Goal: Task Accomplishment & Management: Manage account settings

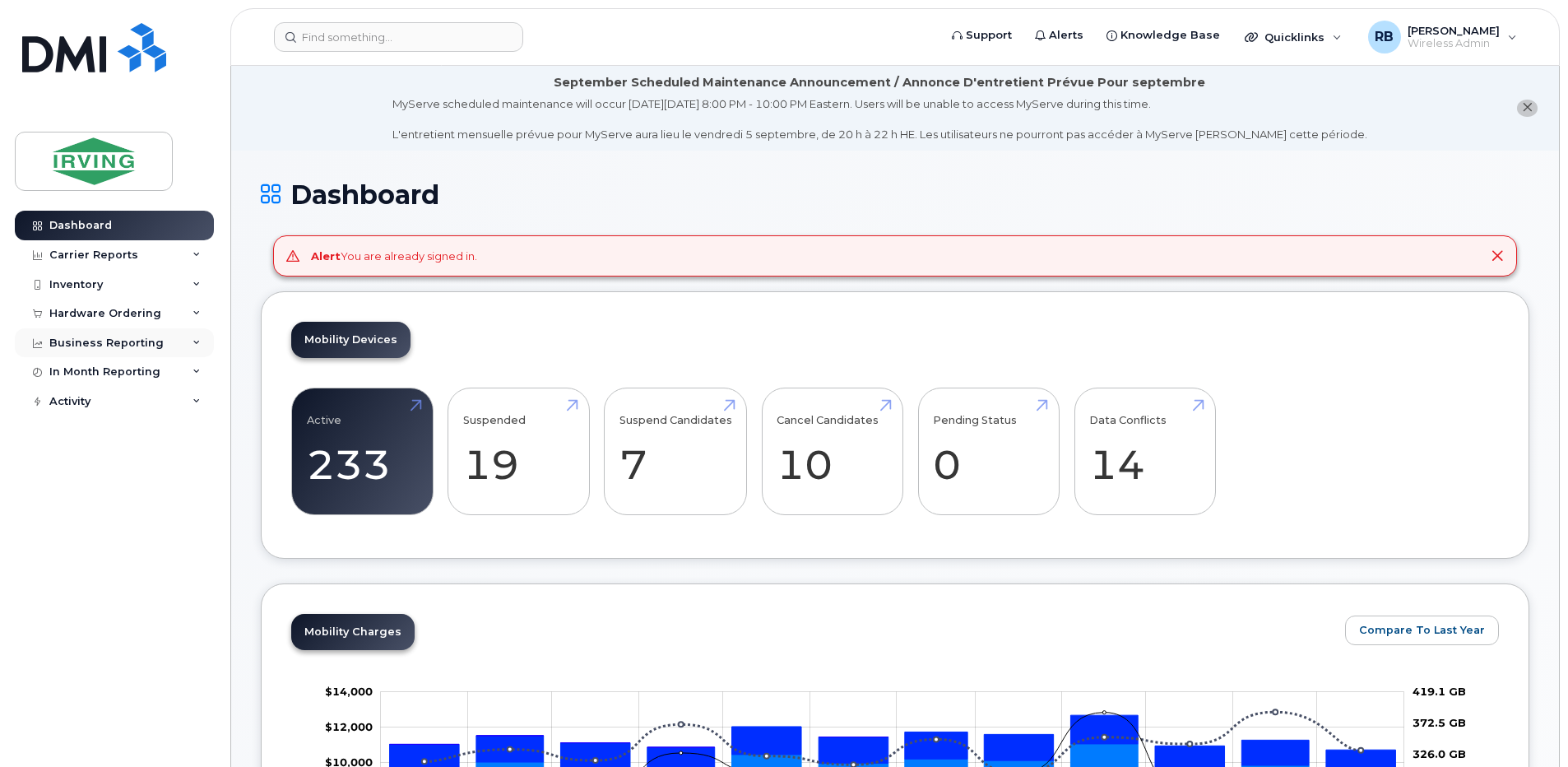
click at [127, 338] on div "Business Reporting" at bounding box center [106, 343] width 114 height 13
click at [128, 311] on div "Hardware Ordering" at bounding box center [105, 313] width 112 height 13
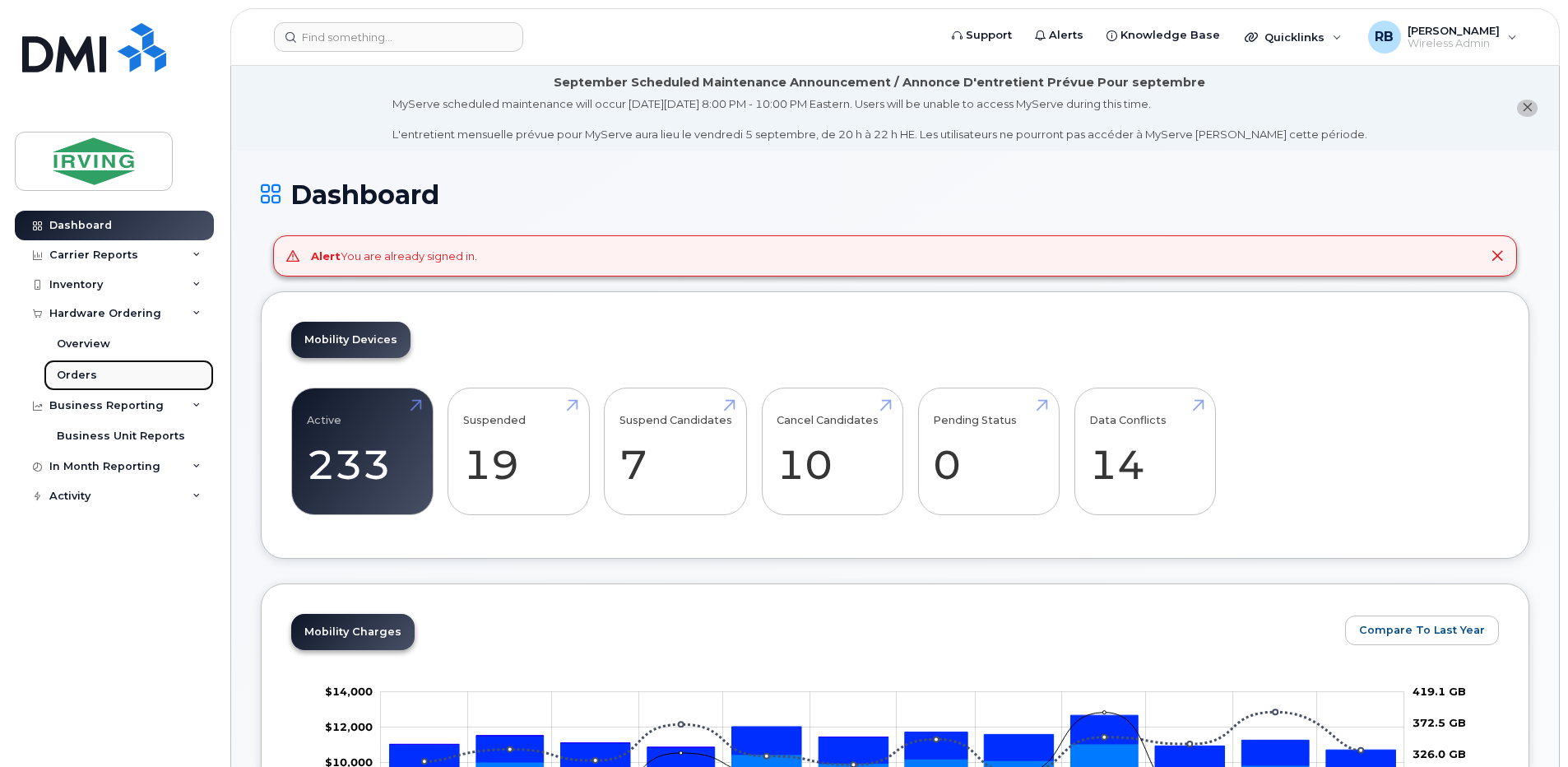
click at [75, 380] on div "Orders" at bounding box center [77, 375] width 40 height 15
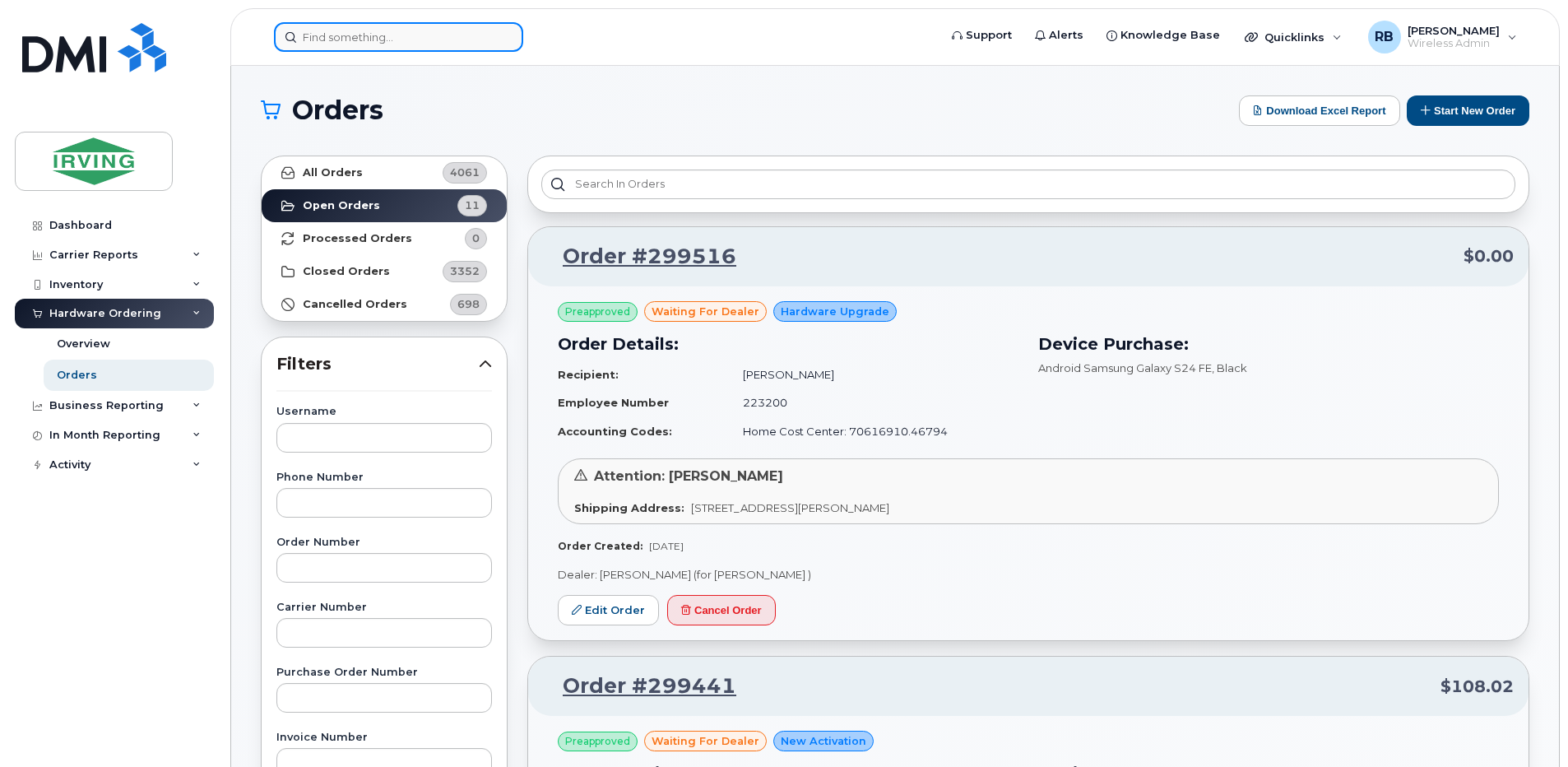
click at [469, 39] on input at bounding box center [398, 37] width 250 height 30
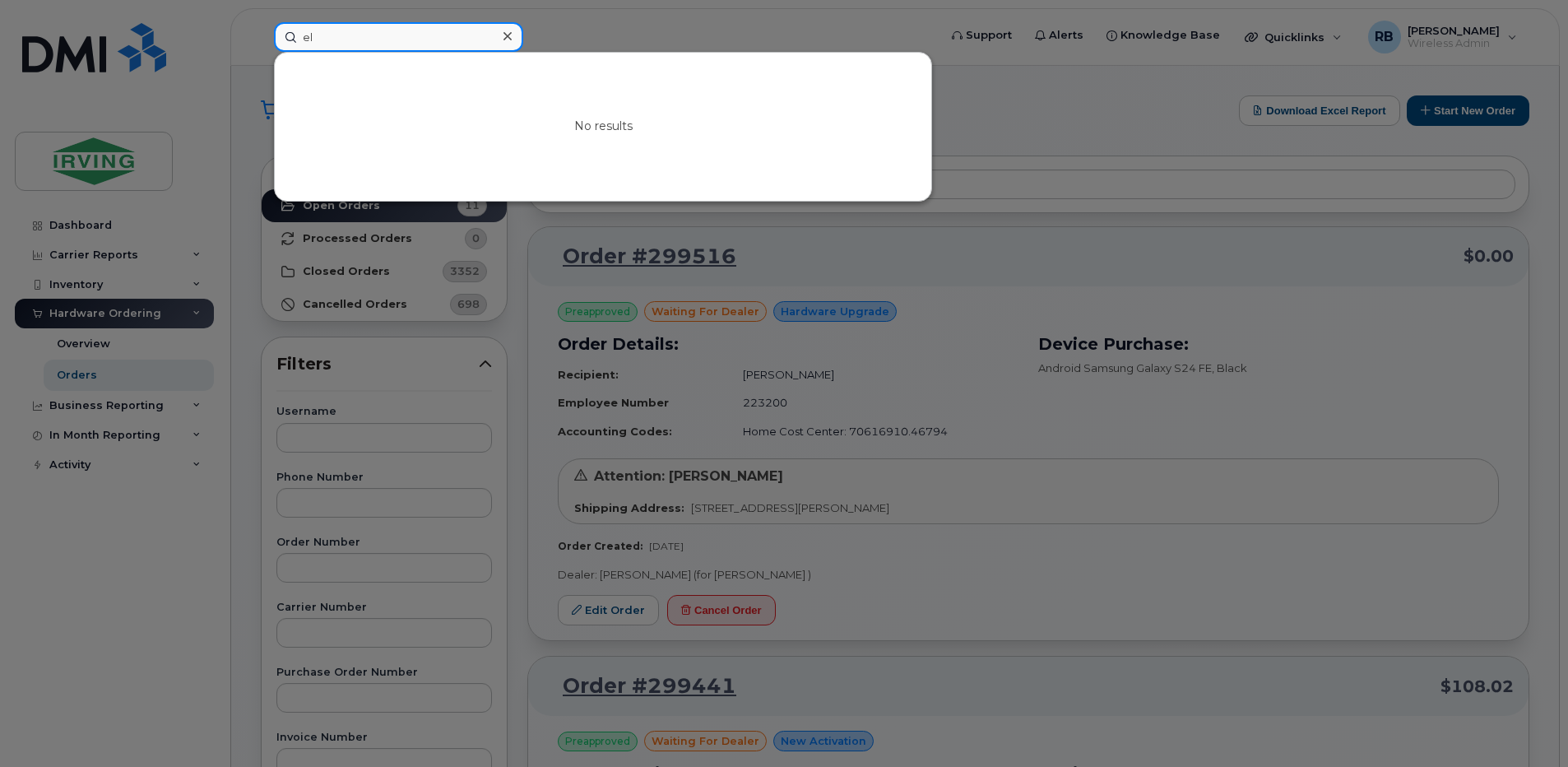
type input "e"
click at [251, 258] on div at bounding box center [784, 384] width 1568 height 767
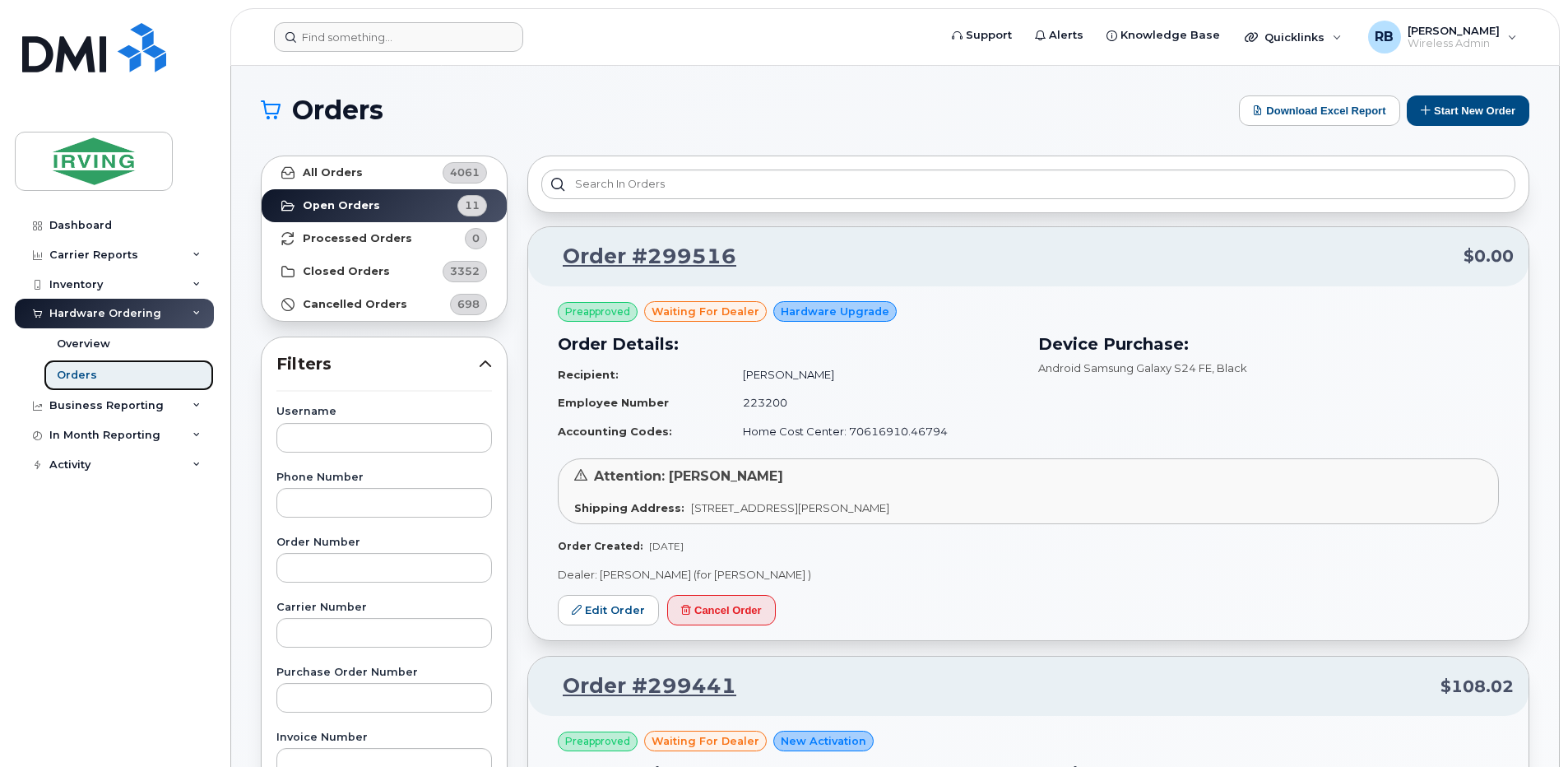
click at [75, 376] on div "Orders" at bounding box center [77, 375] width 40 height 15
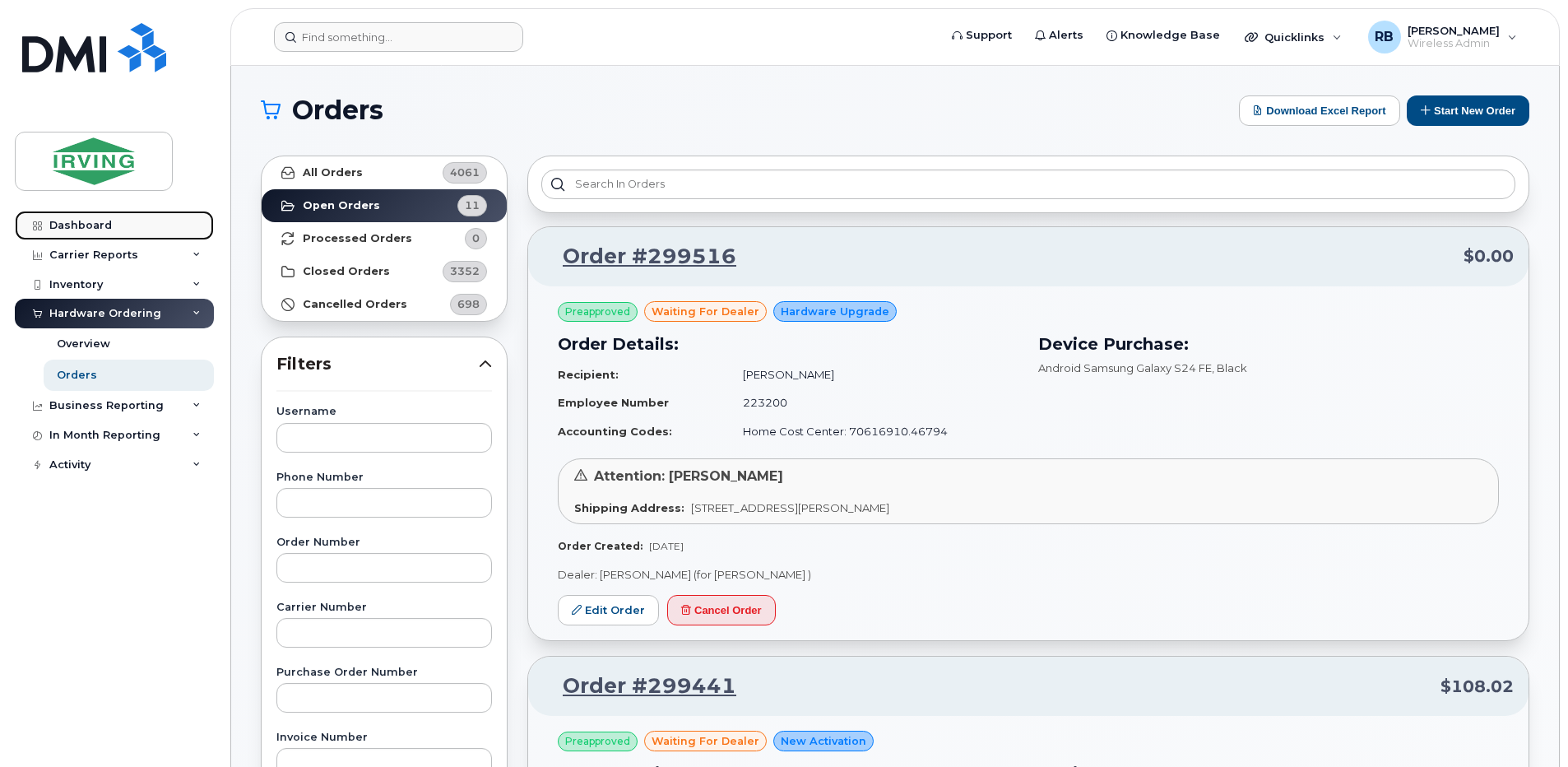
click at [86, 226] on div "Dashboard" at bounding box center [80, 225] width 63 height 13
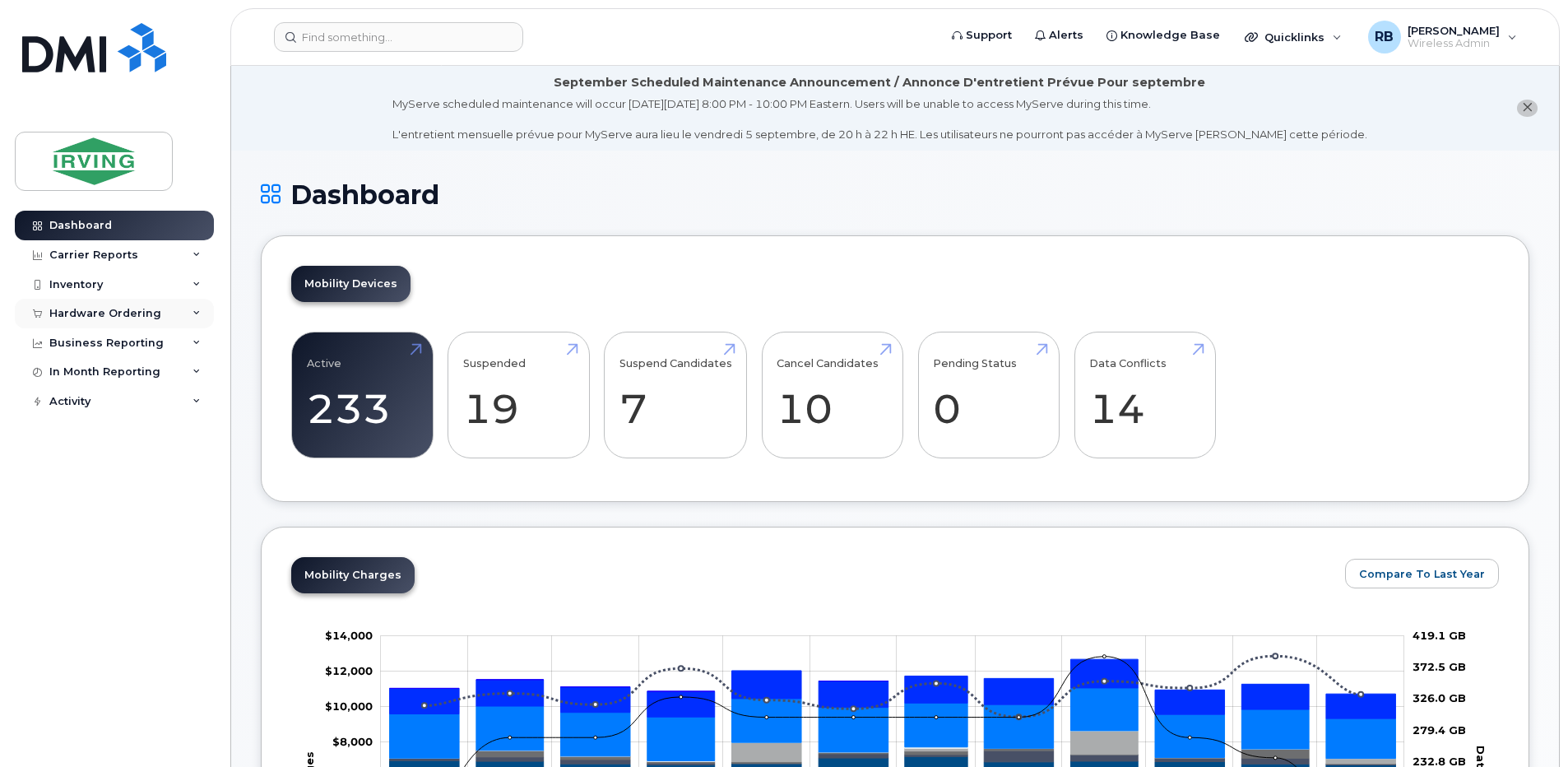
click at [71, 325] on div "Hardware Ordering" at bounding box center [114, 314] width 199 height 30
click at [69, 373] on div "Orders" at bounding box center [77, 375] width 40 height 15
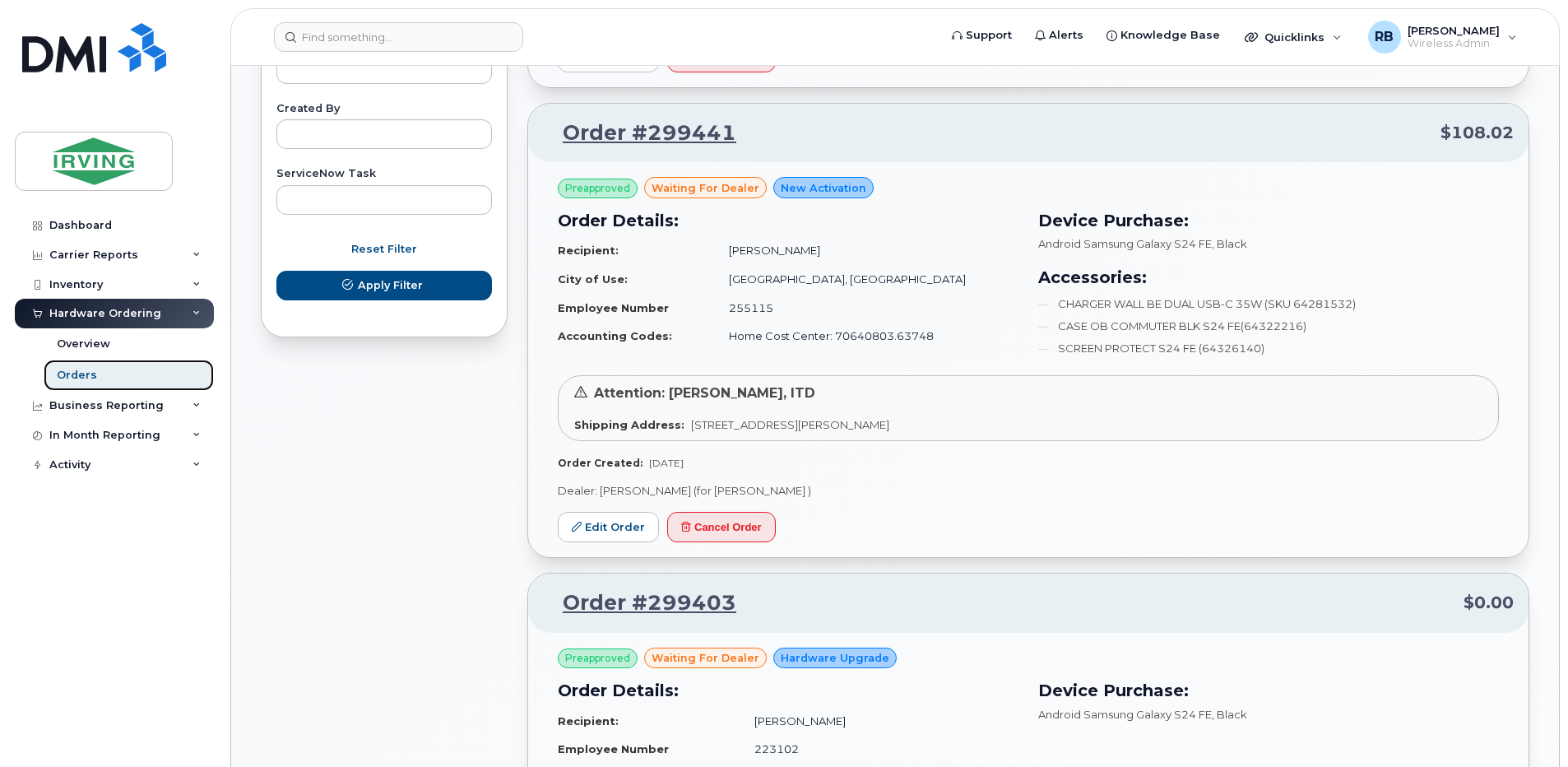
scroll to position [987, 0]
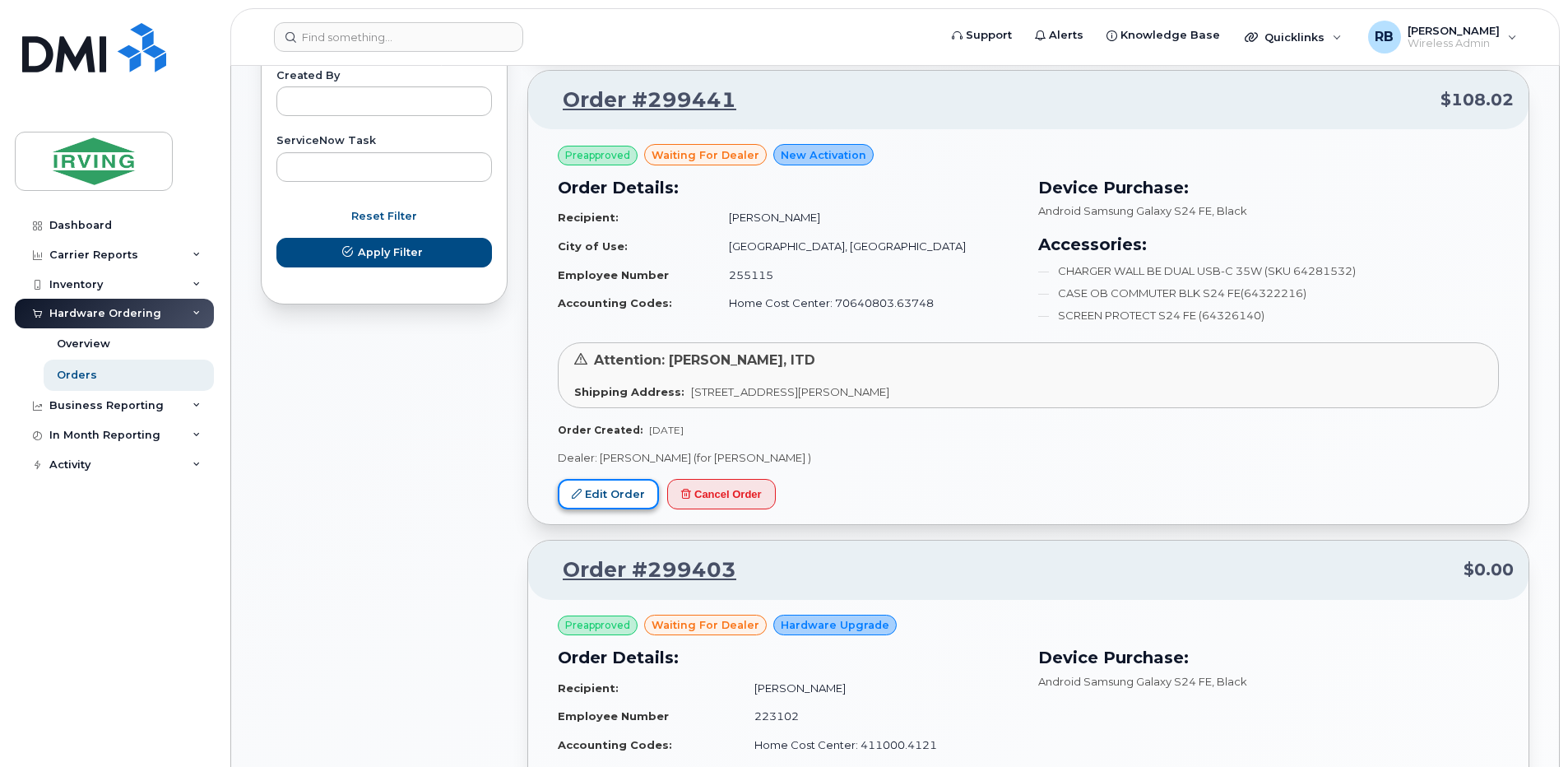
click at [616, 495] on link "Edit Order" at bounding box center [607, 493] width 101 height 30
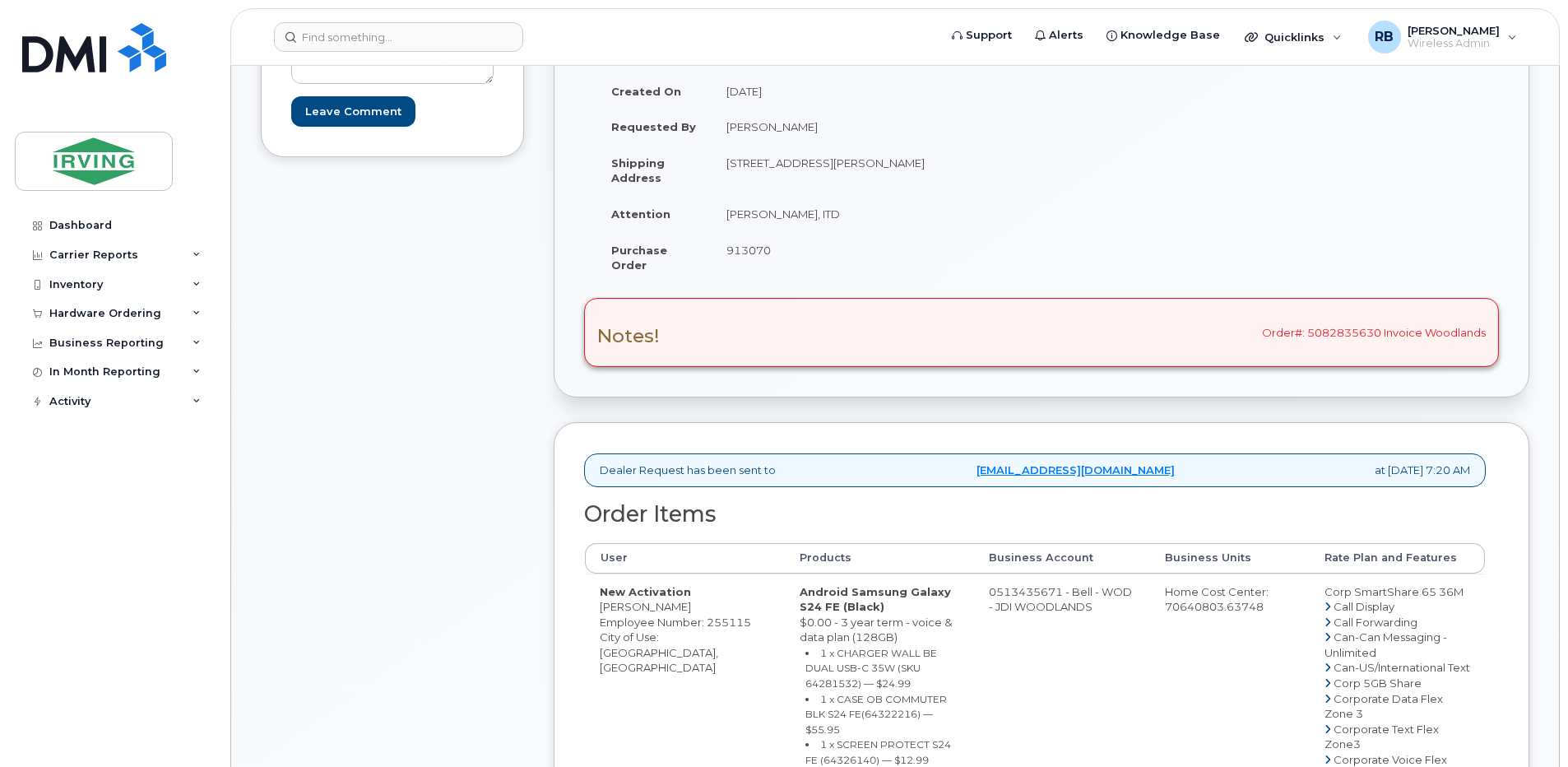
scroll to position [329, 0]
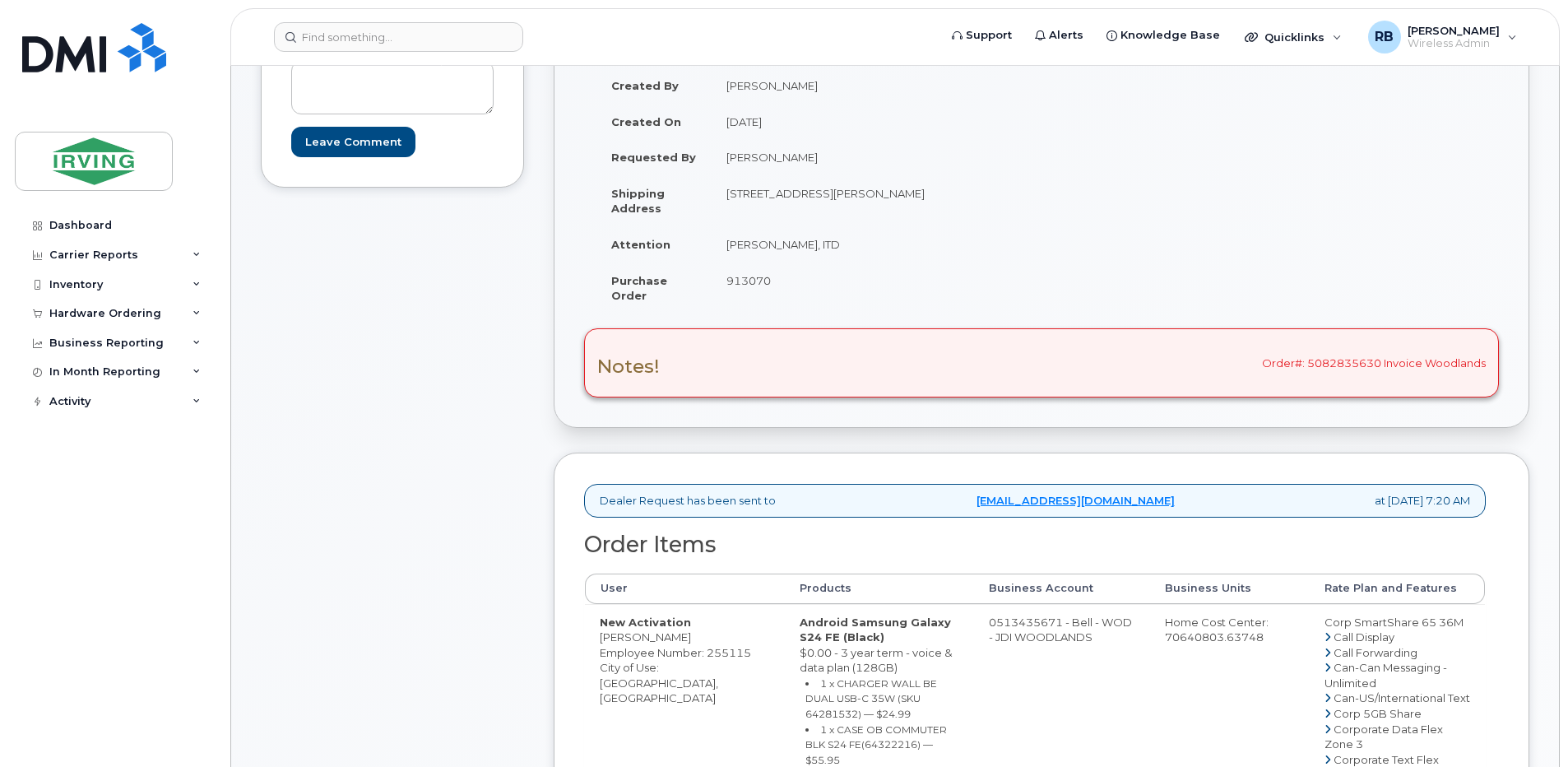
click at [757, 280] on span "913070" at bounding box center [748, 280] width 44 height 13
copy span "913070"
drag, startPoint x: 840, startPoint y: 245, endPoint x: 728, endPoint y: 246, distance: 112.0
click at [728, 246] on td "Christopher Meldrum, ITD" at bounding box center [870, 244] width 318 height 36
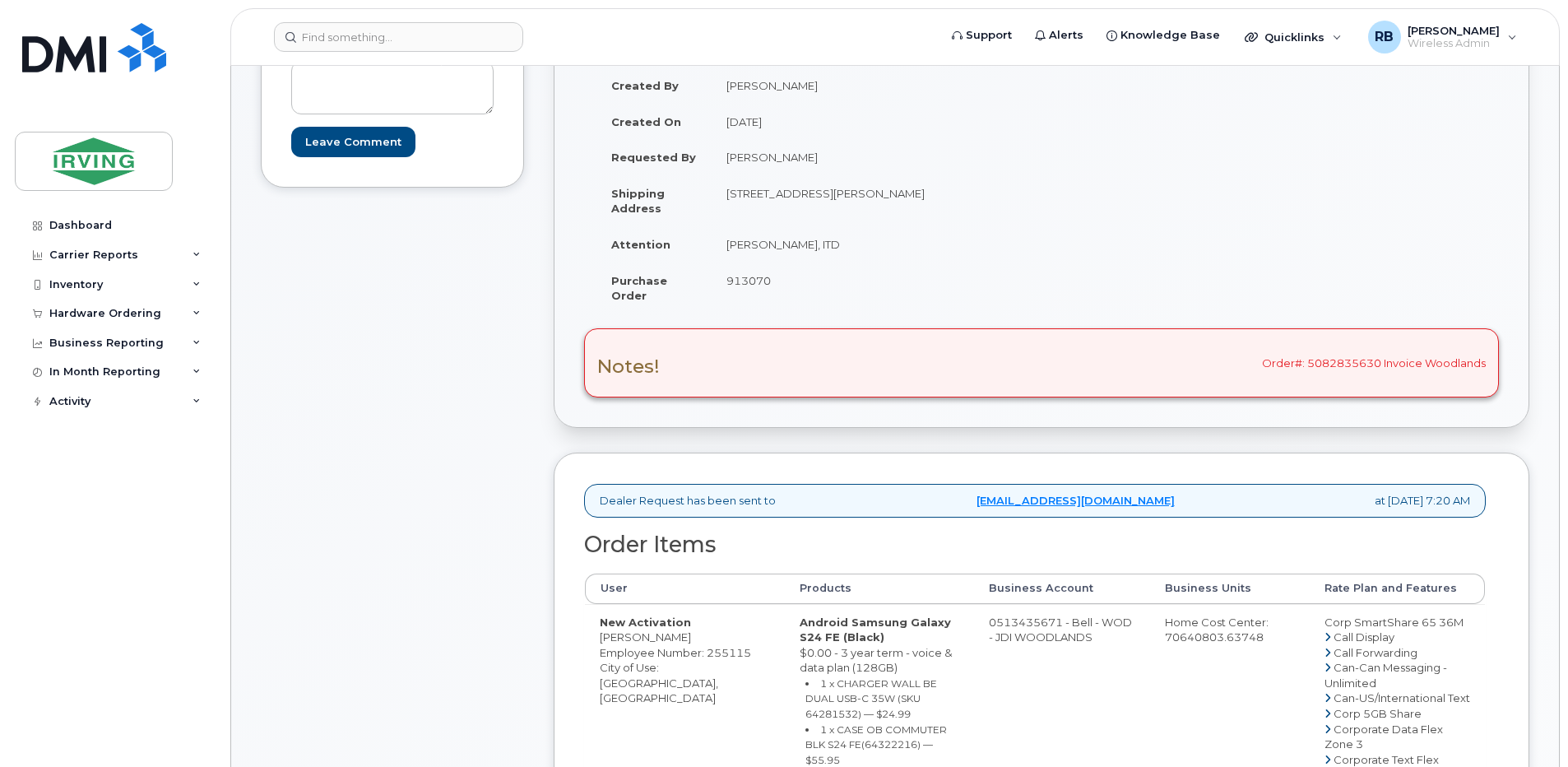
copy td "Christopher Meldrum"
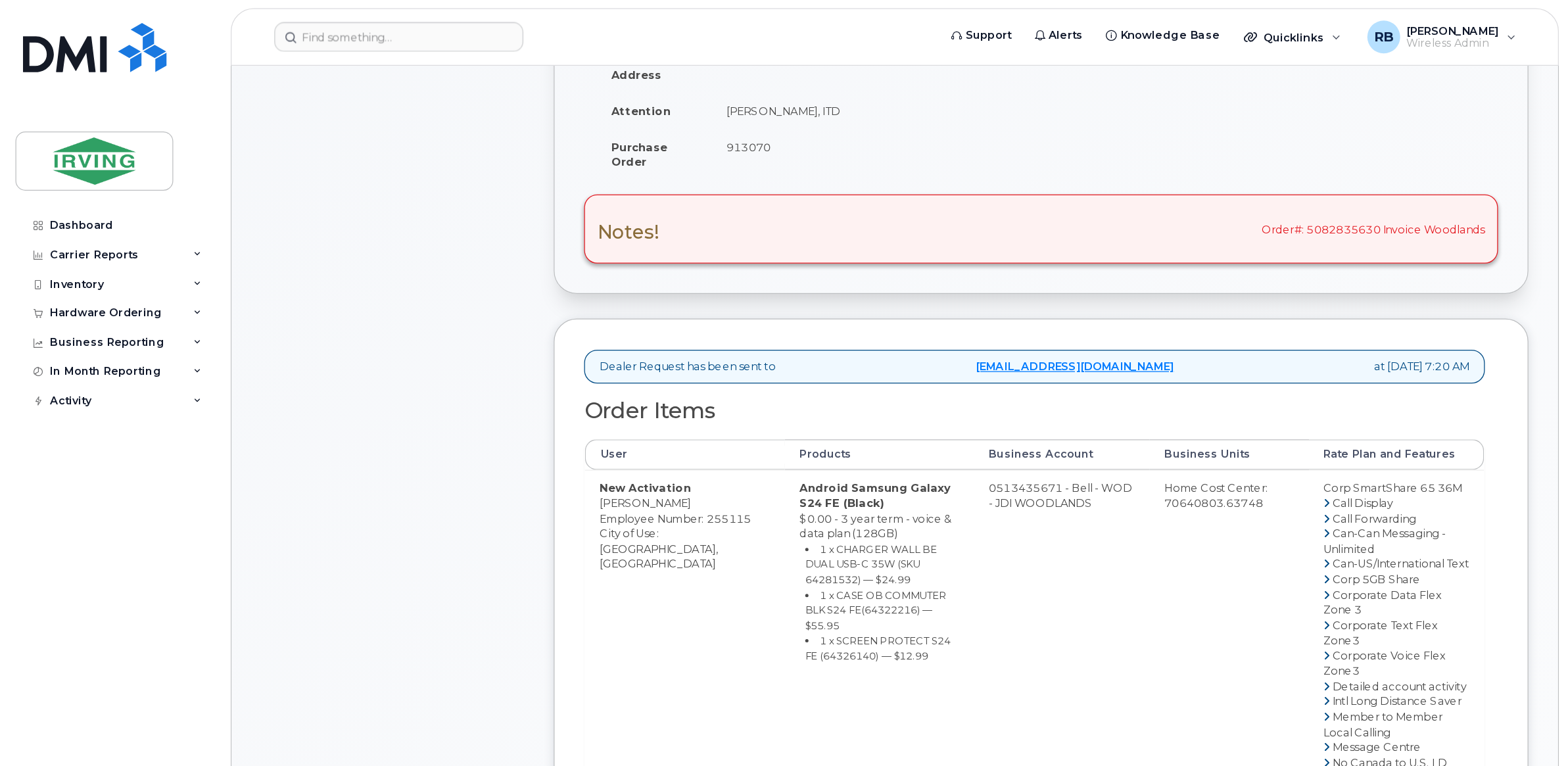
scroll to position [526, 0]
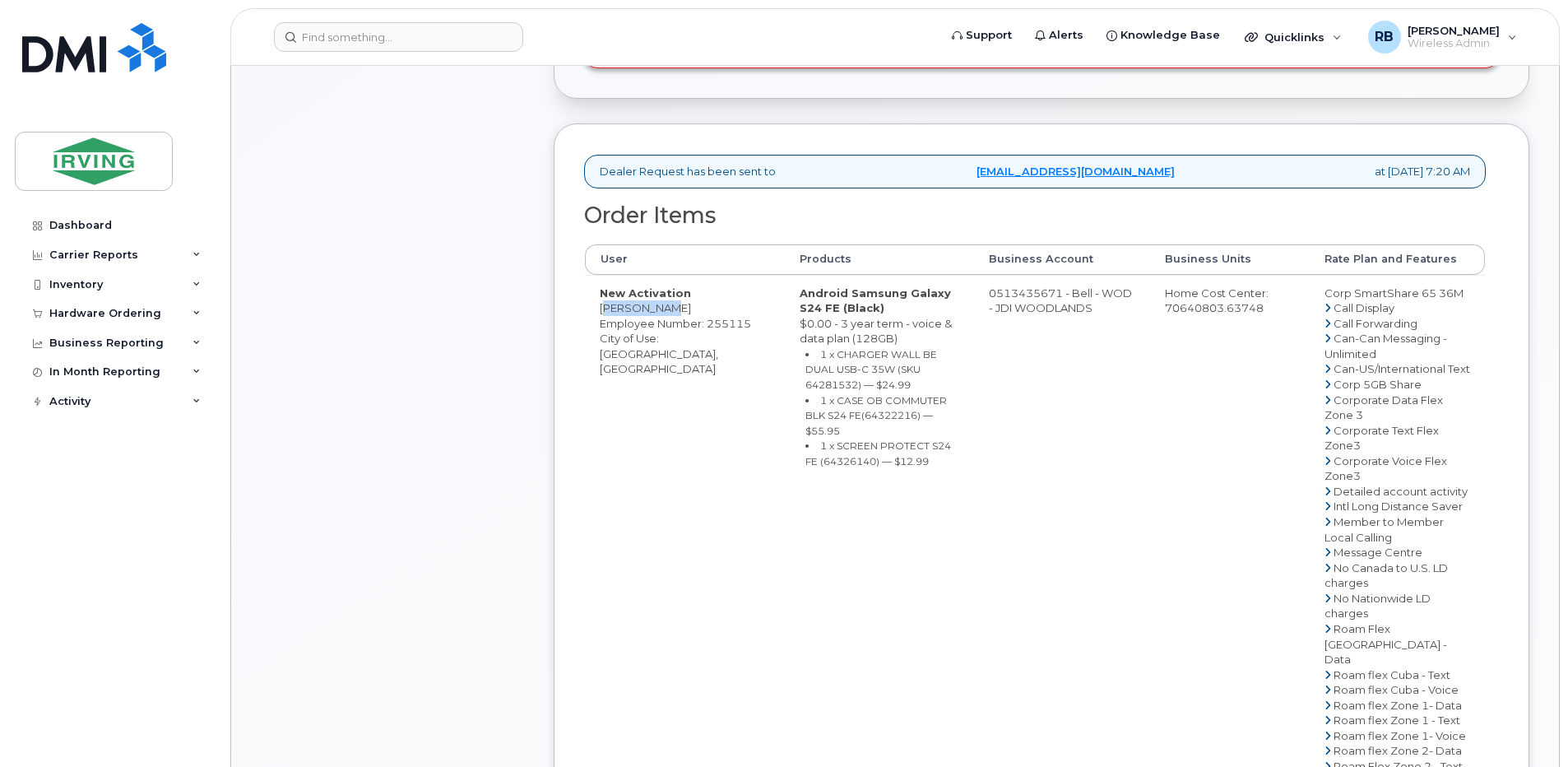
drag, startPoint x: 659, startPoint y: 309, endPoint x: 601, endPoint y: 310, distance: 58.0
click at [601, 310] on td "New Activation Chris Ward Employee Number: 255115 City of Use: Fredericton, New…" at bounding box center [685, 636] width 200 height 723
copy td "Chris Ward"
click at [853, 366] on small "1 x CHARGER WALL BE DUAL USB-C 35W (SKU 64281532) — $24.99" at bounding box center [871, 369] width 132 height 43
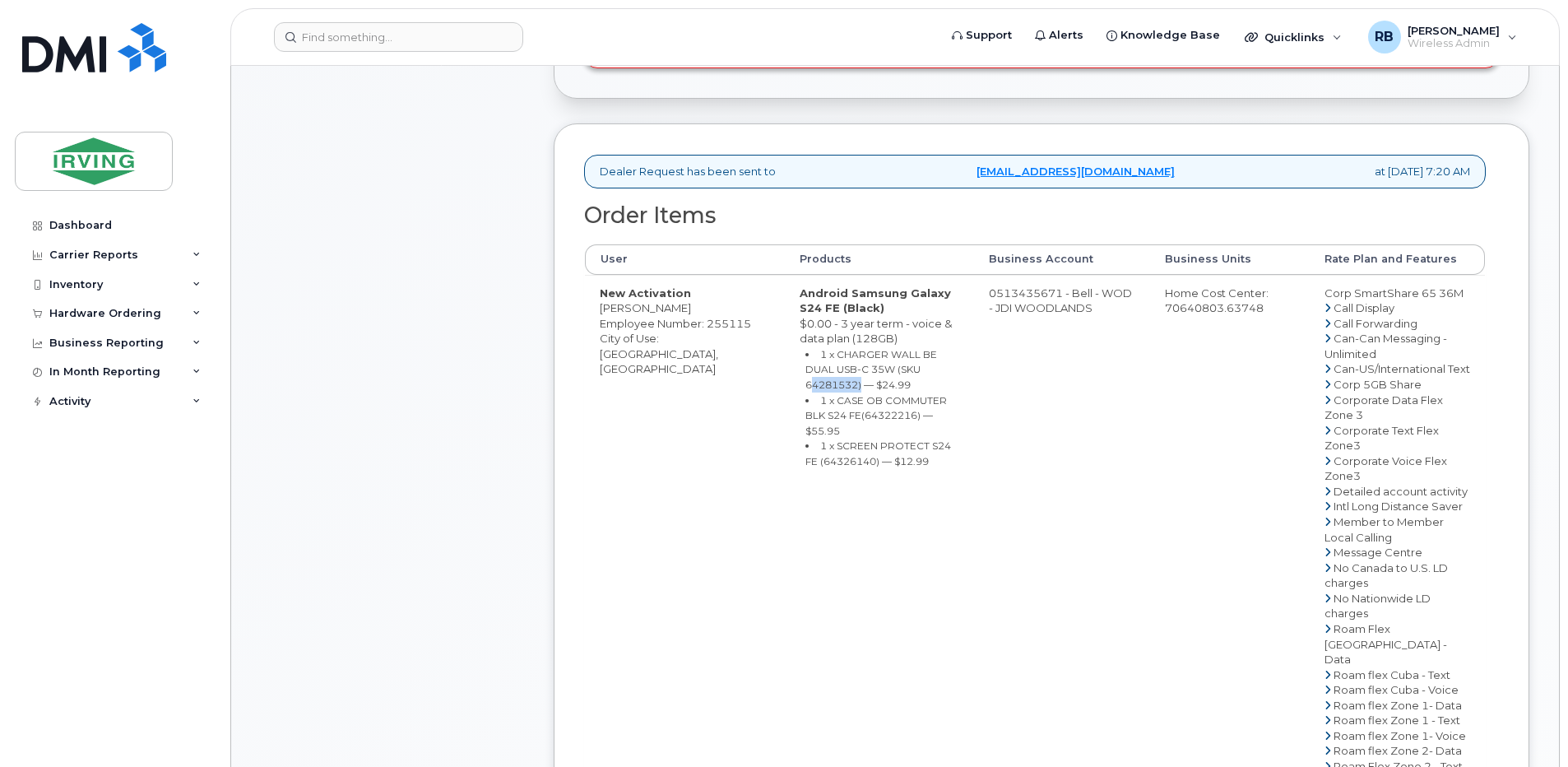
click at [853, 366] on small "1 x CHARGER WALL BE DUAL USB-C 35W (SKU 64281532) — $24.99" at bounding box center [871, 369] width 132 height 43
copy small "64281532"
click at [805, 403] on small "1 x CASE OB COMMUTER BLK S24 FE(64322216) — $55.95" at bounding box center [876, 414] width 142 height 43
copy small "64322216"
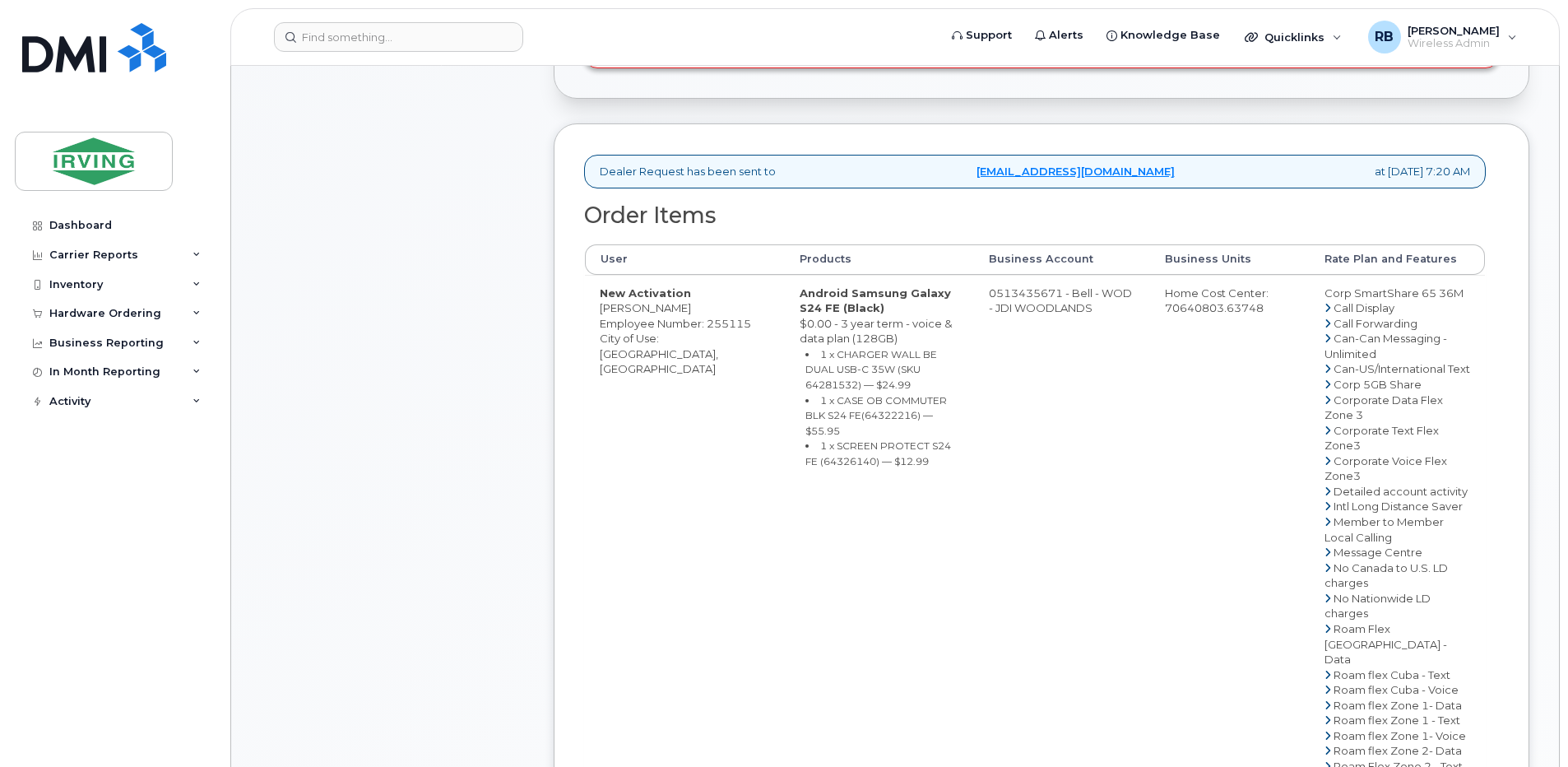
click at [805, 439] on small "1 x SCREEN PROTECT S24 FE (64326140) — $12.99" at bounding box center [878, 453] width 146 height 28
copy small "64326140"
click at [317, 523] on div "Comments Leave Comment" at bounding box center [392, 427] width 264 height 1531
click at [1001, 289] on td "0513435671 - Bell - WOD - JDI WOODLANDS" at bounding box center [1062, 636] width 176 height 723
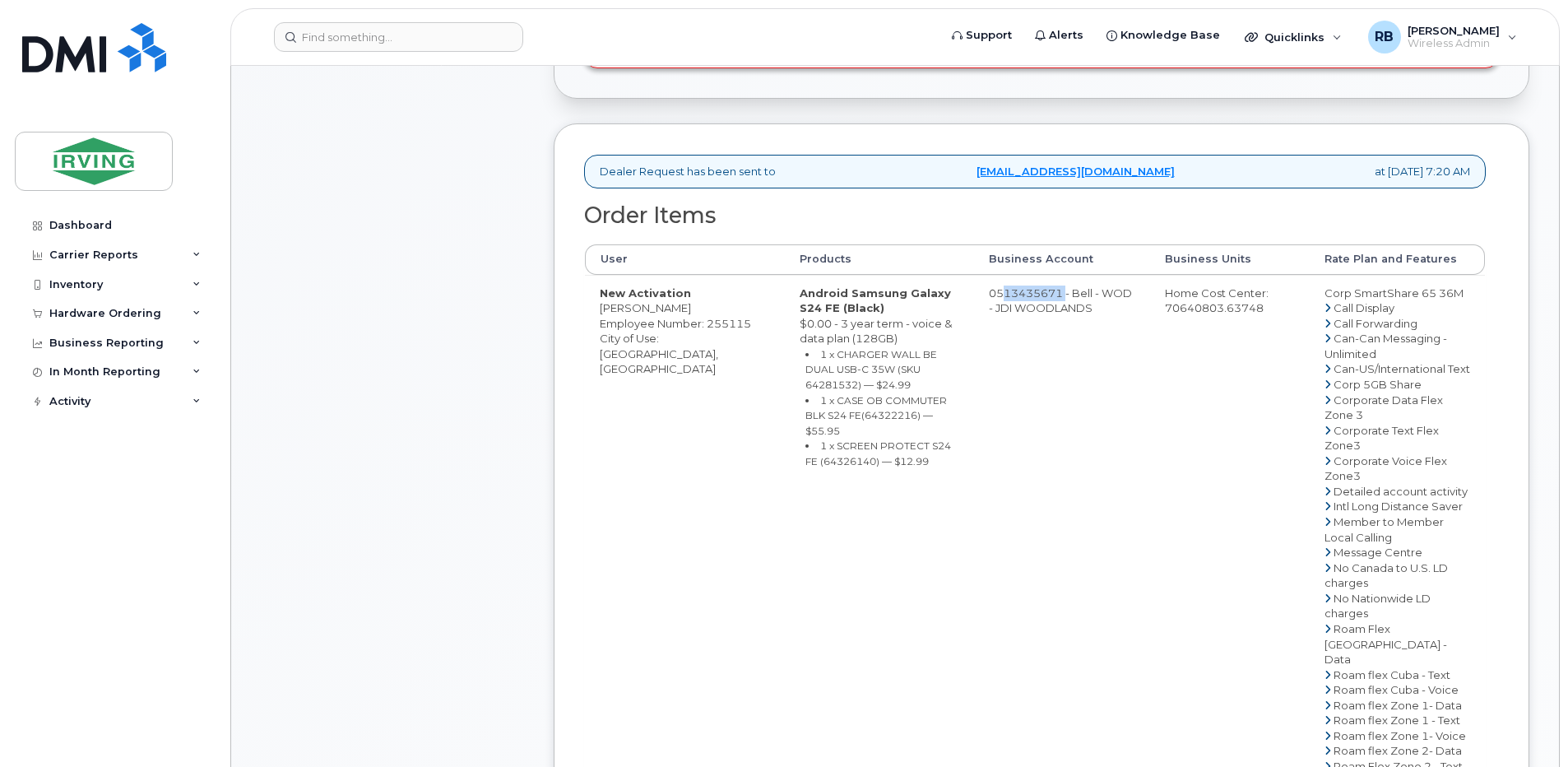
drag, startPoint x: 986, startPoint y: 293, endPoint x: 1053, endPoint y: 293, distance: 67.0
click at [1053, 293] on td "0513435671 - Bell - WOD - JDI WOODLANDS" at bounding box center [1062, 636] width 176 height 723
copy td "513435671"
click at [502, 331] on div "Comments Leave Comment" at bounding box center [392, 427] width 264 height 1531
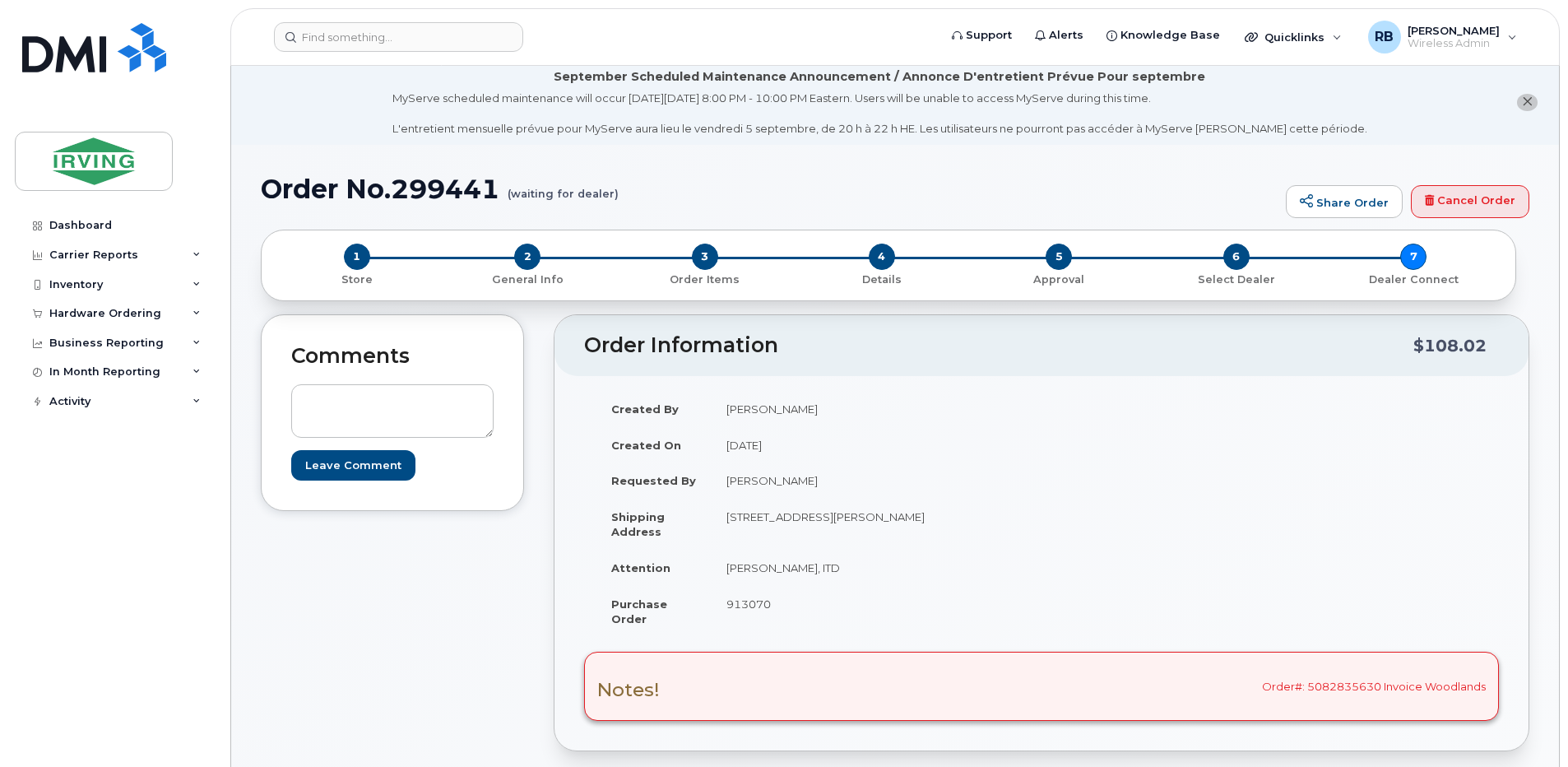
scroll to position [0, 0]
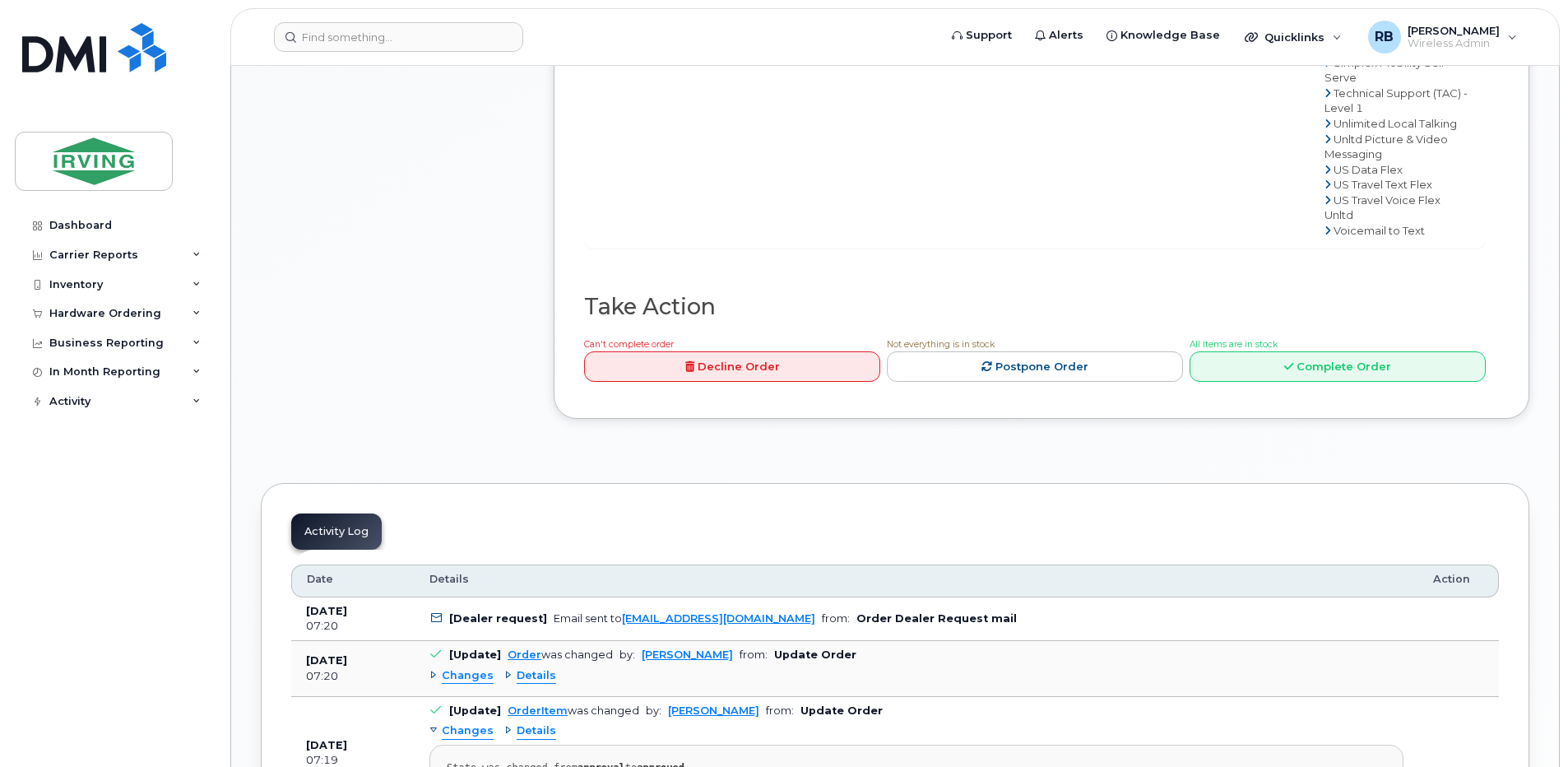
scroll to position [1425, 0]
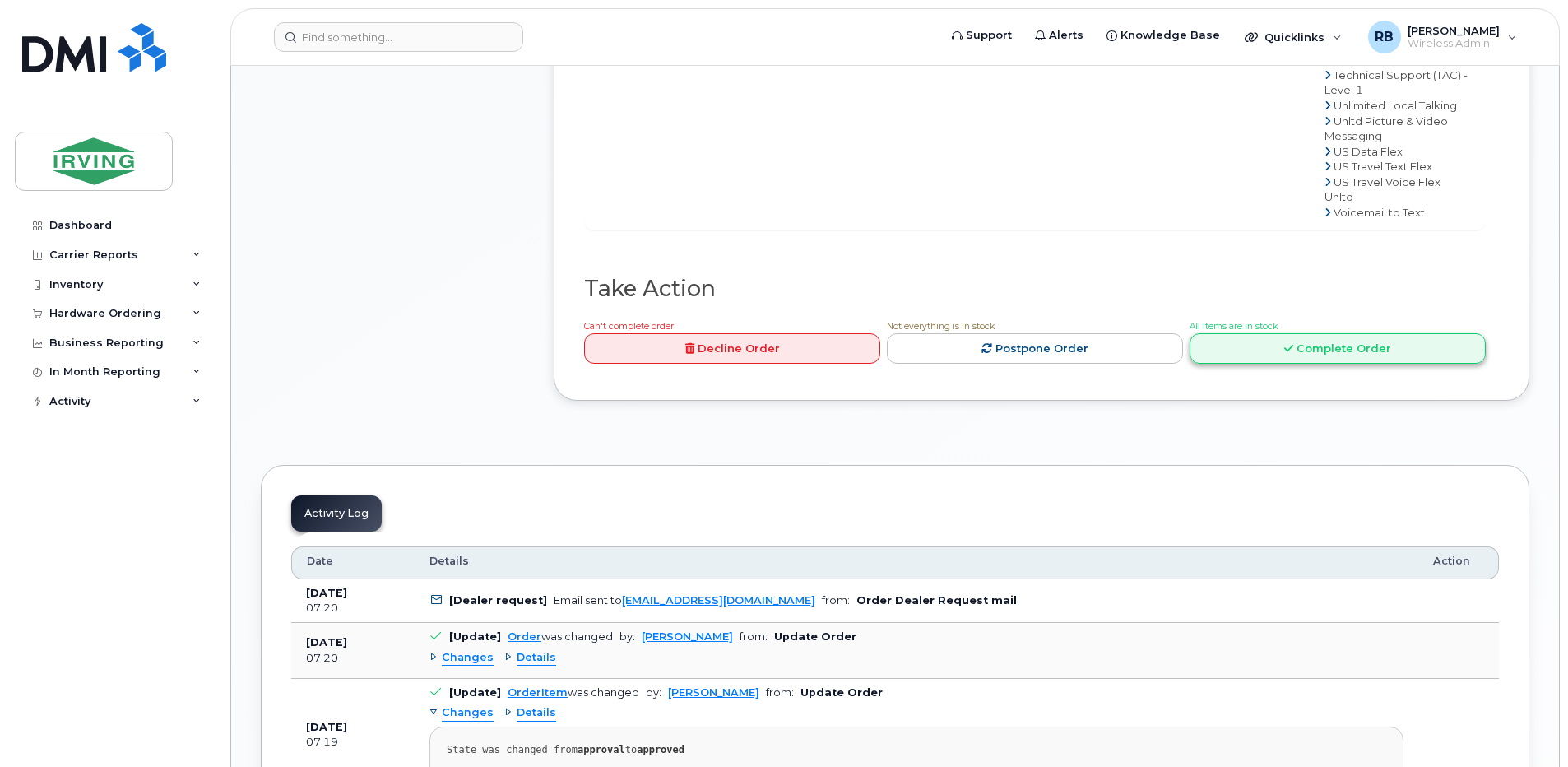
click at [1237, 364] on link "Complete Order" at bounding box center [1337, 349] width 296 height 30
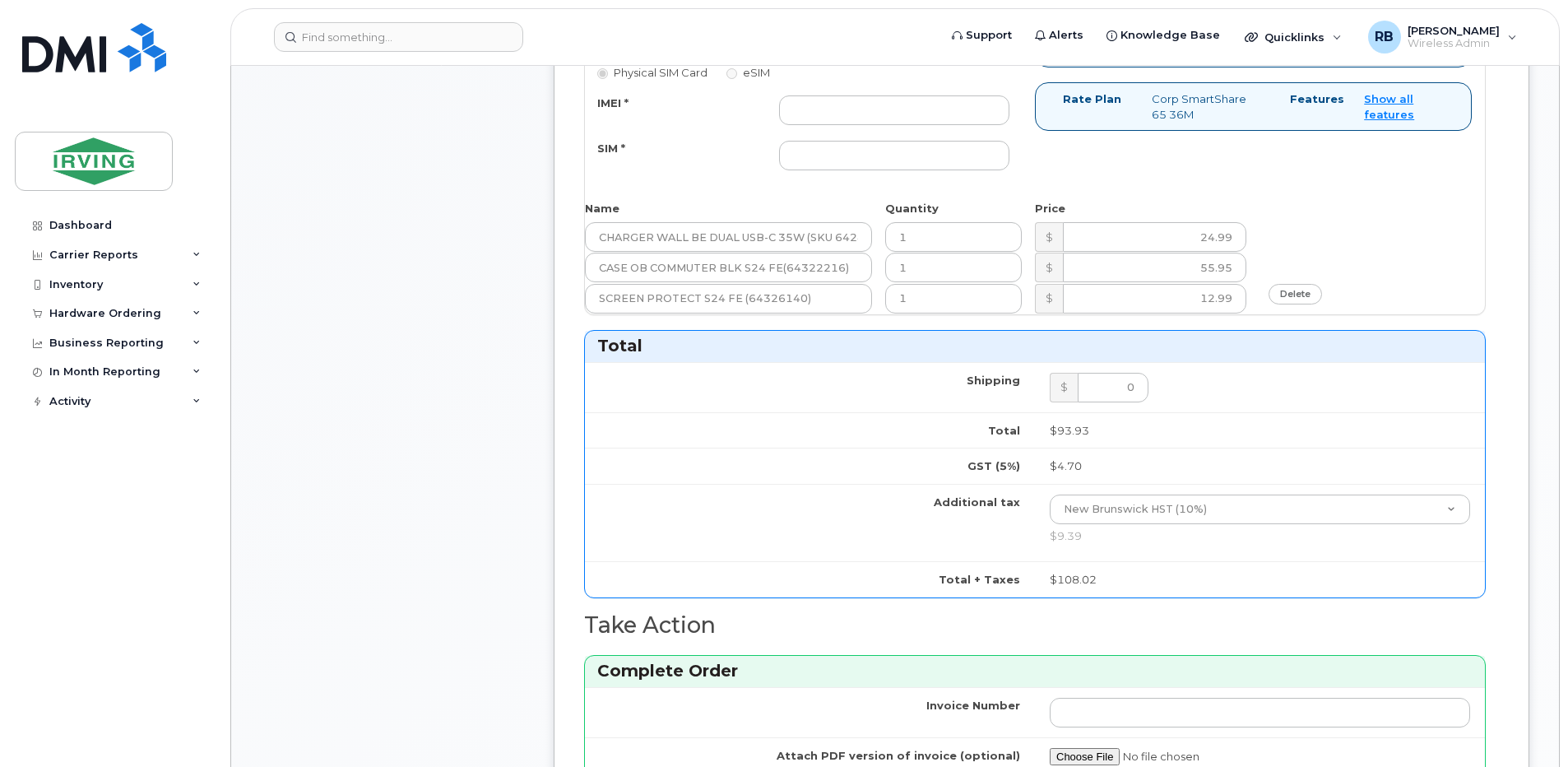
scroll to position [767, 0]
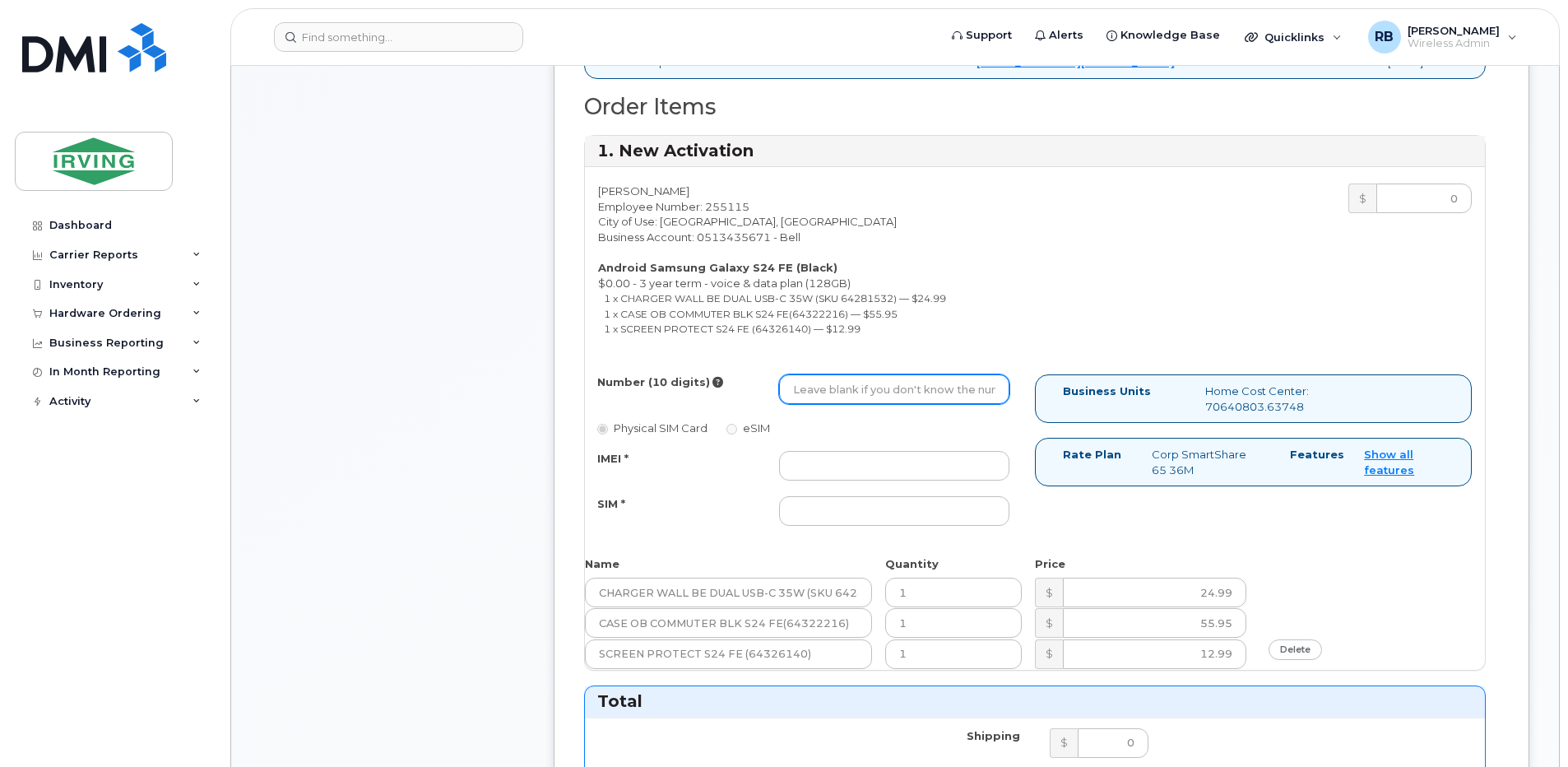
click at [832, 396] on input "Number (10 digits)" at bounding box center [894, 389] width 231 height 30
type input "5064782193"
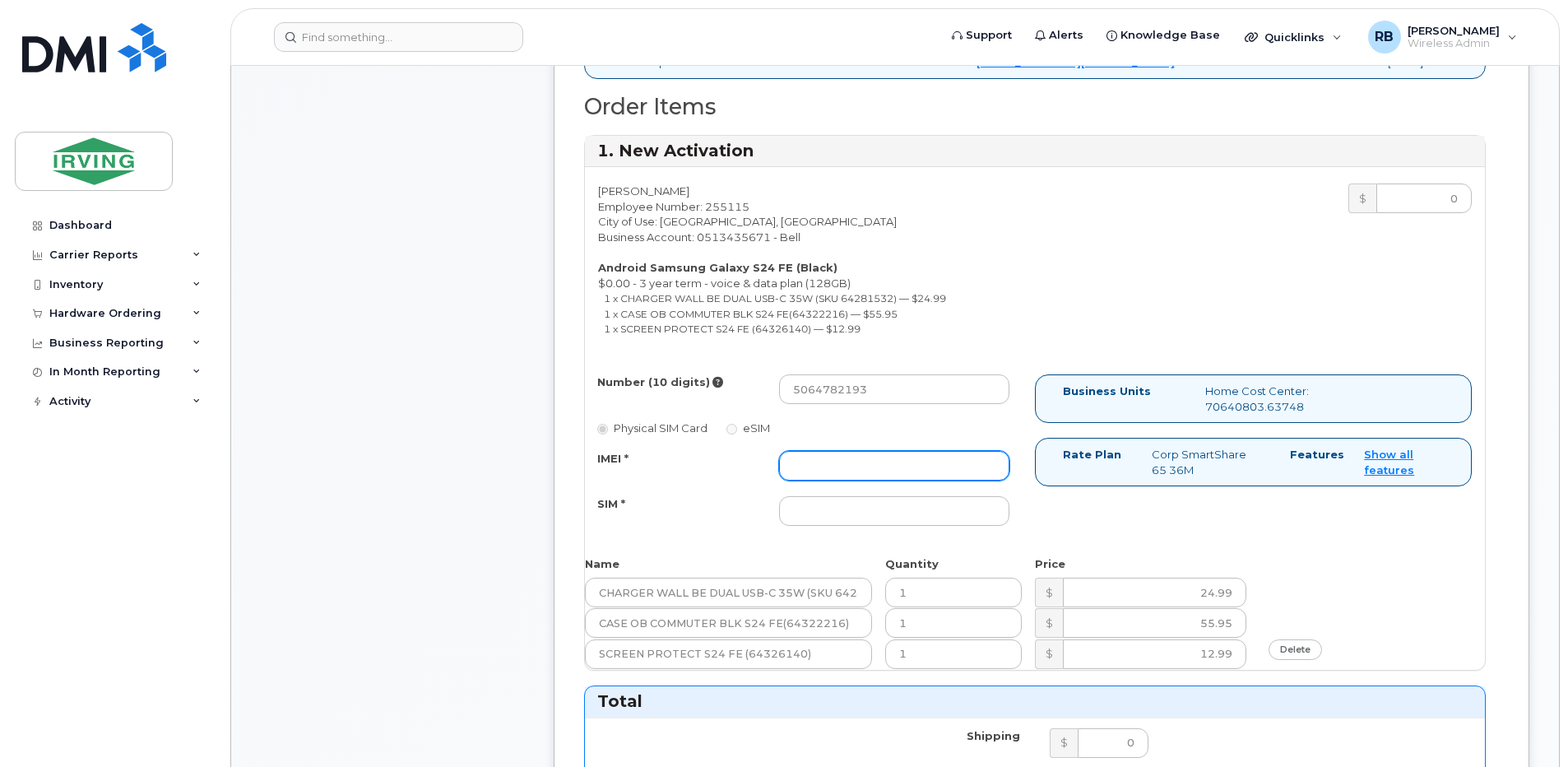
click at [813, 454] on input "IMEI *" at bounding box center [894, 465] width 231 height 30
type input "352693796223101"
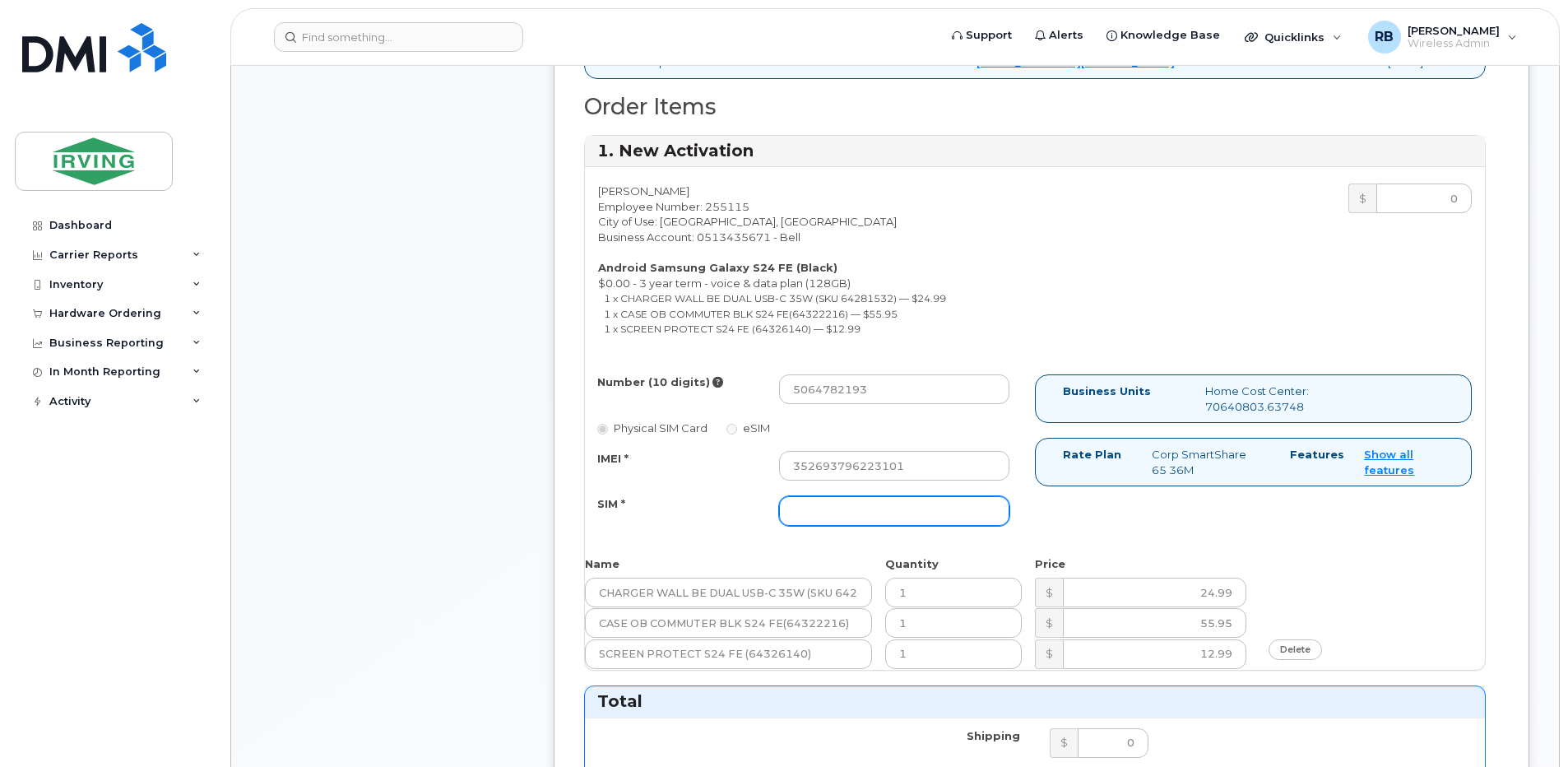
click at [897, 518] on input "SIM *" at bounding box center [894, 511] width 231 height 30
type input "89302610207712406302"
click at [1160, 538] on div "Number (10 digits) 5064782193 Physical SIM Card eSIM IMEI * 352693796223101 SIM…" at bounding box center [1035, 457] width 900 height 166
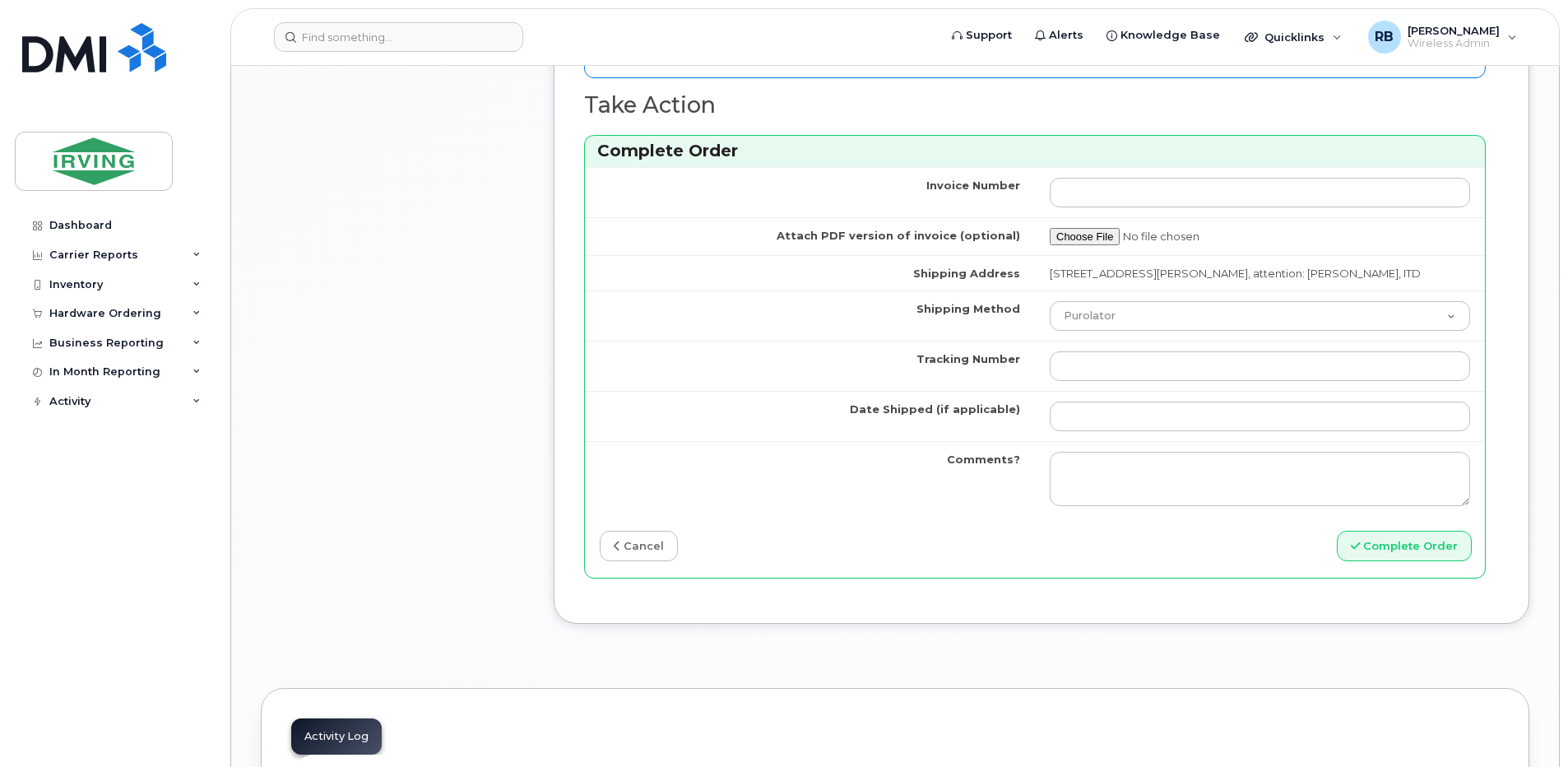
scroll to position [1645, 0]
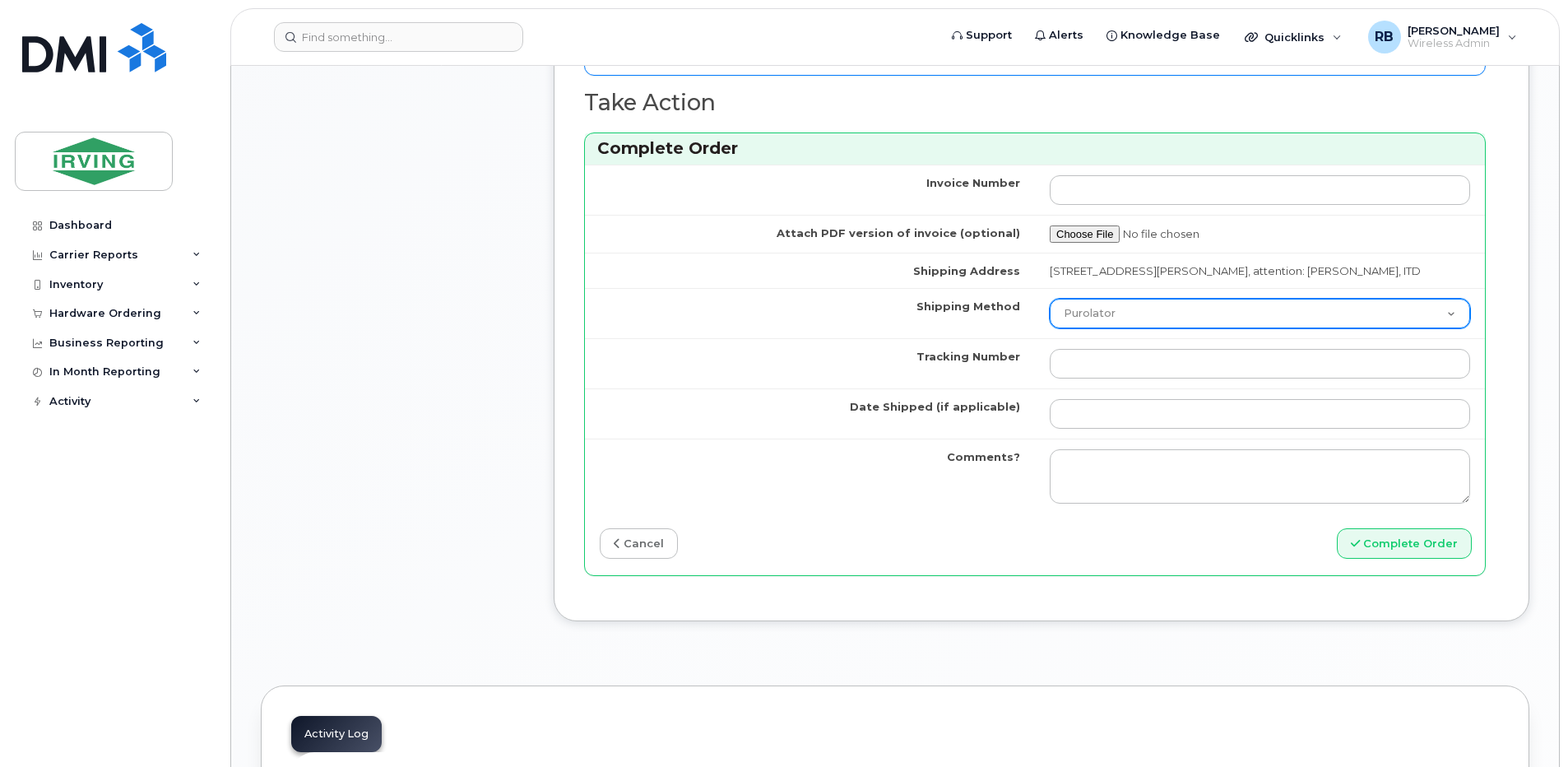
click at [1126, 329] on select "Purolator UPS FedEx Canada Post Courier Other Drop Off Pick Up" at bounding box center [1259, 314] width 420 height 30
select select "Courier"
click at [1050, 314] on select "Purolator UPS FedEx Canada Post Courier Other Drop Off Pick Up" at bounding box center [1259, 314] width 420 height 30
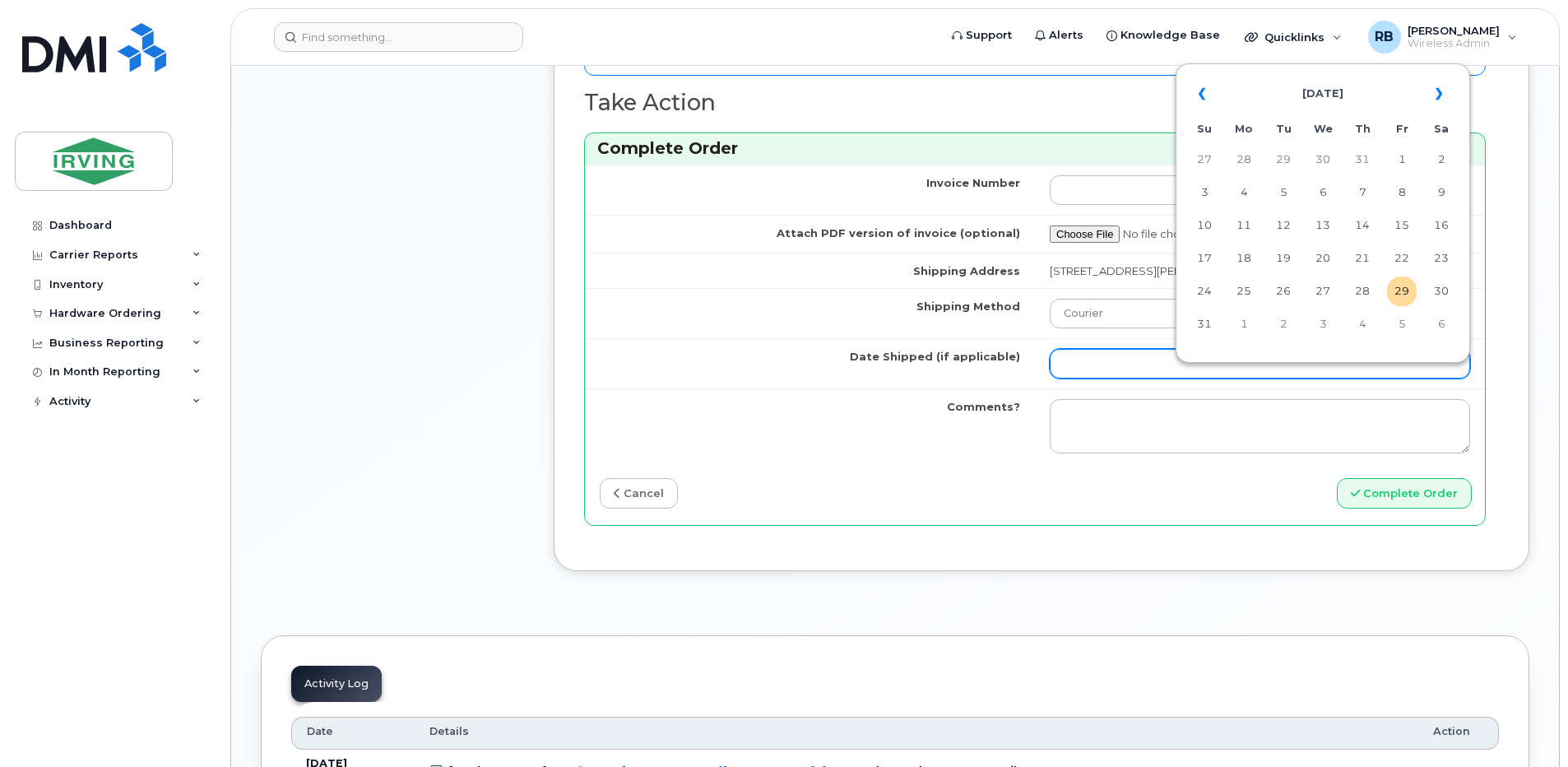
click at [1111, 379] on input "Date Shipped (if applicable)" at bounding box center [1259, 364] width 420 height 30
click at [1319, 323] on td "3" at bounding box center [1322, 325] width 30 height 30
type input "2025-09-03"
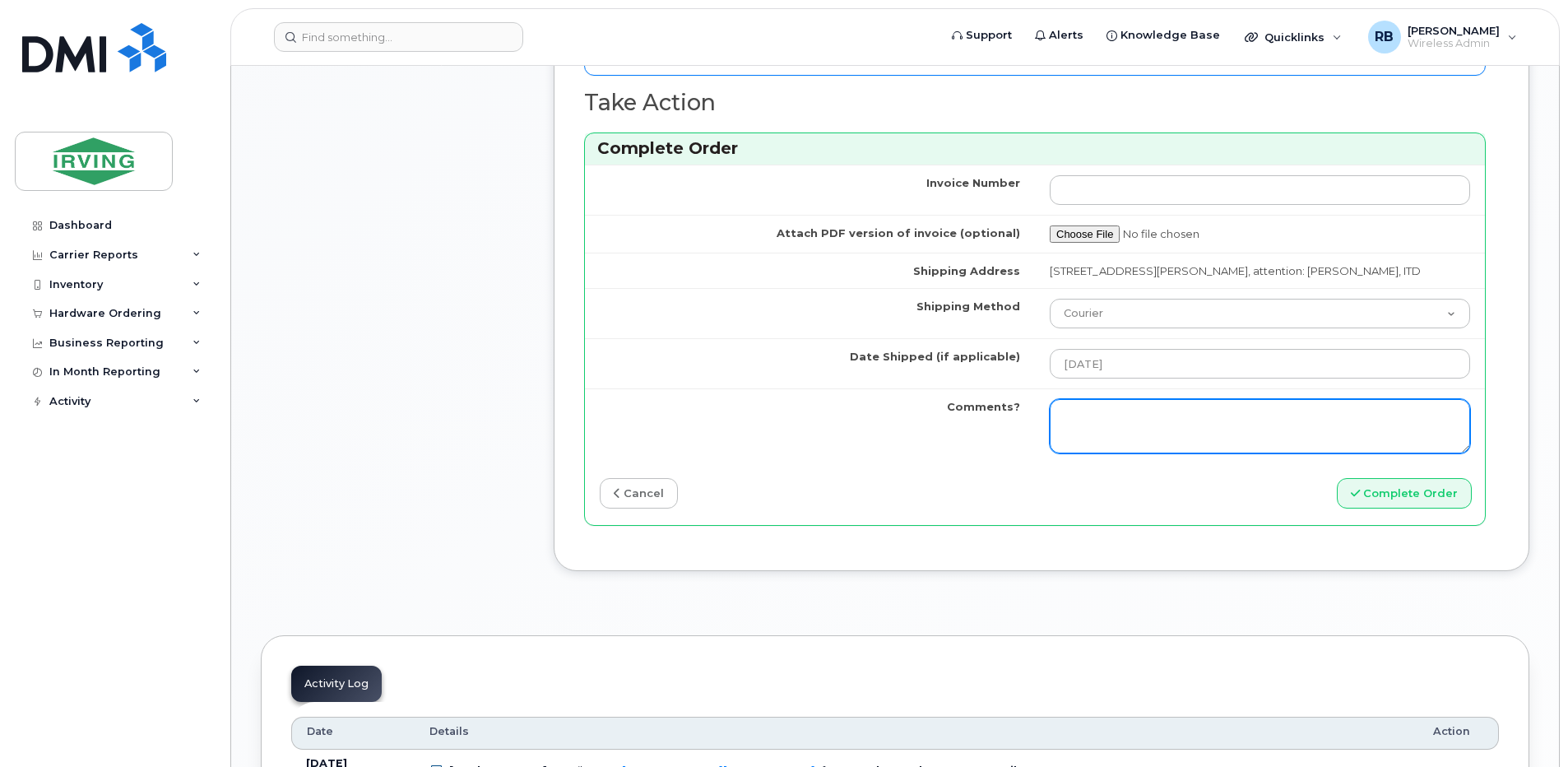
click at [1140, 431] on textarea "Comments?" at bounding box center [1259, 425] width 420 height 54
type textarea "Please be advised the order has been completed. SO#26201250 Allow 1-3 business …"
click at [1224, 447] on textarea "Please be advised the order has been completed. SO#26201250 Allow 1-3 business …" at bounding box center [1259, 425] width 420 height 54
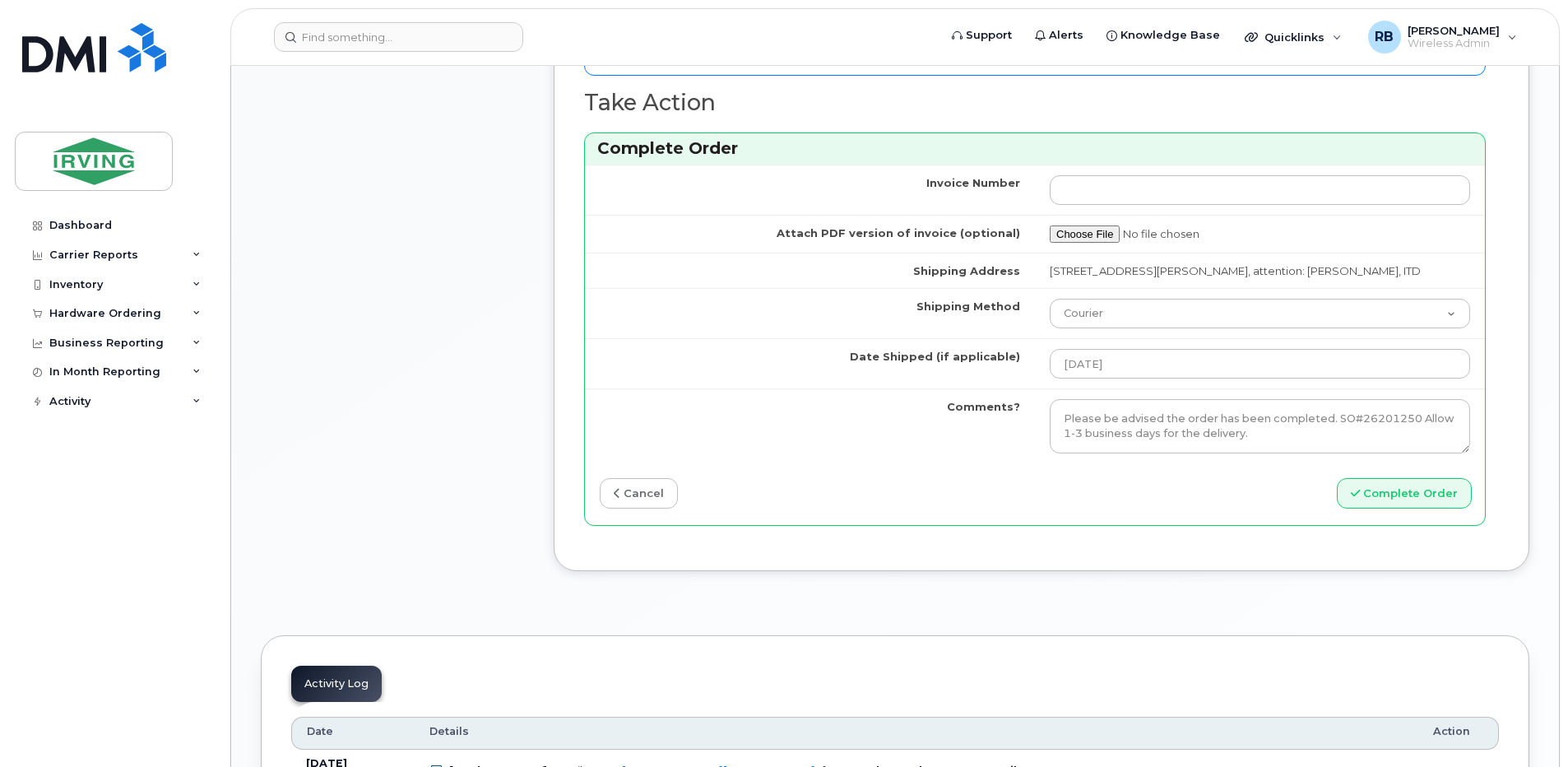
click at [897, 463] on td "Comments?" at bounding box center [810, 425] width 449 height 75
click at [1354, 498] on icon "submit" at bounding box center [1354, 492] width 9 height 11
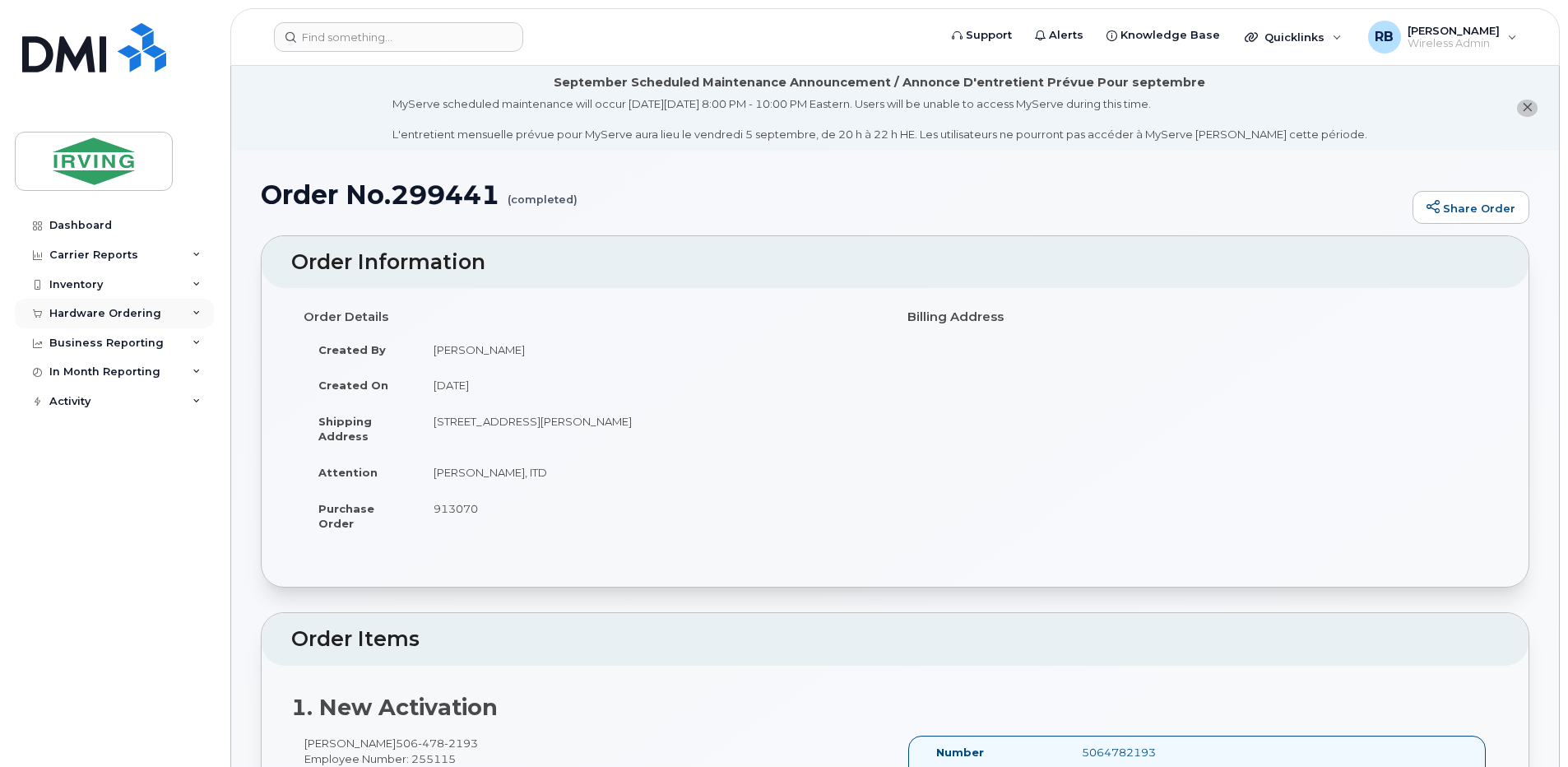
click at [58, 316] on div "Hardware Ordering" at bounding box center [105, 313] width 112 height 13
click at [65, 373] on div "Orders" at bounding box center [77, 375] width 40 height 15
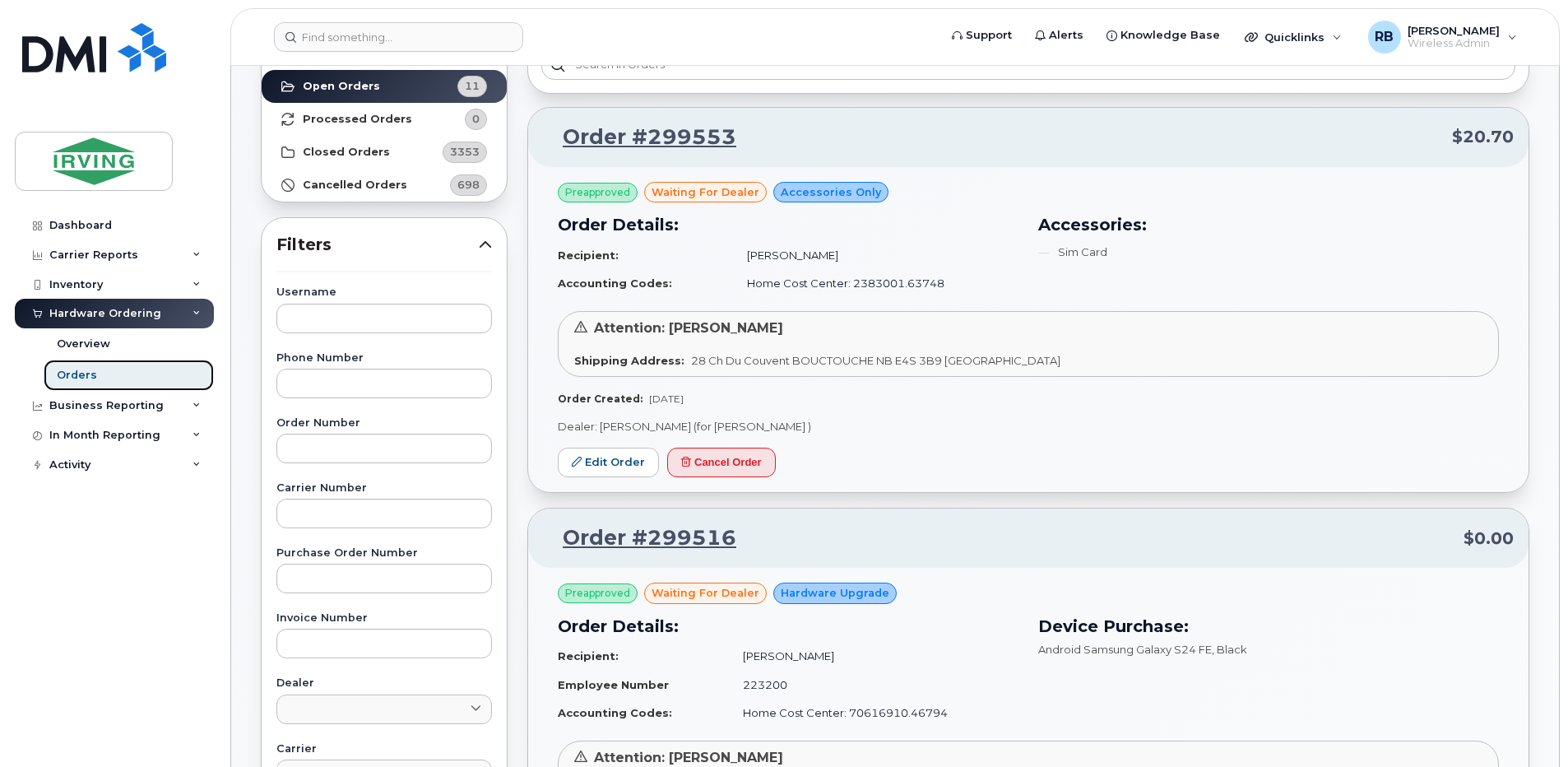
scroll to position [110, 0]
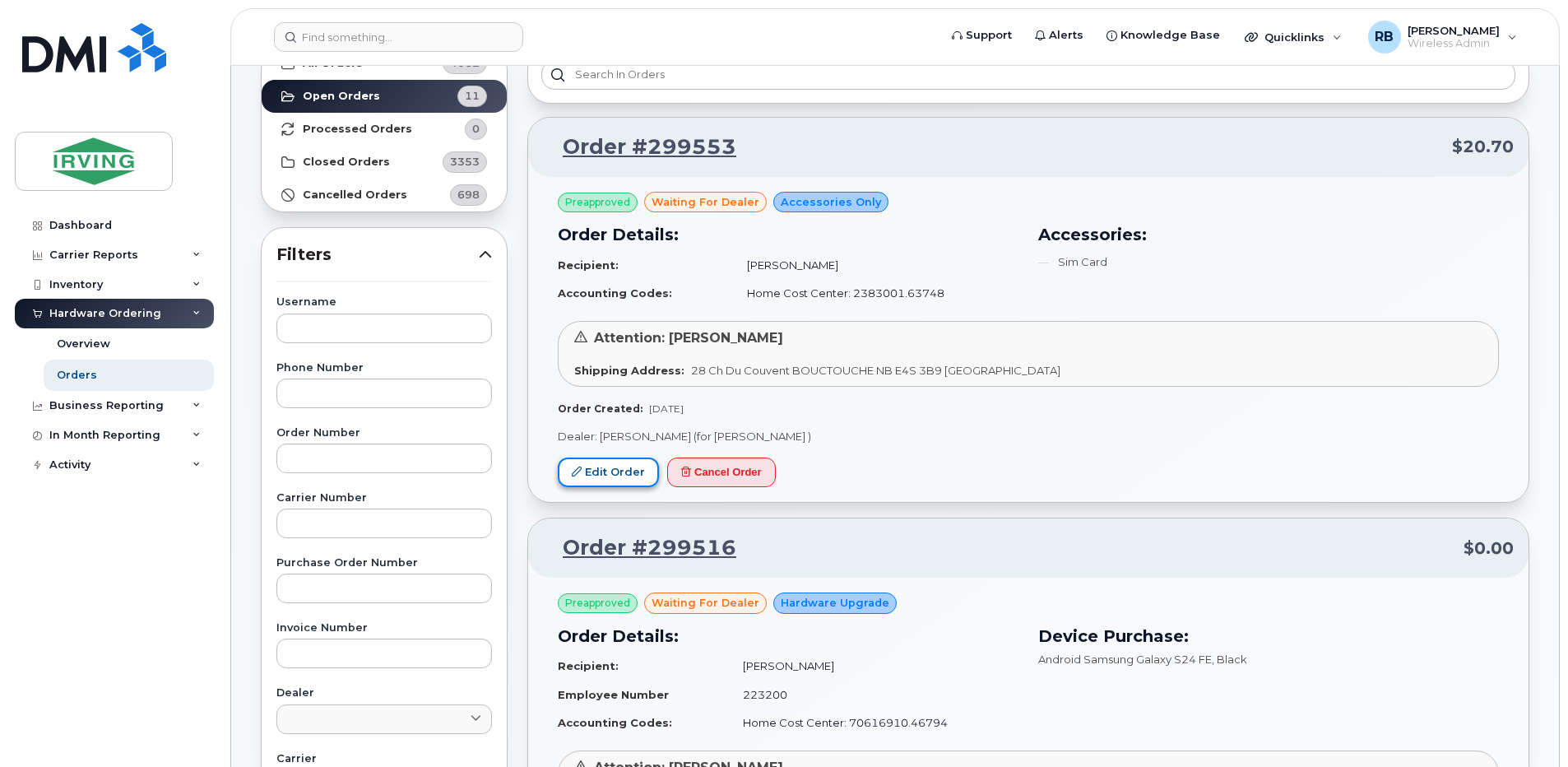
click at [591, 469] on link "Edit Order" at bounding box center [607, 472] width 101 height 30
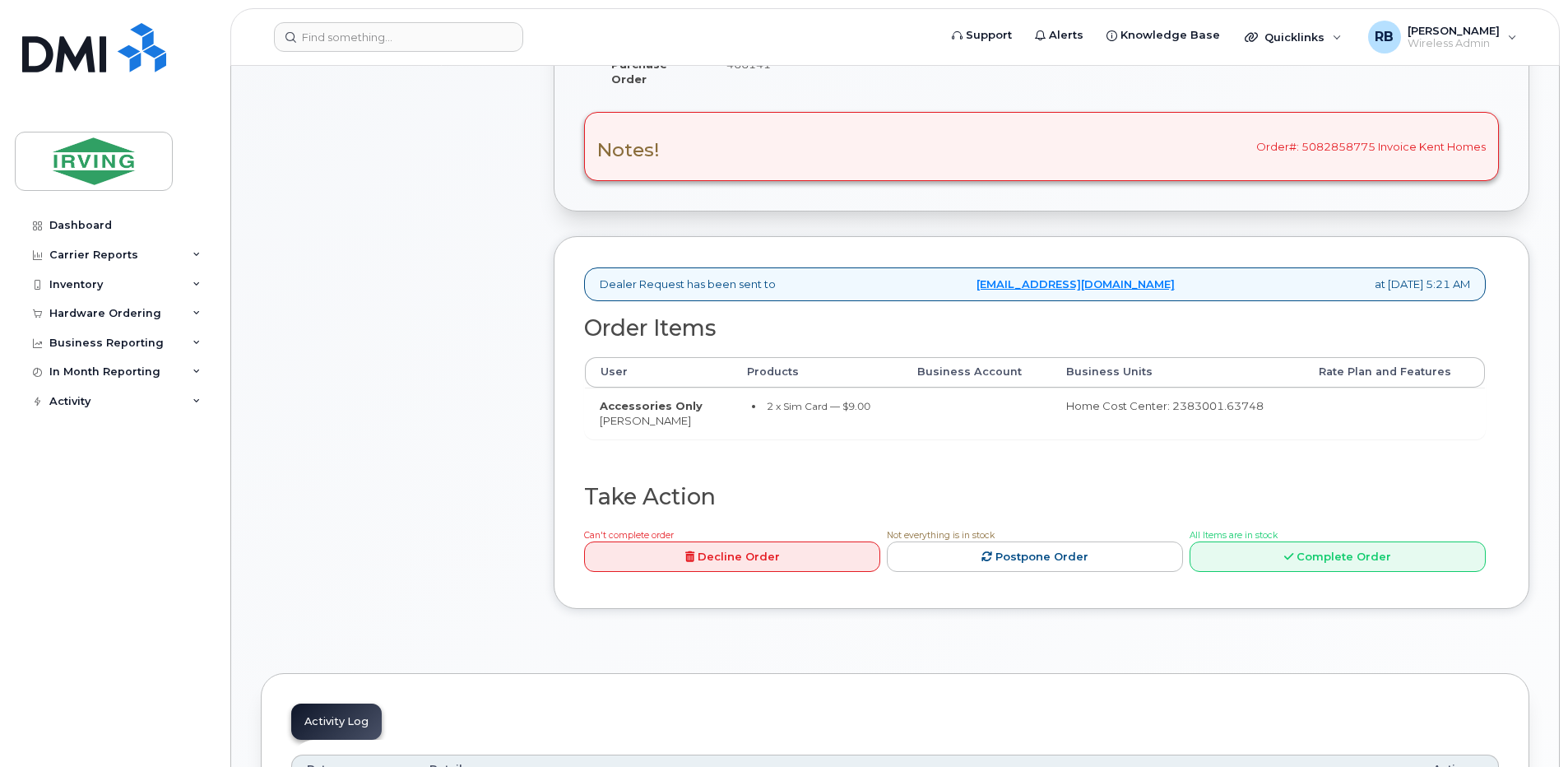
scroll to position [548, 0]
click at [1234, 560] on link "Complete Order" at bounding box center [1337, 553] width 296 height 30
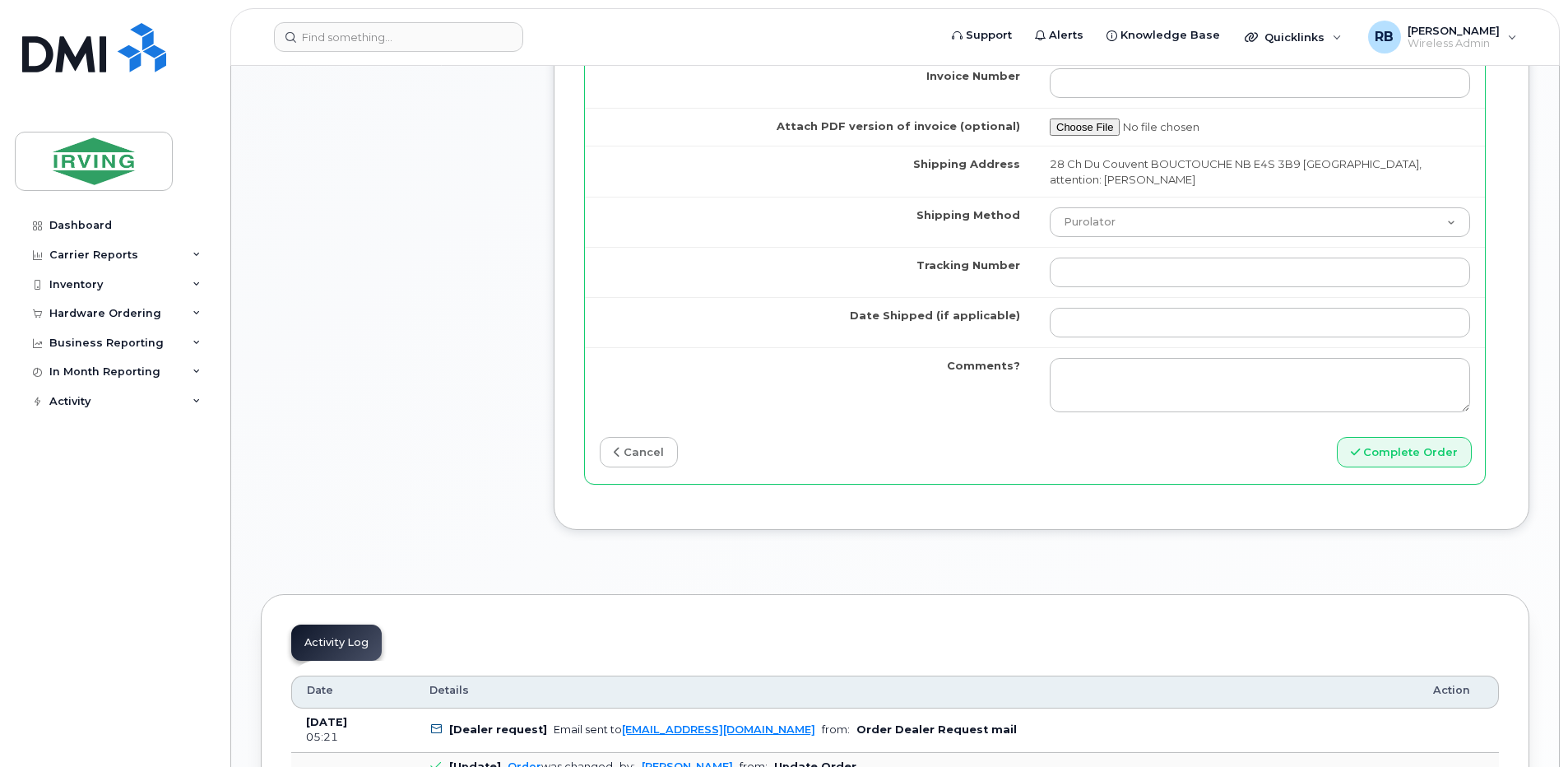
scroll to position [1536, 0]
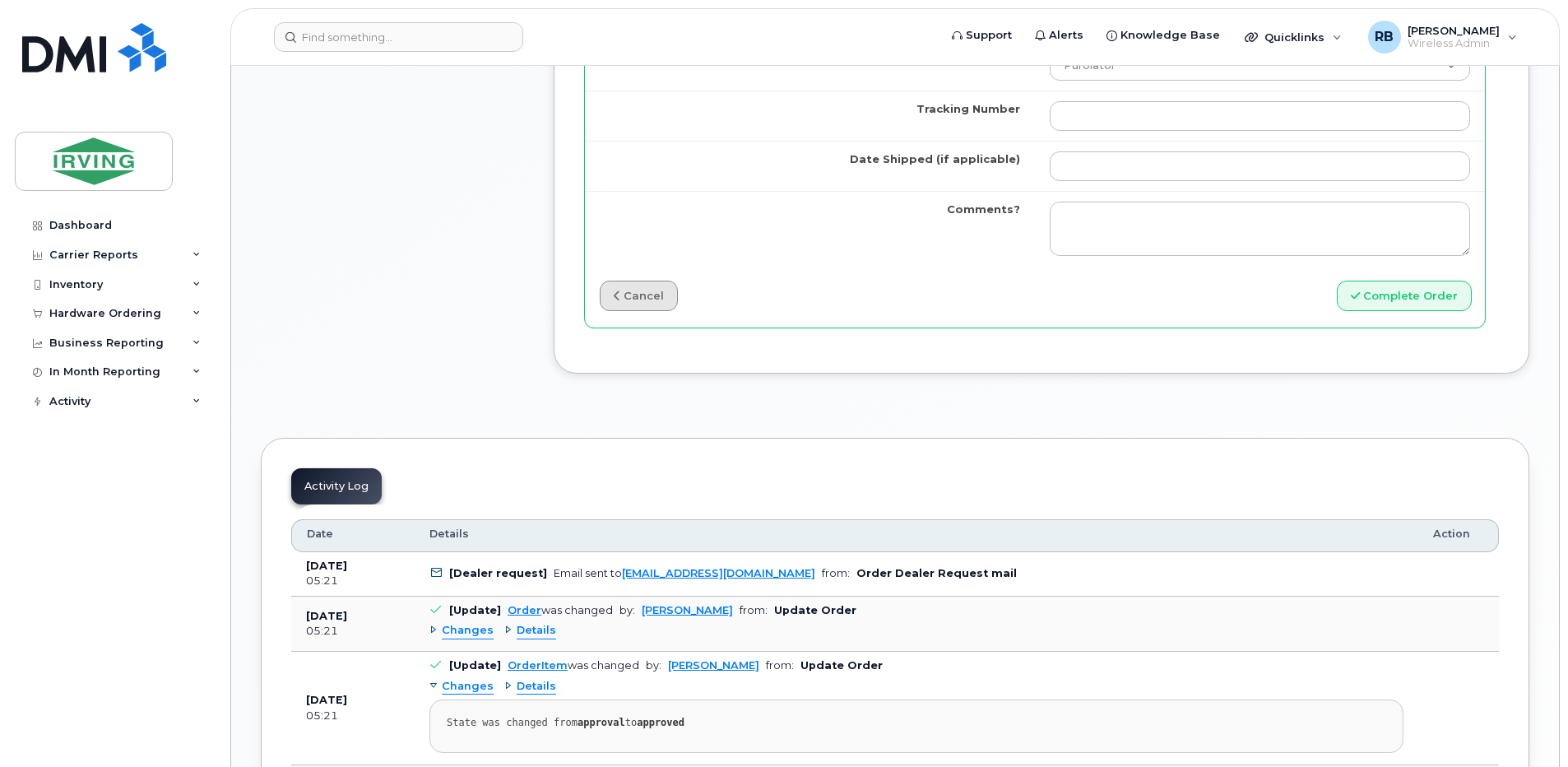
click at [663, 296] on link "cancel" at bounding box center [638, 296] width 78 height 30
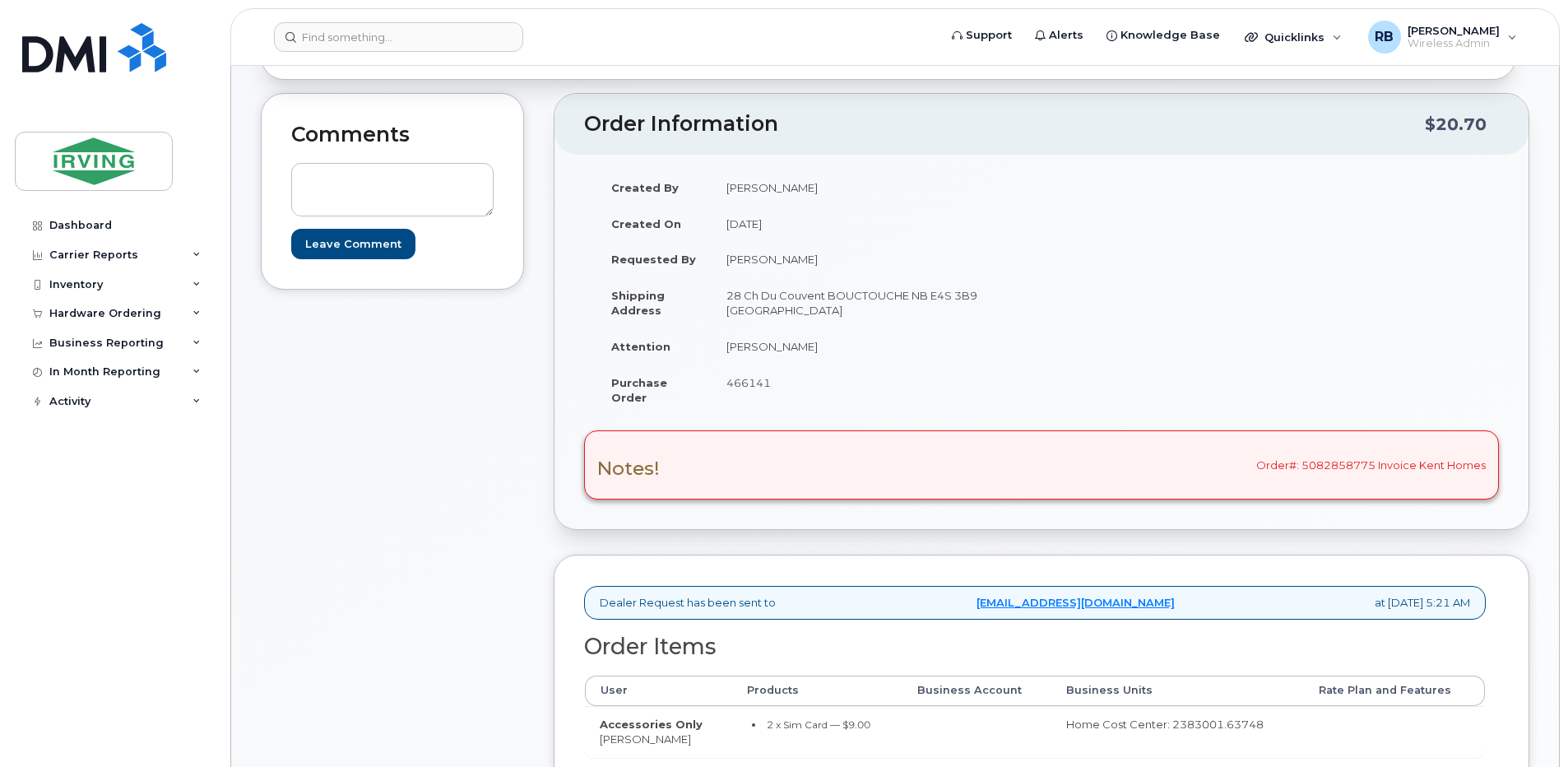
scroll to position [220, 0]
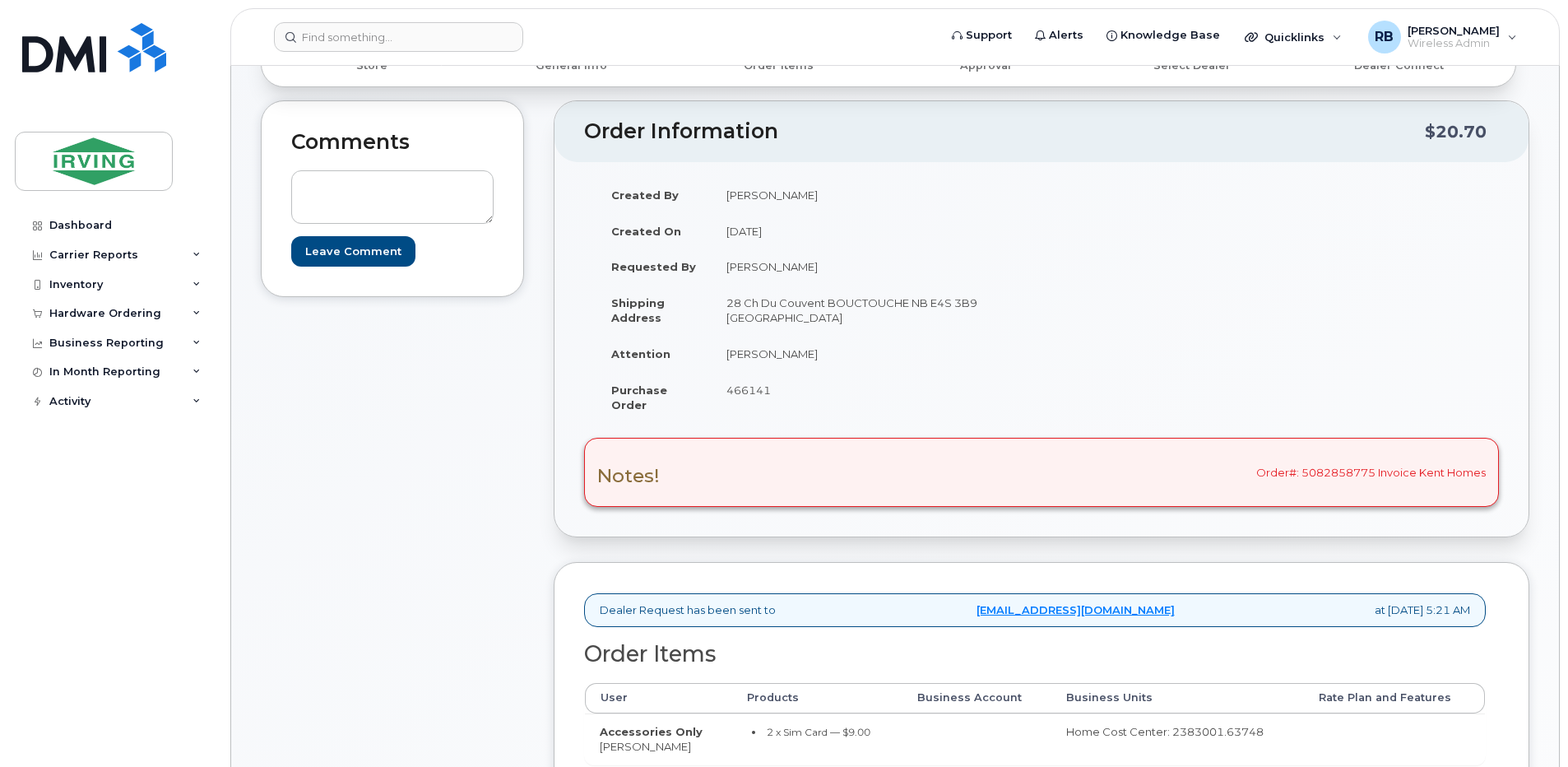
drag, startPoint x: 813, startPoint y: 361, endPoint x: 726, endPoint y: 359, distance: 87.0
click at [726, 359] on td "[PERSON_NAME]" at bounding box center [870, 354] width 318 height 36
copy td "[PERSON_NAME]"
click at [1294, 463] on div "Notes! Order#: 5082858775 Invoice Kent Homes" at bounding box center [1042, 471] width 915 height 69
drag, startPoint x: 1374, startPoint y: 472, endPoint x: 1260, endPoint y: 468, distance: 114.1
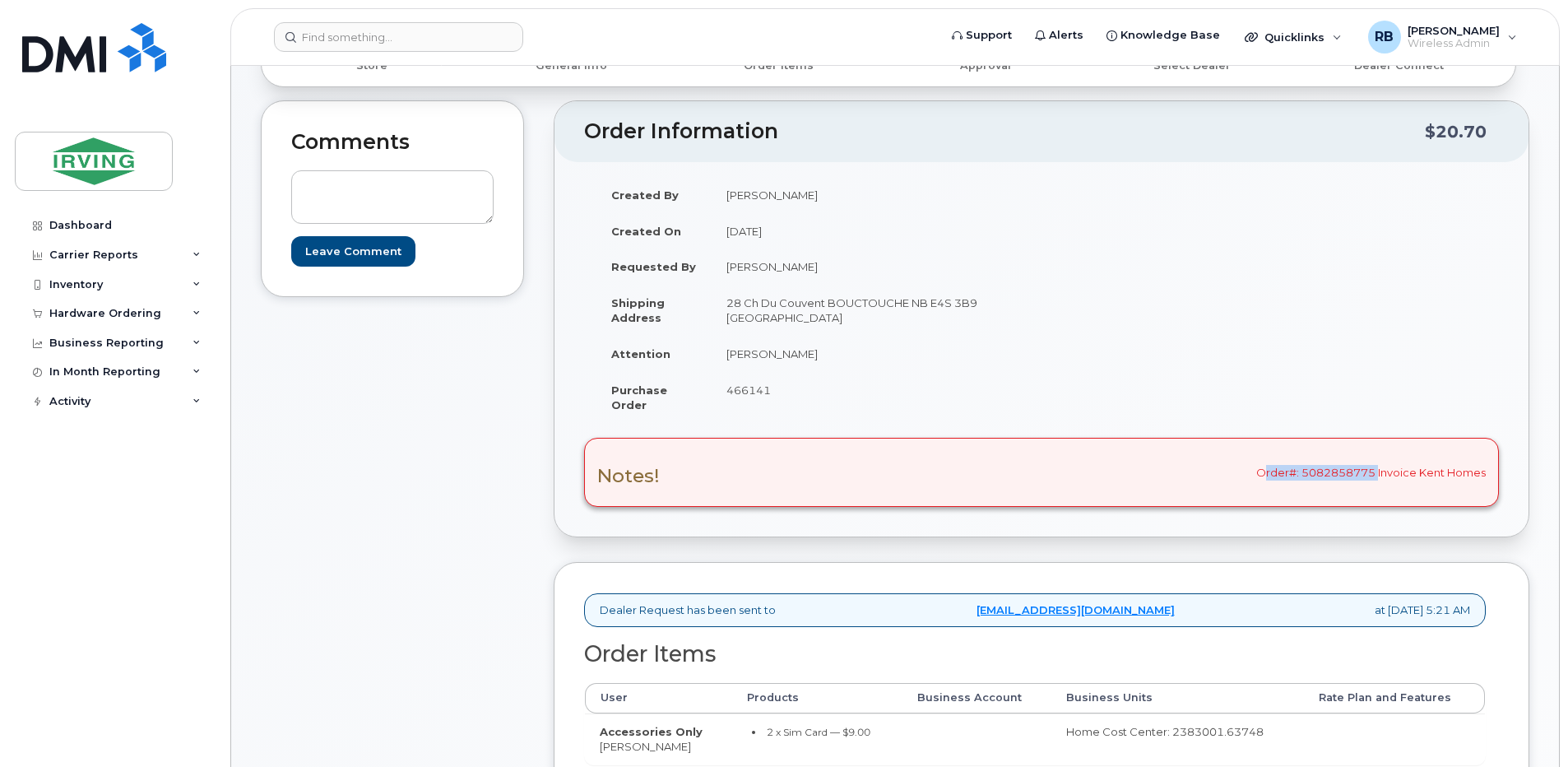
click at [1260, 468] on div "Notes! Order#: 5082858775 Invoice Kent Homes" at bounding box center [1042, 471] width 915 height 69
copy div "Order#: 5082858775"
click at [803, 352] on td "[PERSON_NAME]" at bounding box center [870, 354] width 318 height 36
drag, startPoint x: 813, startPoint y: 356, endPoint x: 729, endPoint y: 357, distance: 84.0
click at [729, 357] on td "[PERSON_NAME]" at bounding box center [870, 354] width 318 height 36
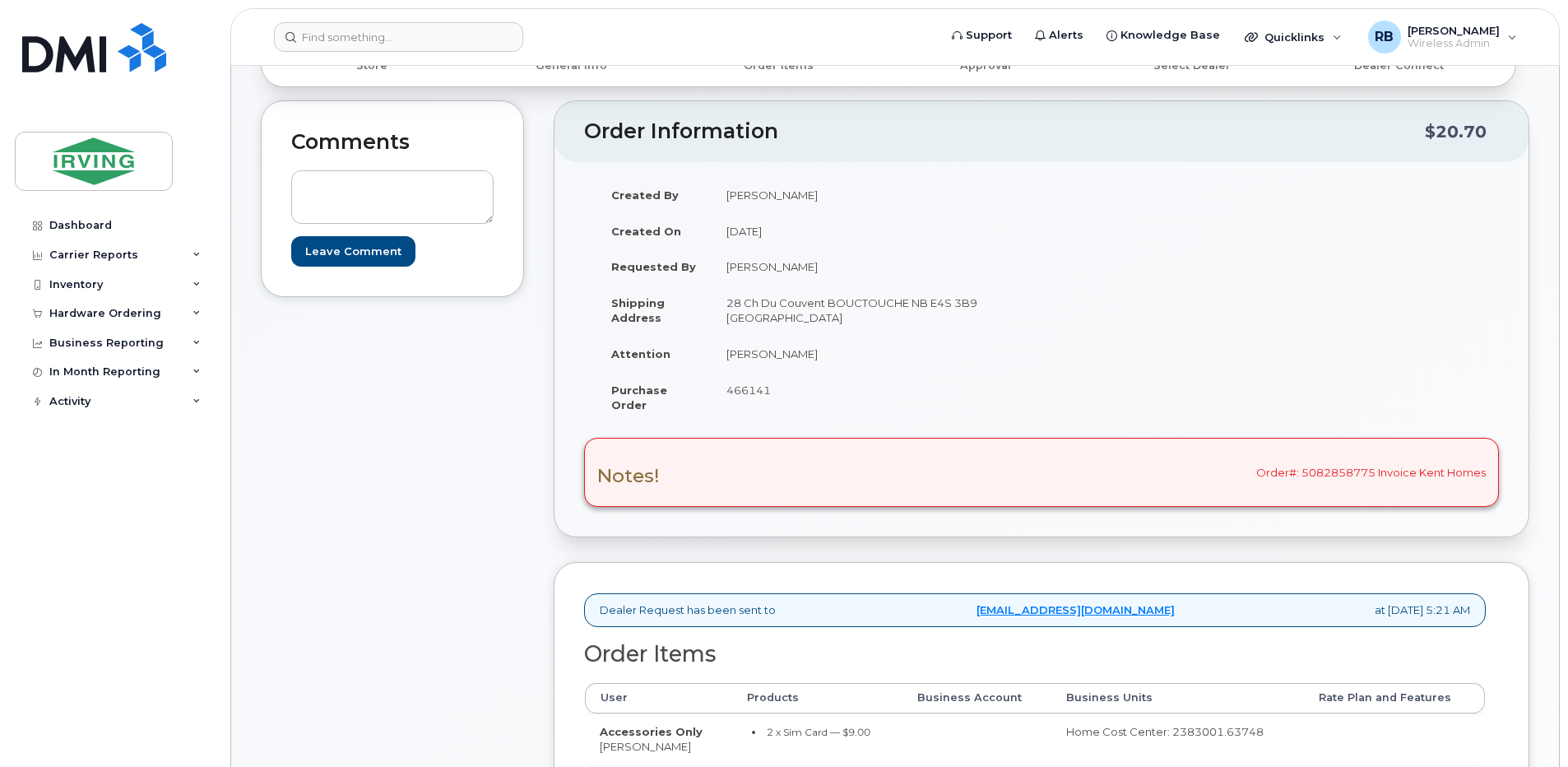
drag, startPoint x: 729, startPoint y: 357, endPoint x: 712, endPoint y: 460, distance: 104.4
click at [712, 460] on div "Notes! Order#: 5082858775 Invoice Kent Homes" at bounding box center [1042, 471] width 915 height 69
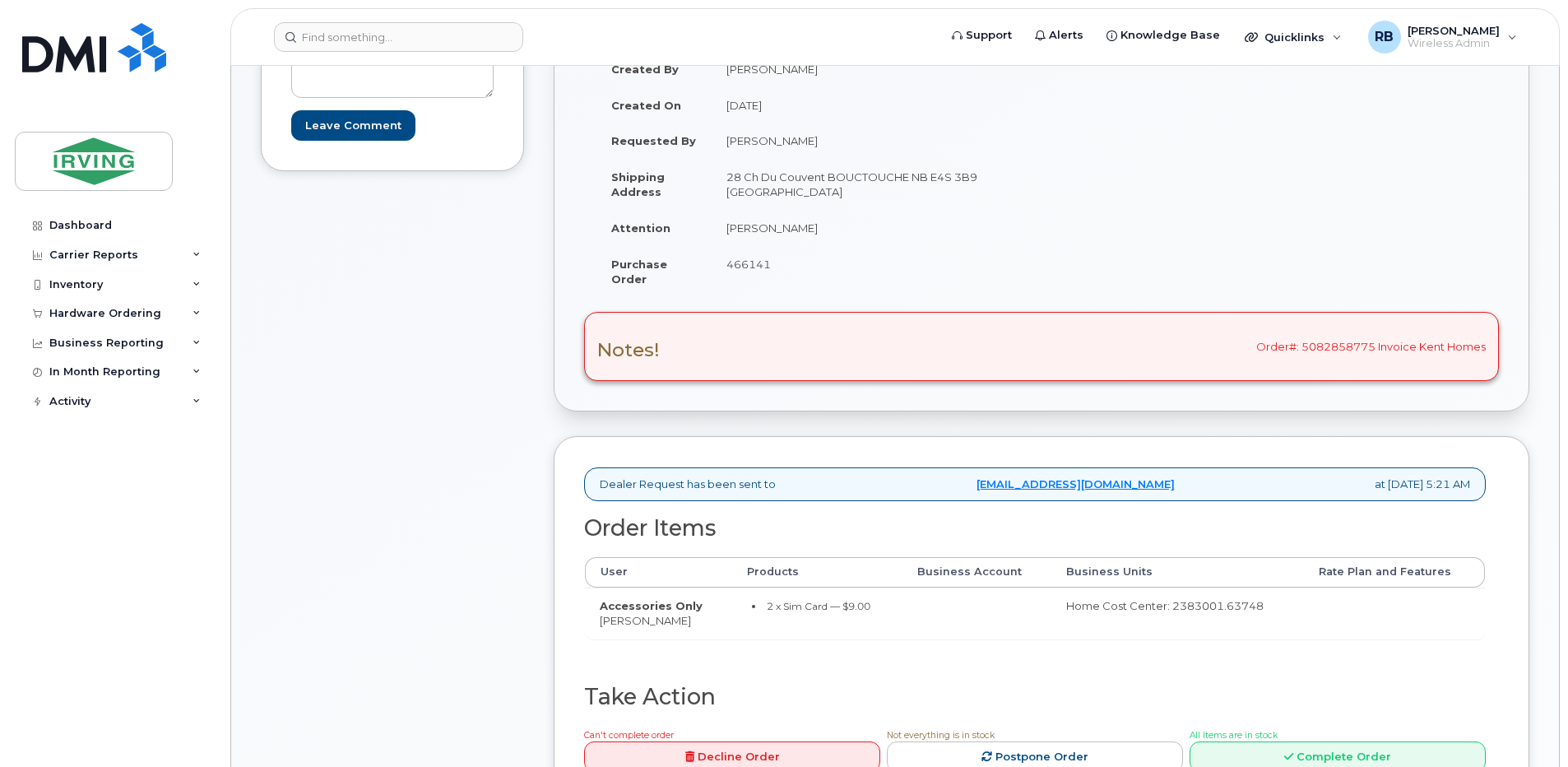
scroll to position [548, 0]
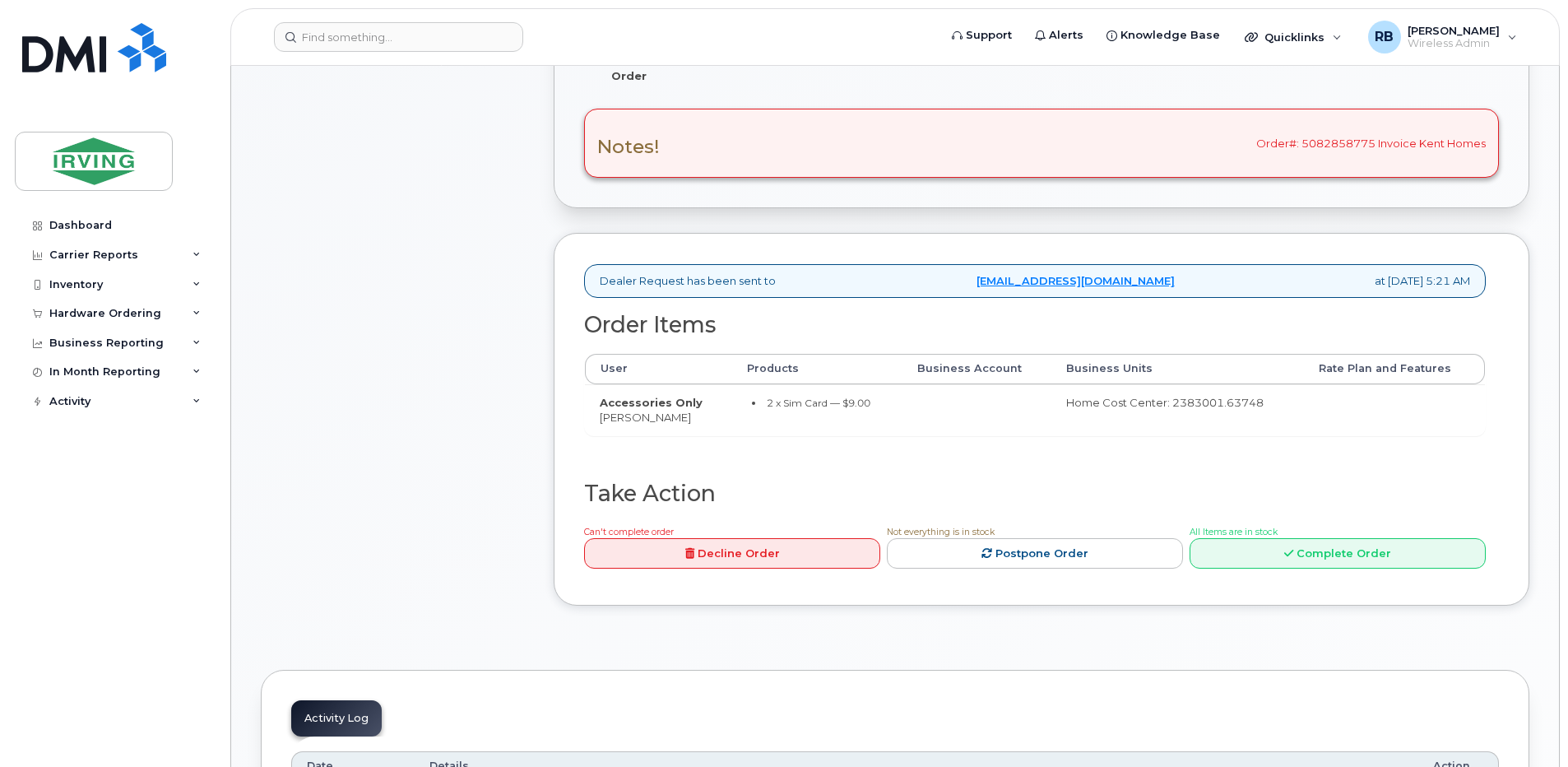
drag, startPoint x: 753, startPoint y: 421, endPoint x: 600, endPoint y: 422, distance: 153.0
click at [600, 422] on td "Accessories Only Leandro Tupina Arbiol Forne" at bounding box center [658, 409] width 147 height 51
copy td "Leandro Tupina Arbiol Forne"
click at [407, 312] on div "Comments Leave Comment" at bounding box center [392, 201] width 264 height 859
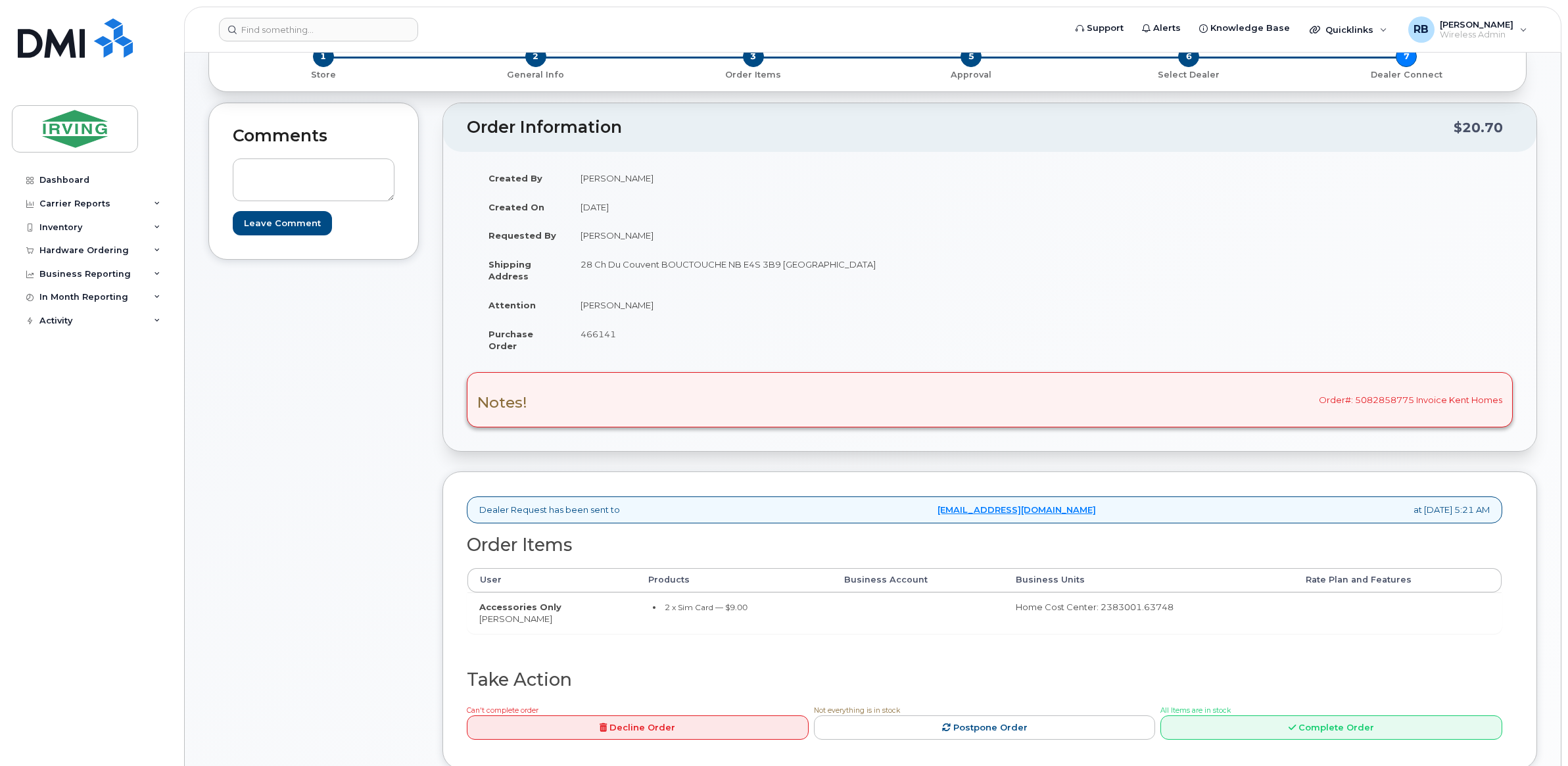
scroll to position [43, 0]
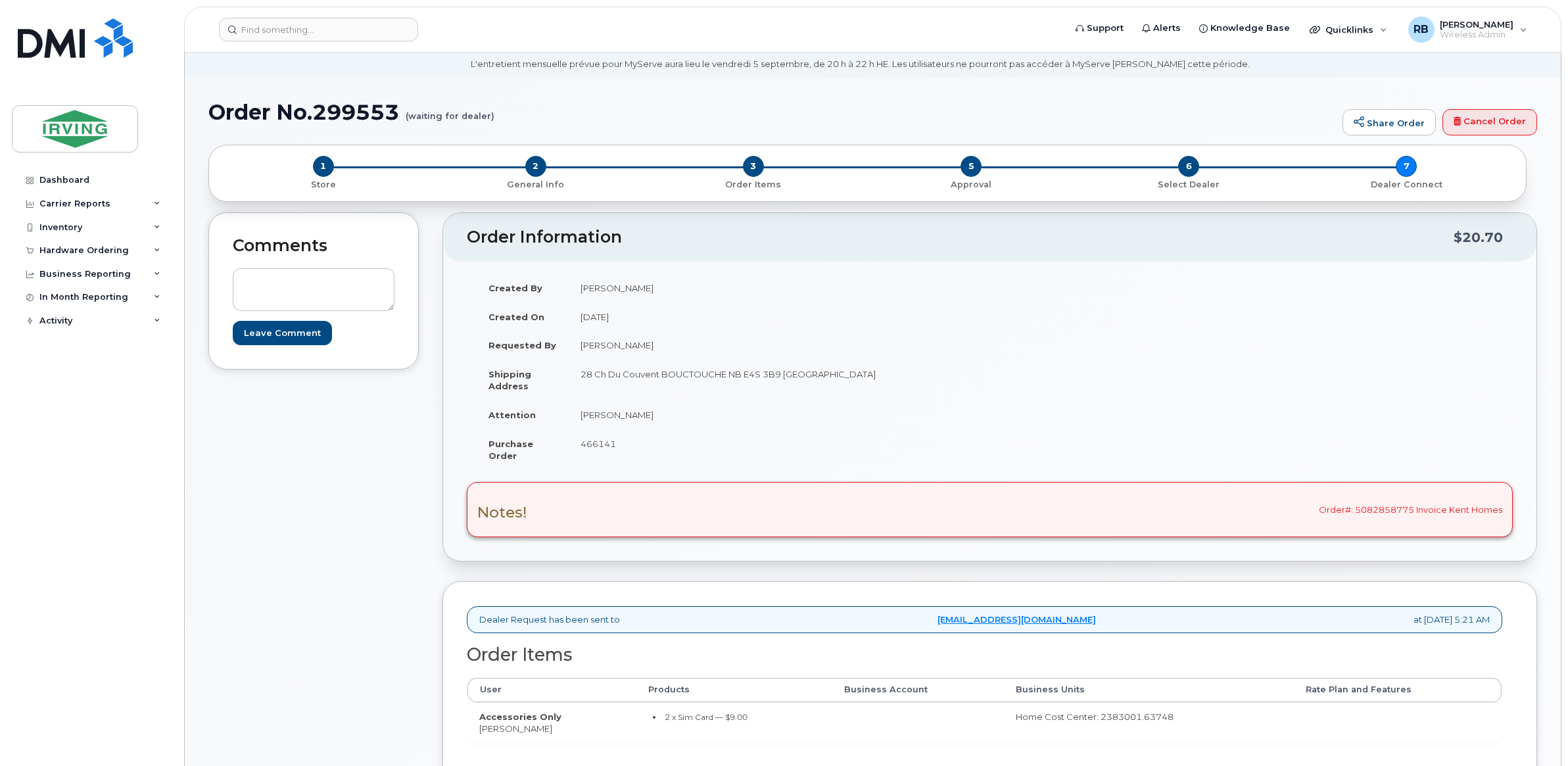
click at [392, 458] on div "Comments Leave Comment" at bounding box center [314, 556] width 211 height 687
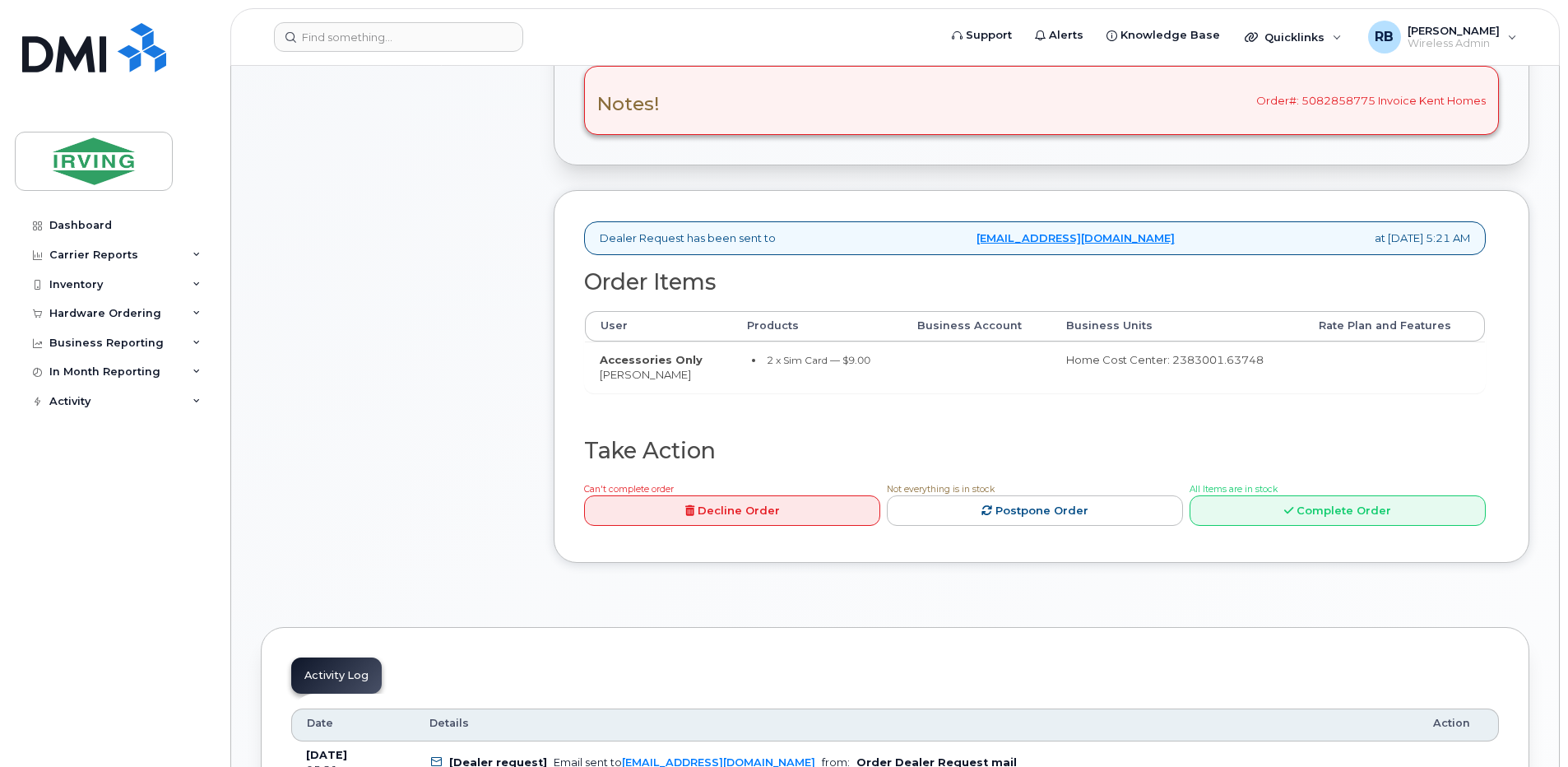
scroll to position [603, 0]
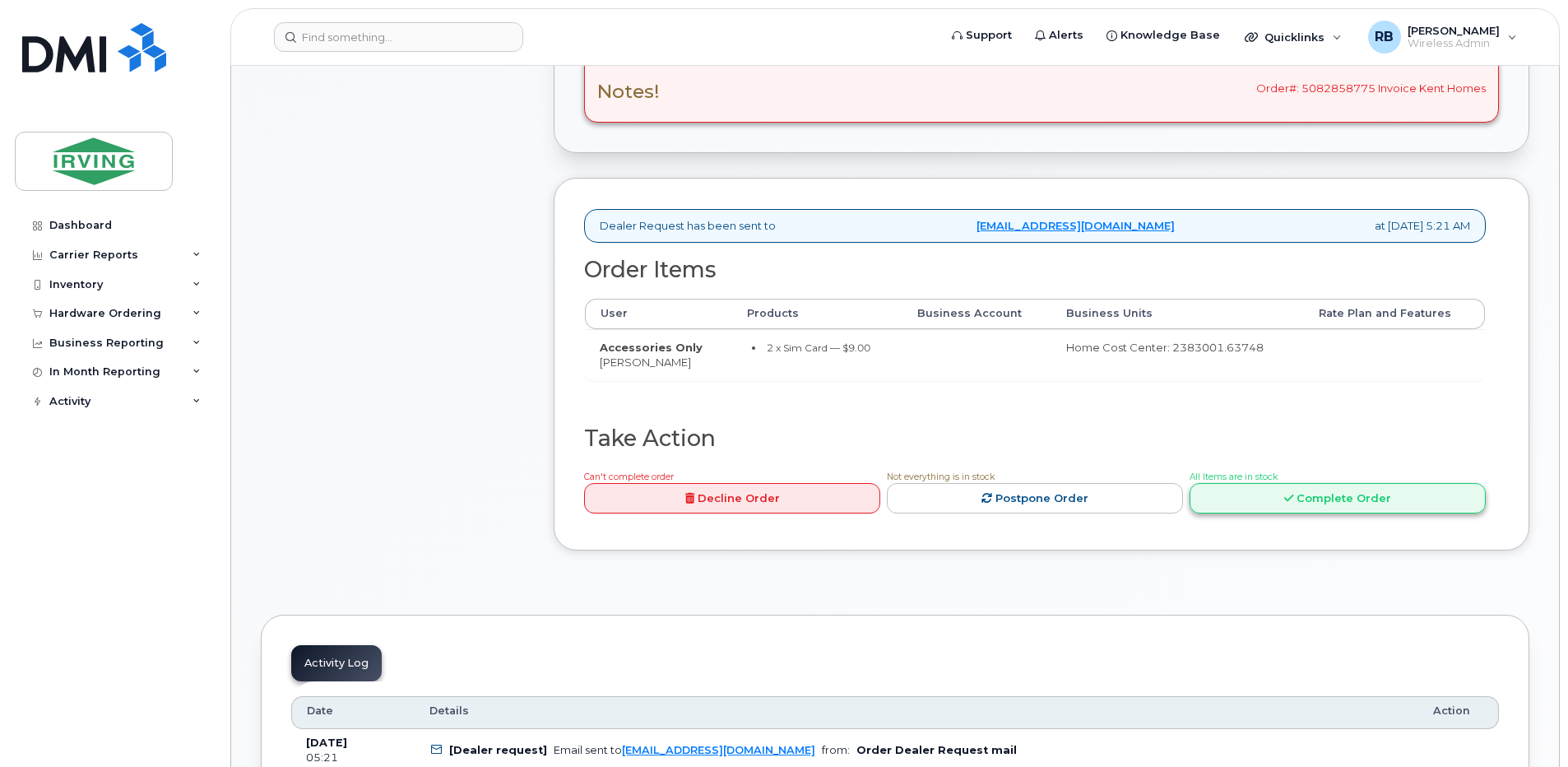
click at [1284, 492] on icon at bounding box center [1288, 497] width 9 height 11
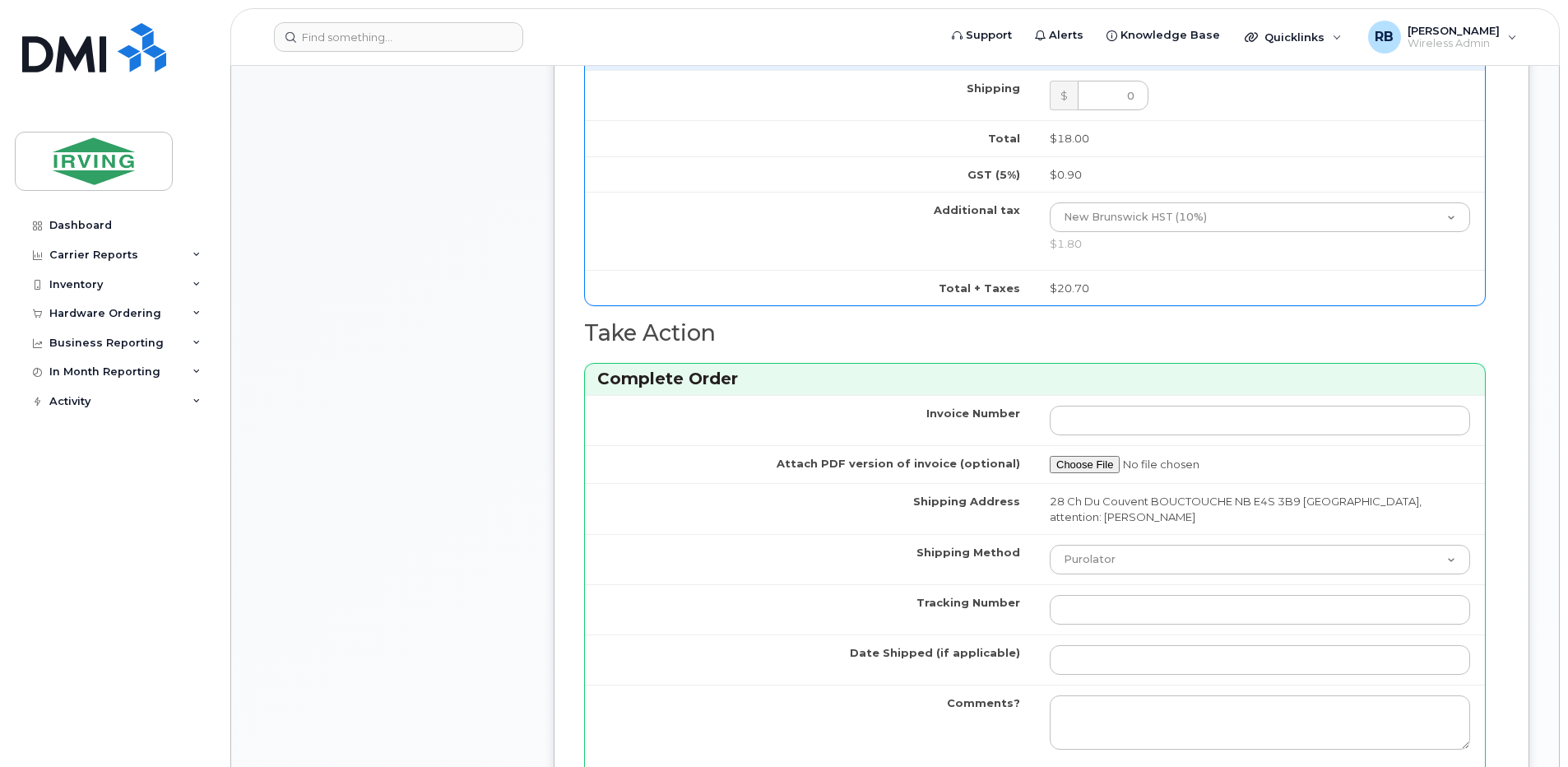
scroll to position [1152, 0]
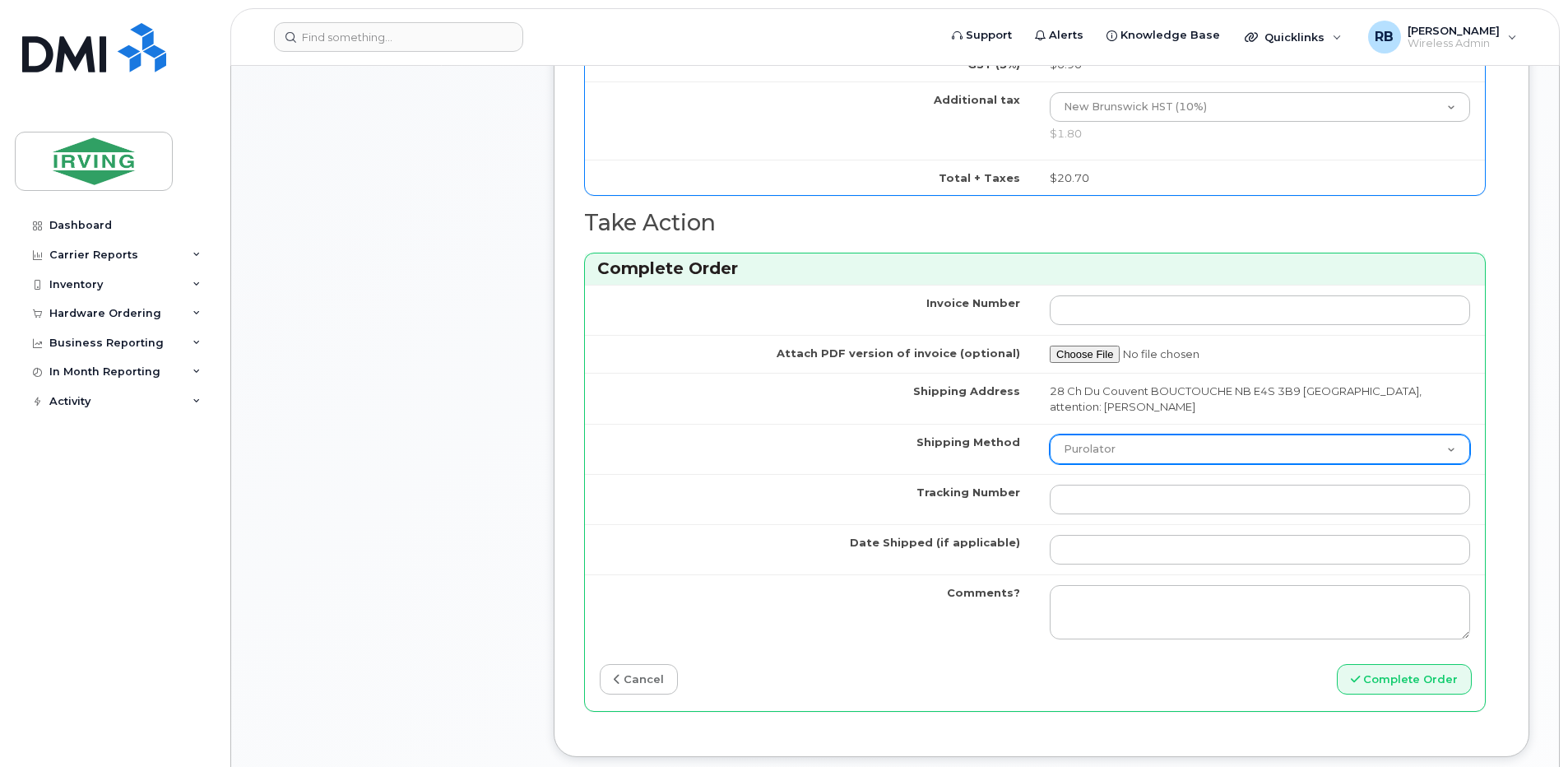
click at [1075, 445] on select "Purolator UPS FedEx Canada Post Courier Other Drop Off Pick Up" at bounding box center [1259, 449] width 420 height 30
select select "Courier"
click at [1050, 434] on select "Purolator UPS FedEx Canada Post Courier Other Drop Off Pick Up" at bounding box center [1259, 449] width 420 height 30
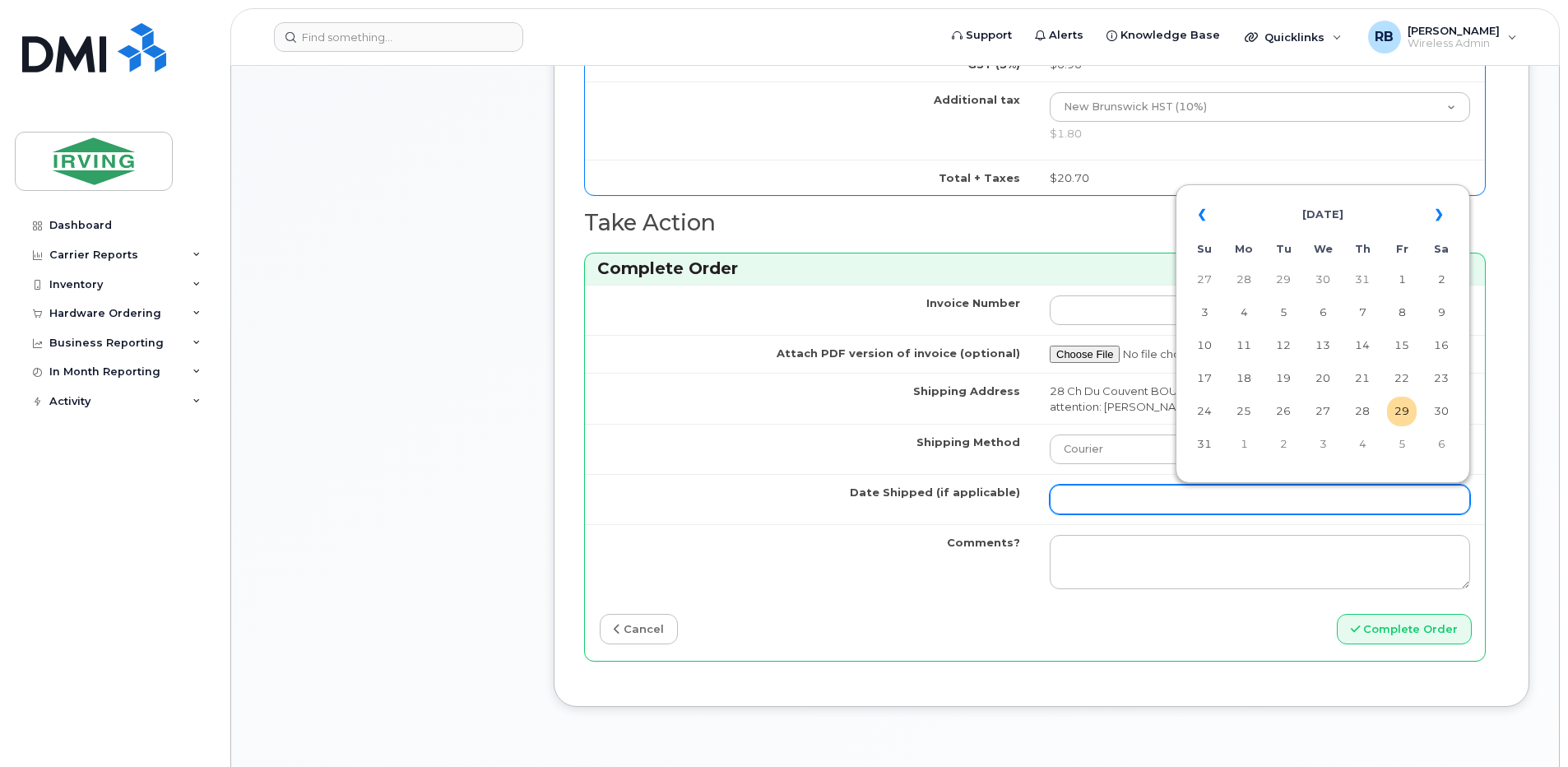
click at [1095, 497] on input "Date Shipped (if applicable)" at bounding box center [1259, 499] width 420 height 30
click at [1326, 440] on td "3" at bounding box center [1322, 444] width 30 height 30
type input "2025-09-03"
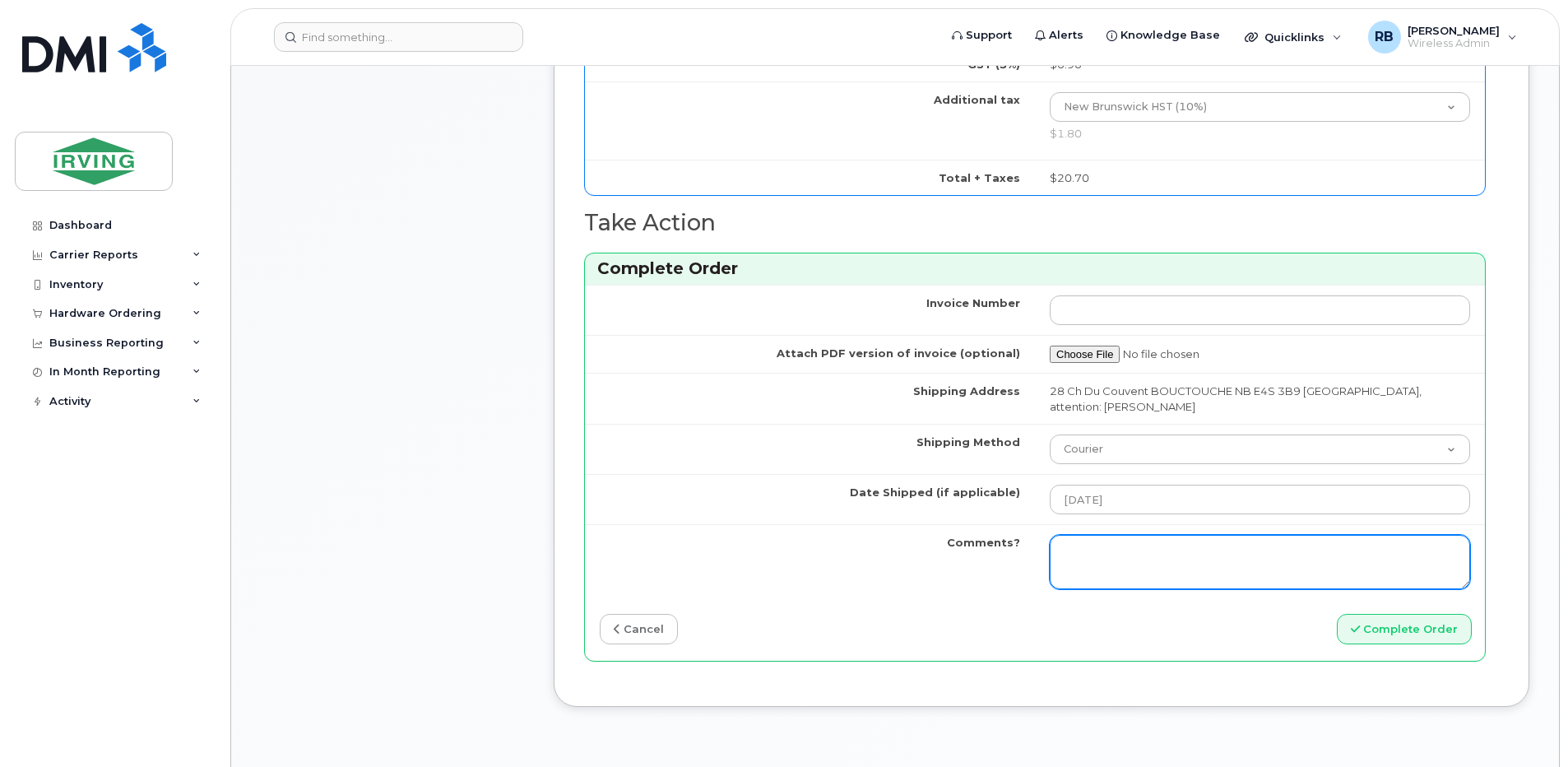
click at [1157, 543] on textarea "Comments?" at bounding box center [1259, 561] width 420 height 54
type textarea "p"
type textarea "Please be advised the order has been completed. SO#26201274 Allow 1-3 business …"
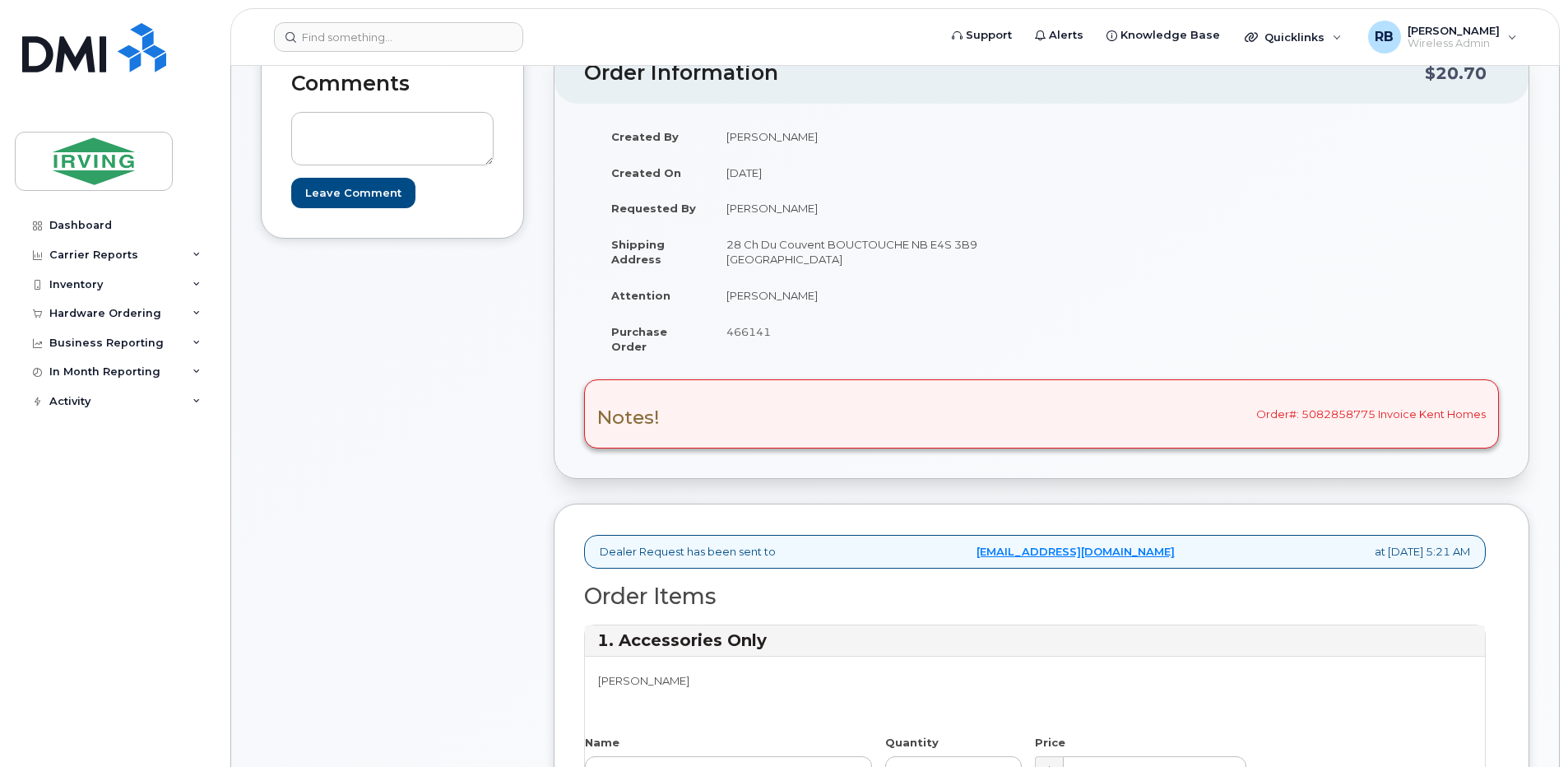
scroll to position [275, 0]
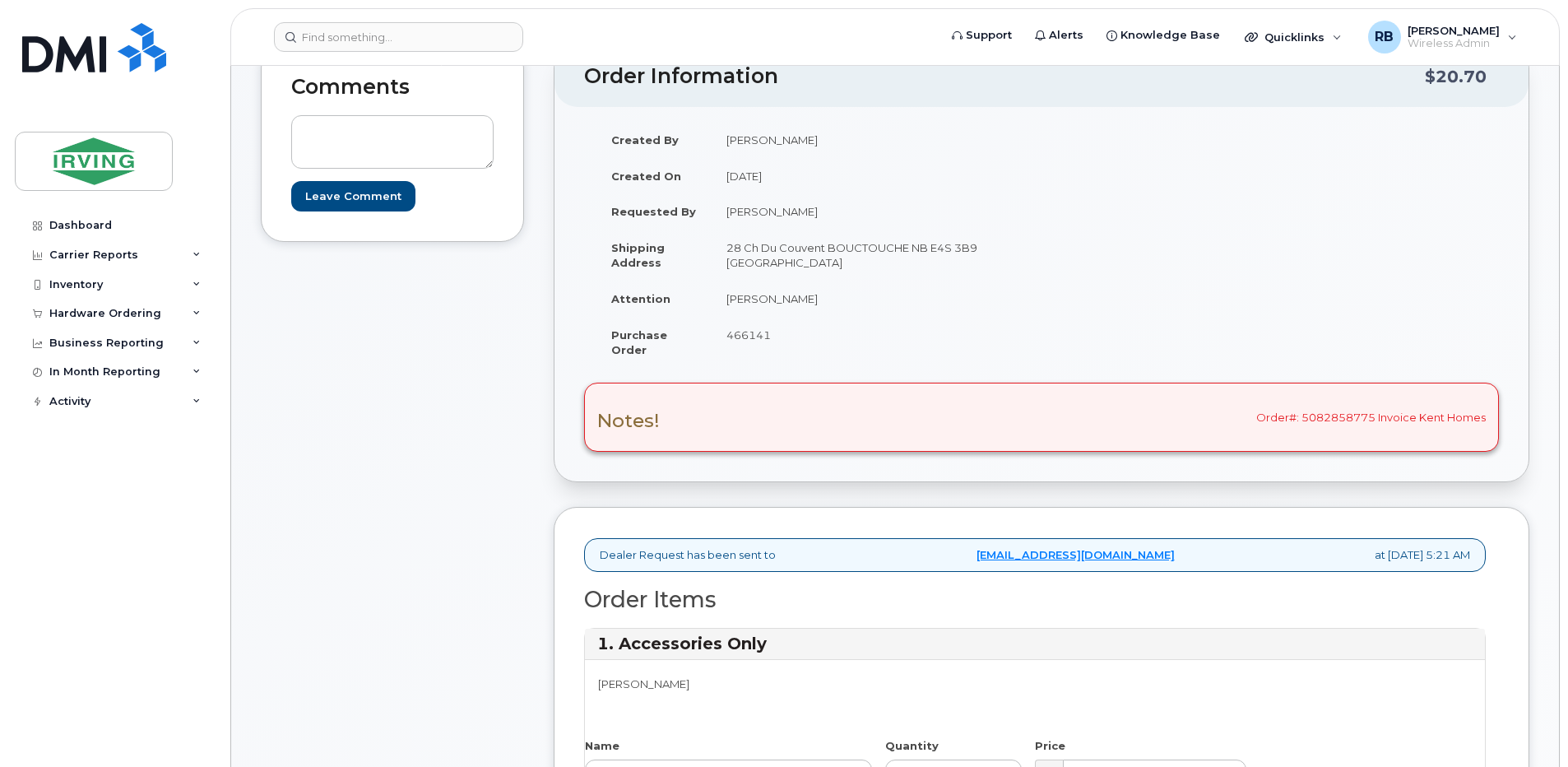
drag, startPoint x: 813, startPoint y: 301, endPoint x: 726, endPoint y: 301, distance: 87.0
click at [726, 301] on td "Leandro Tupina" at bounding box center [870, 299] width 318 height 36
copy td "Leandro Tupina"
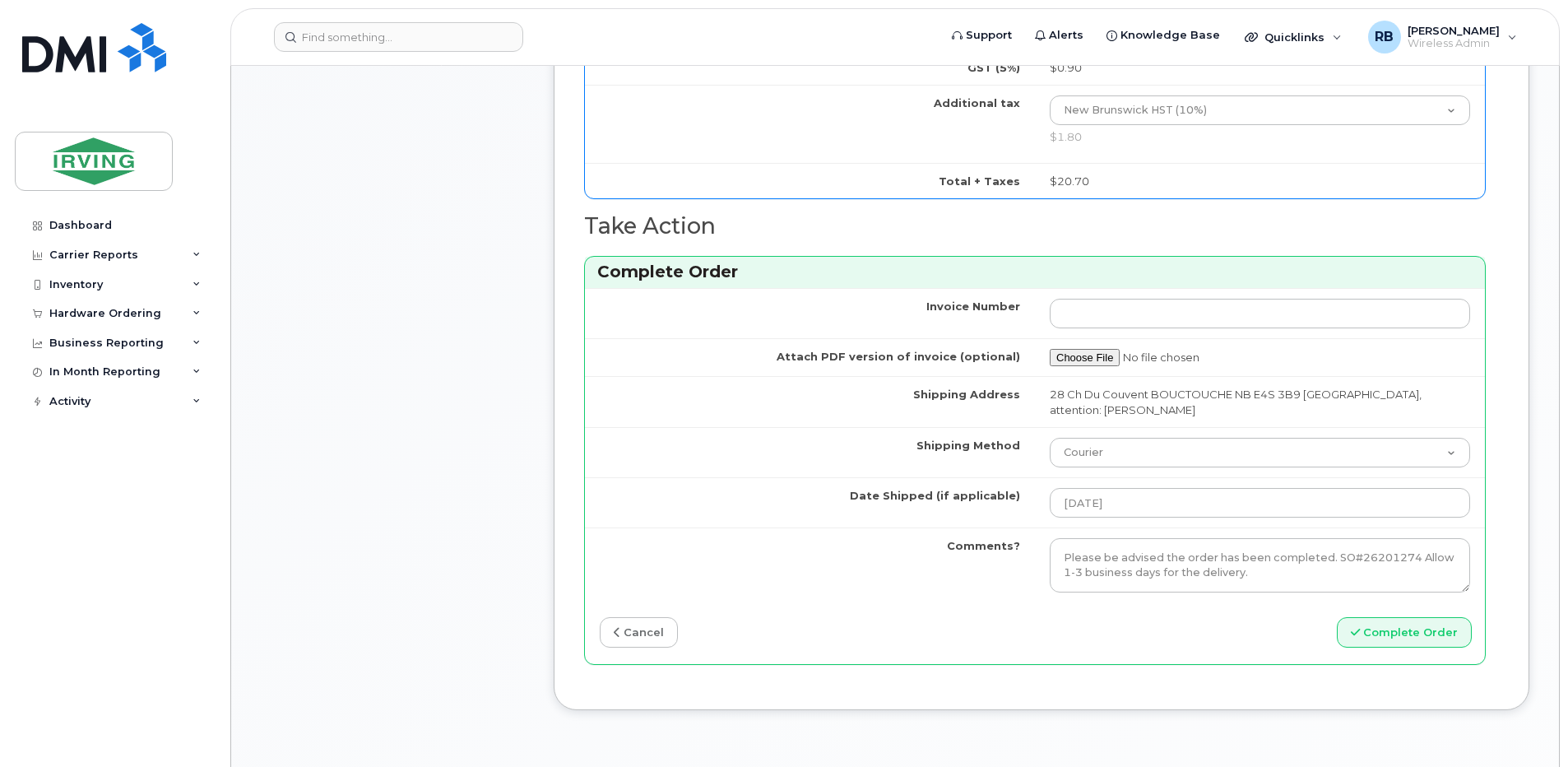
scroll to position [1152, 0]
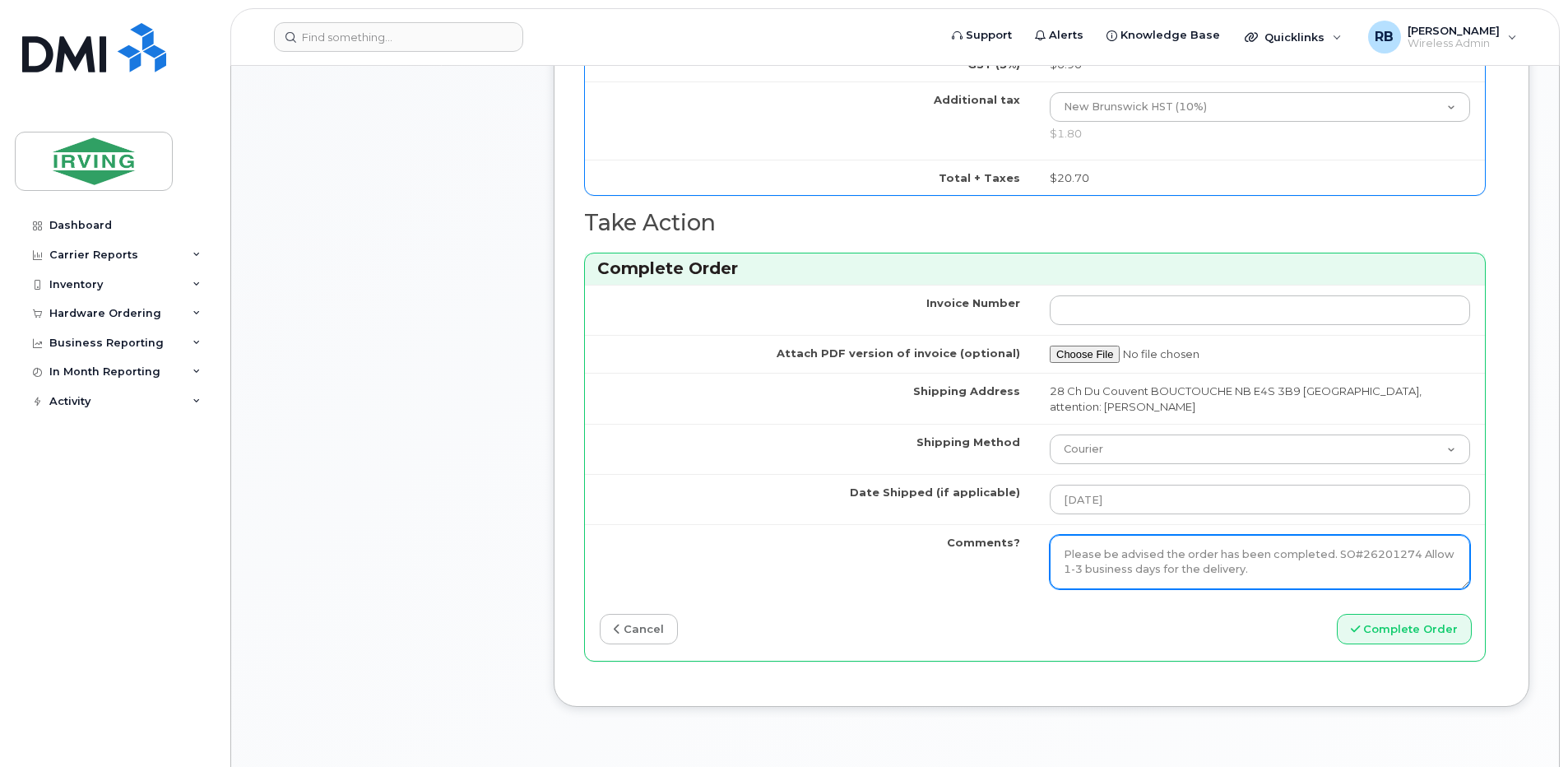
click at [1117, 550] on textarea "Please be advised the order has been completed. SO#26201274 Allow 1-3 business …" at bounding box center [1259, 561] width 420 height 54
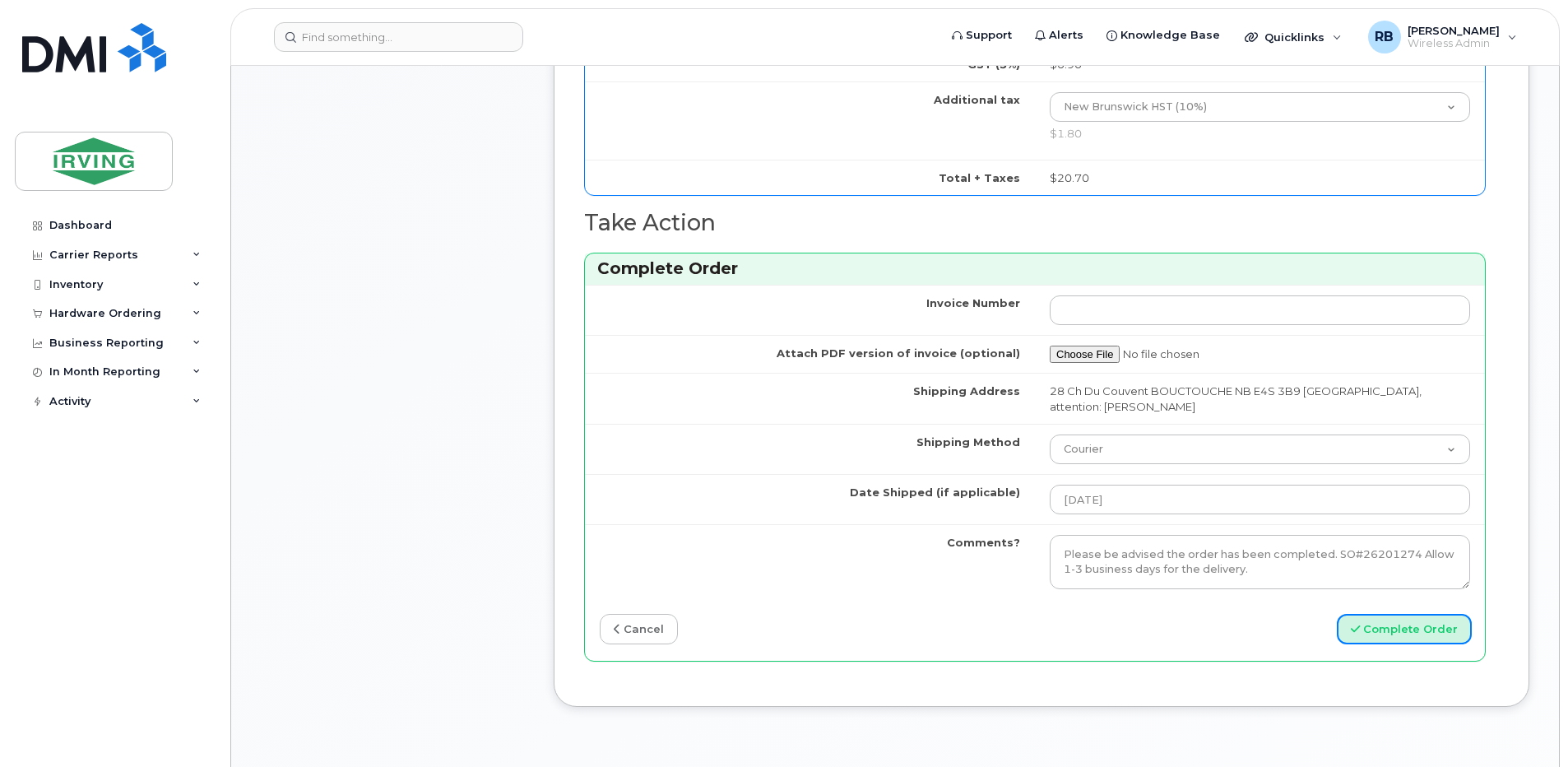
drag, startPoint x: 1372, startPoint y: 625, endPoint x: 1337, endPoint y: 622, distance: 35.1
click at [1372, 625] on button "Complete Order" at bounding box center [1403, 628] width 135 height 30
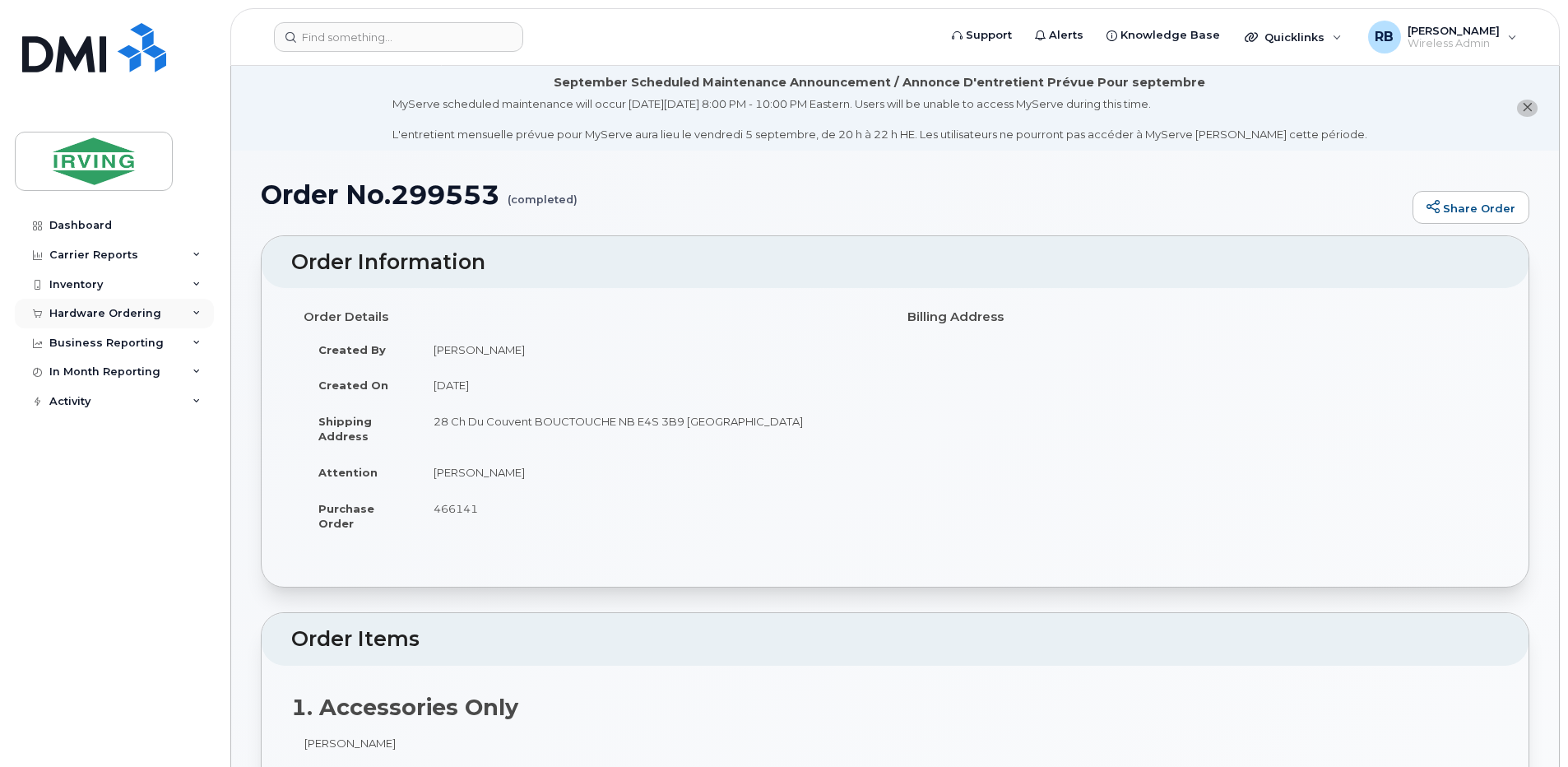
click at [77, 315] on div "Hardware Ordering" at bounding box center [105, 313] width 112 height 13
click at [76, 375] on div "Orders" at bounding box center [77, 375] width 40 height 15
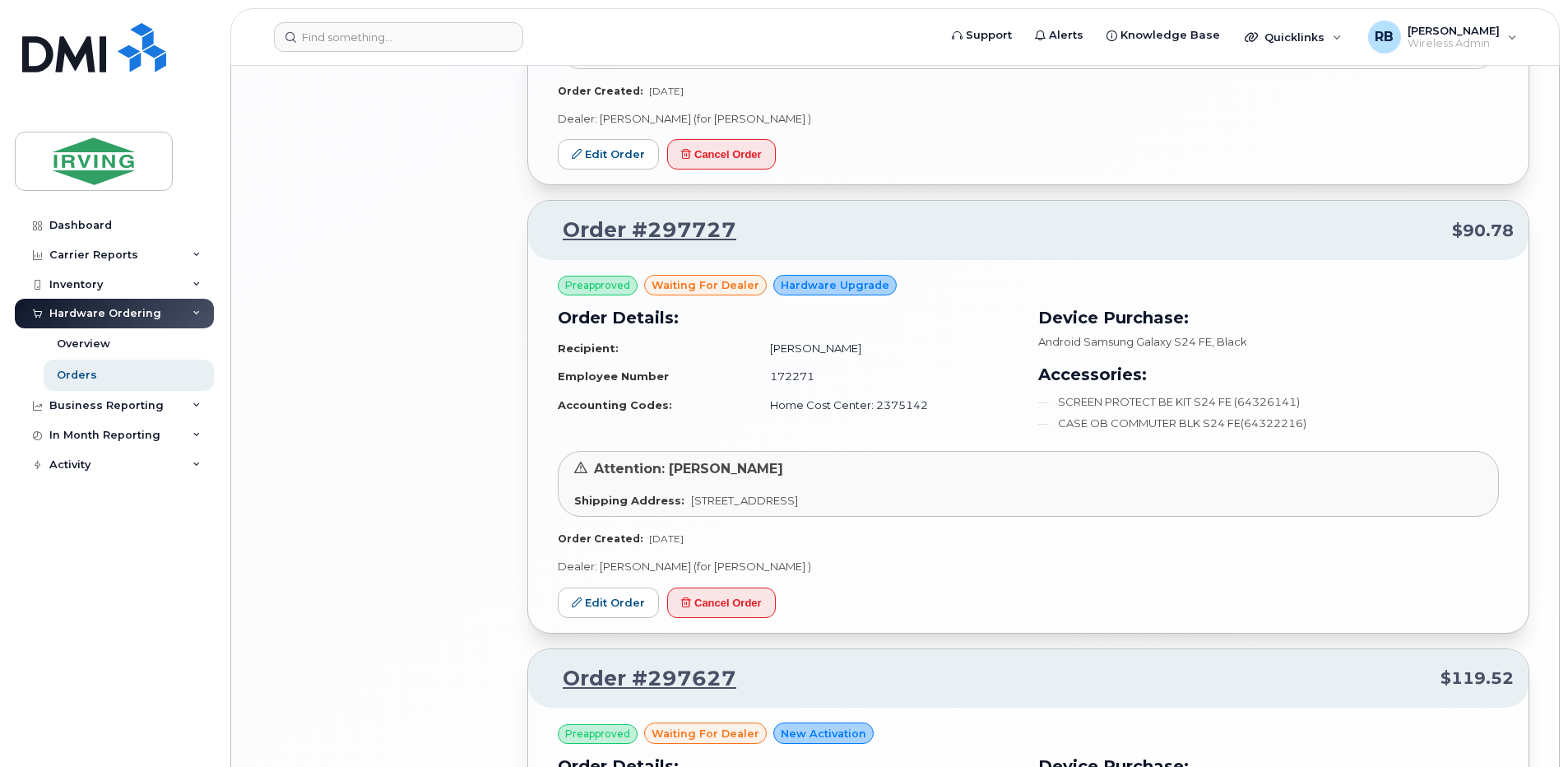
scroll to position [2523, 0]
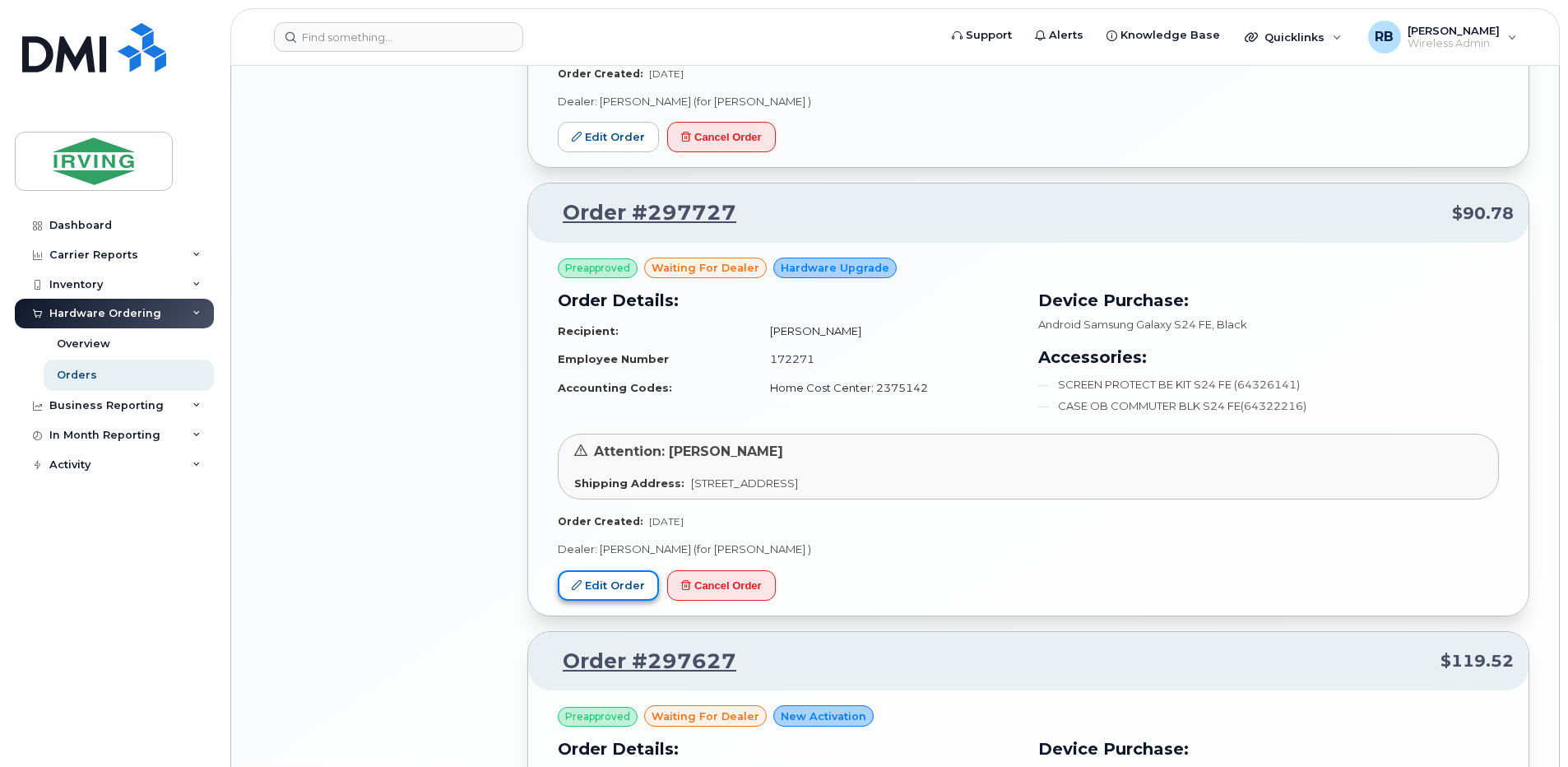
click at [621, 575] on link "Edit Order" at bounding box center [607, 585] width 101 height 30
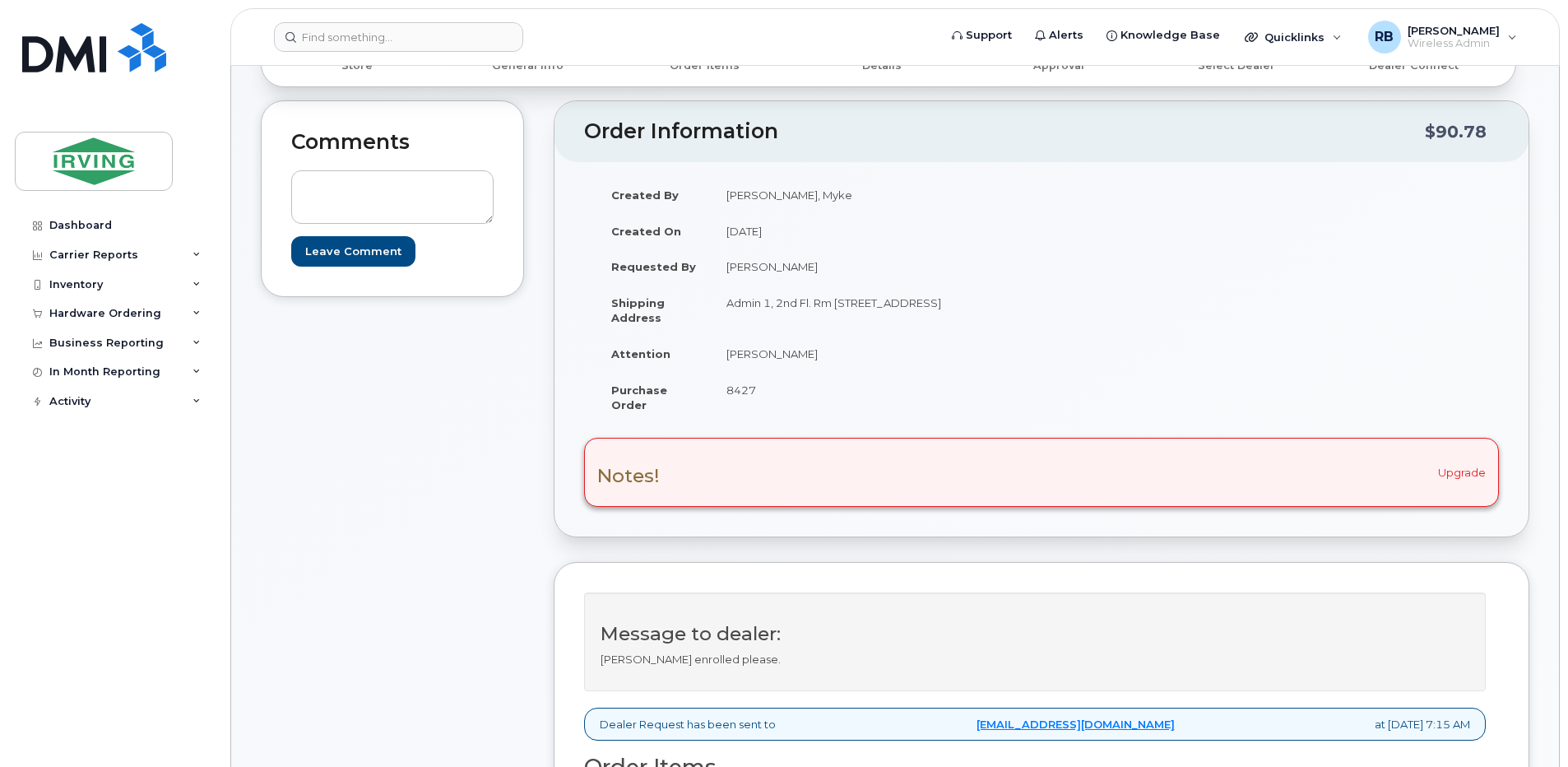
scroll to position [110, 0]
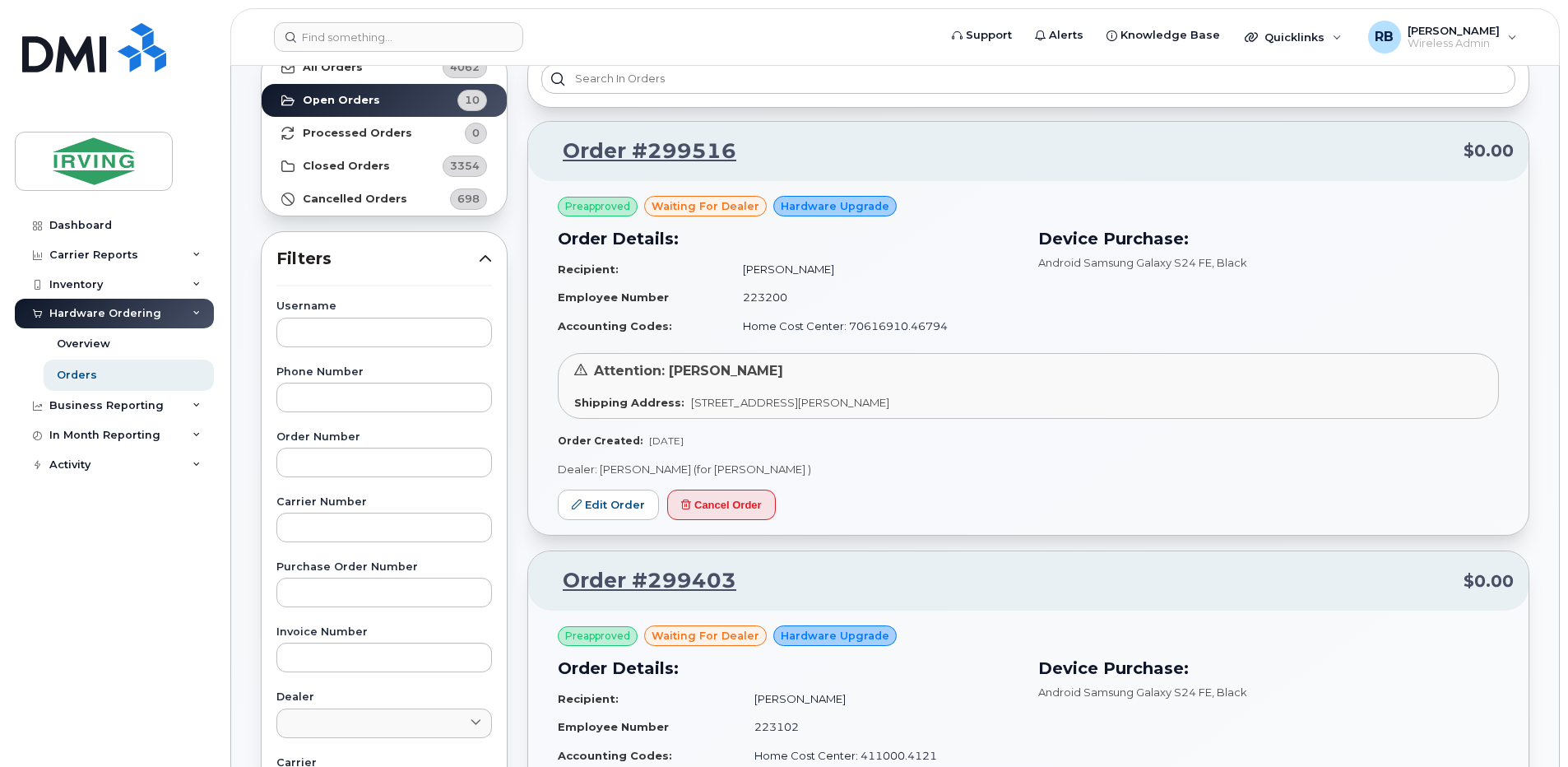
scroll to position [220, 0]
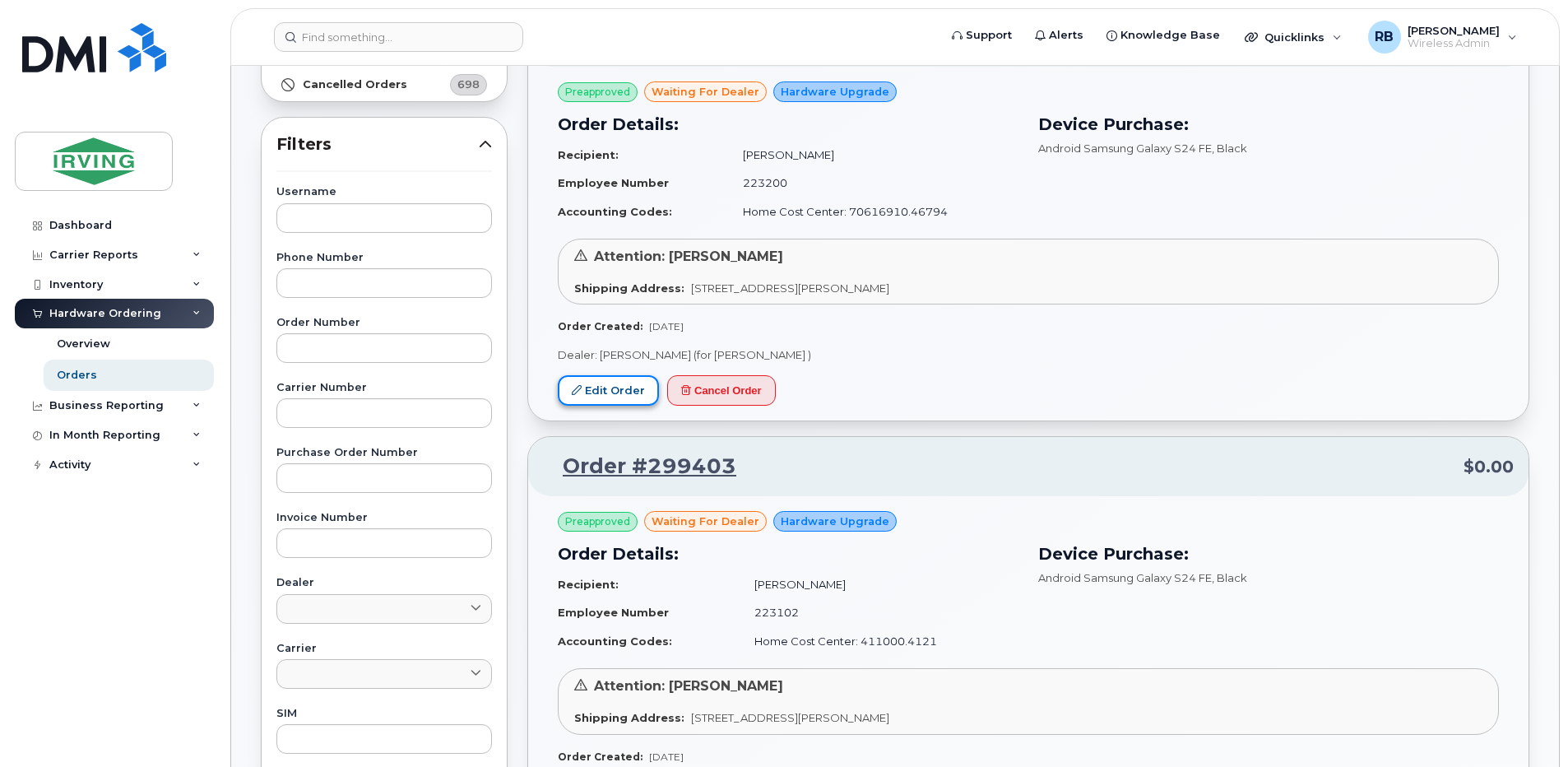
click at [587, 386] on link "Edit Order" at bounding box center [607, 390] width 101 height 30
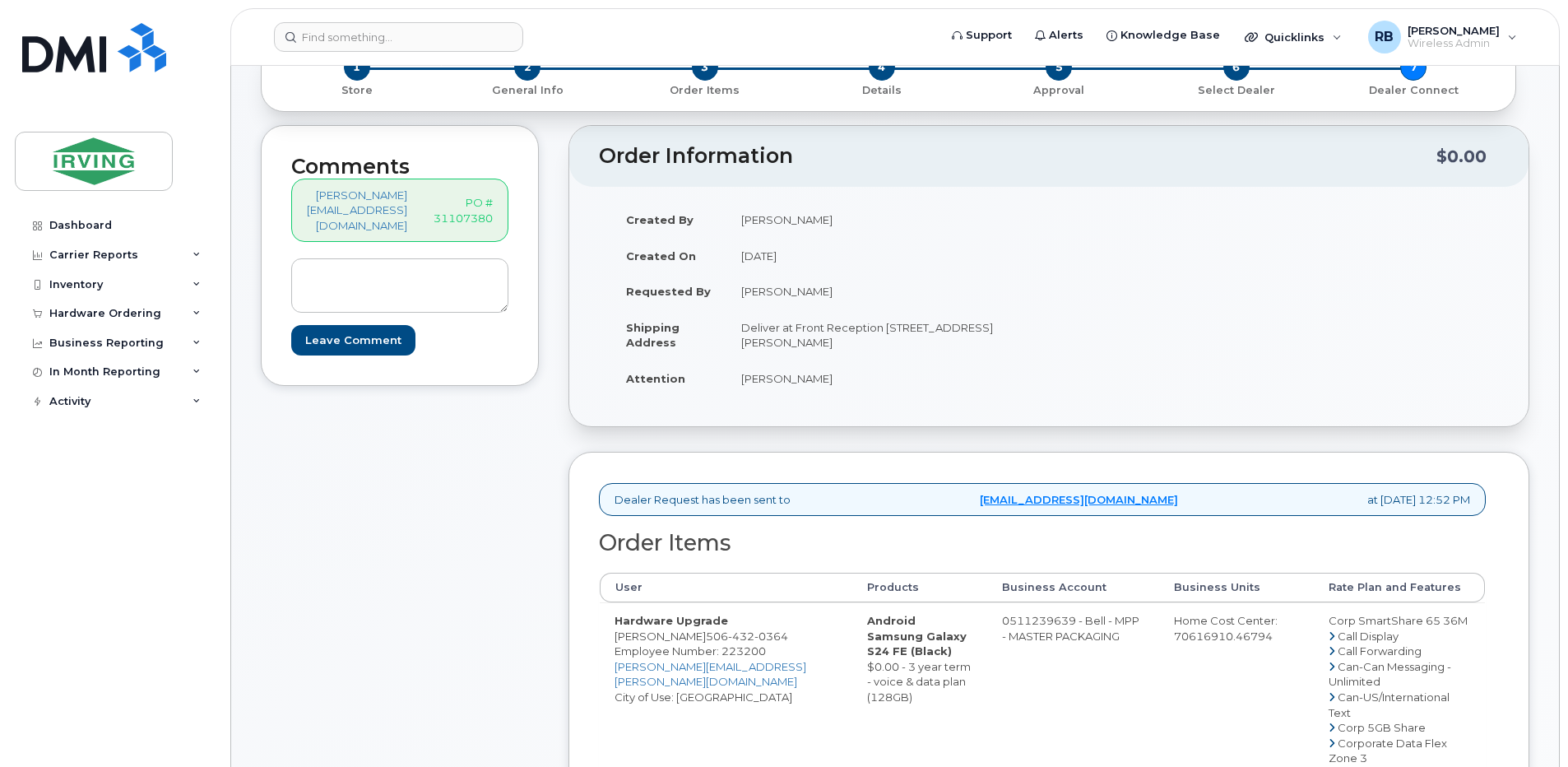
scroll to position [220, 0]
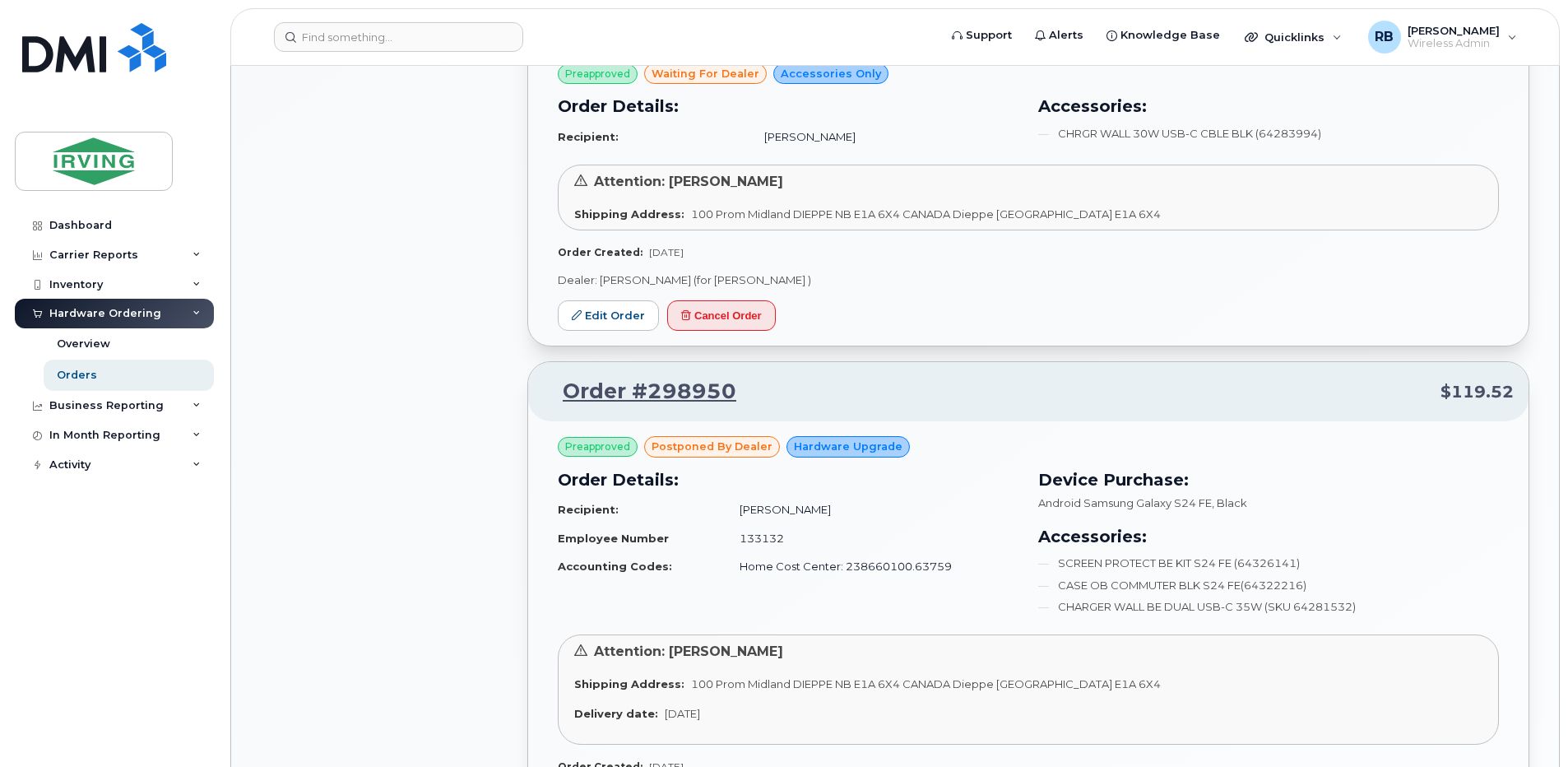
scroll to position [878, 0]
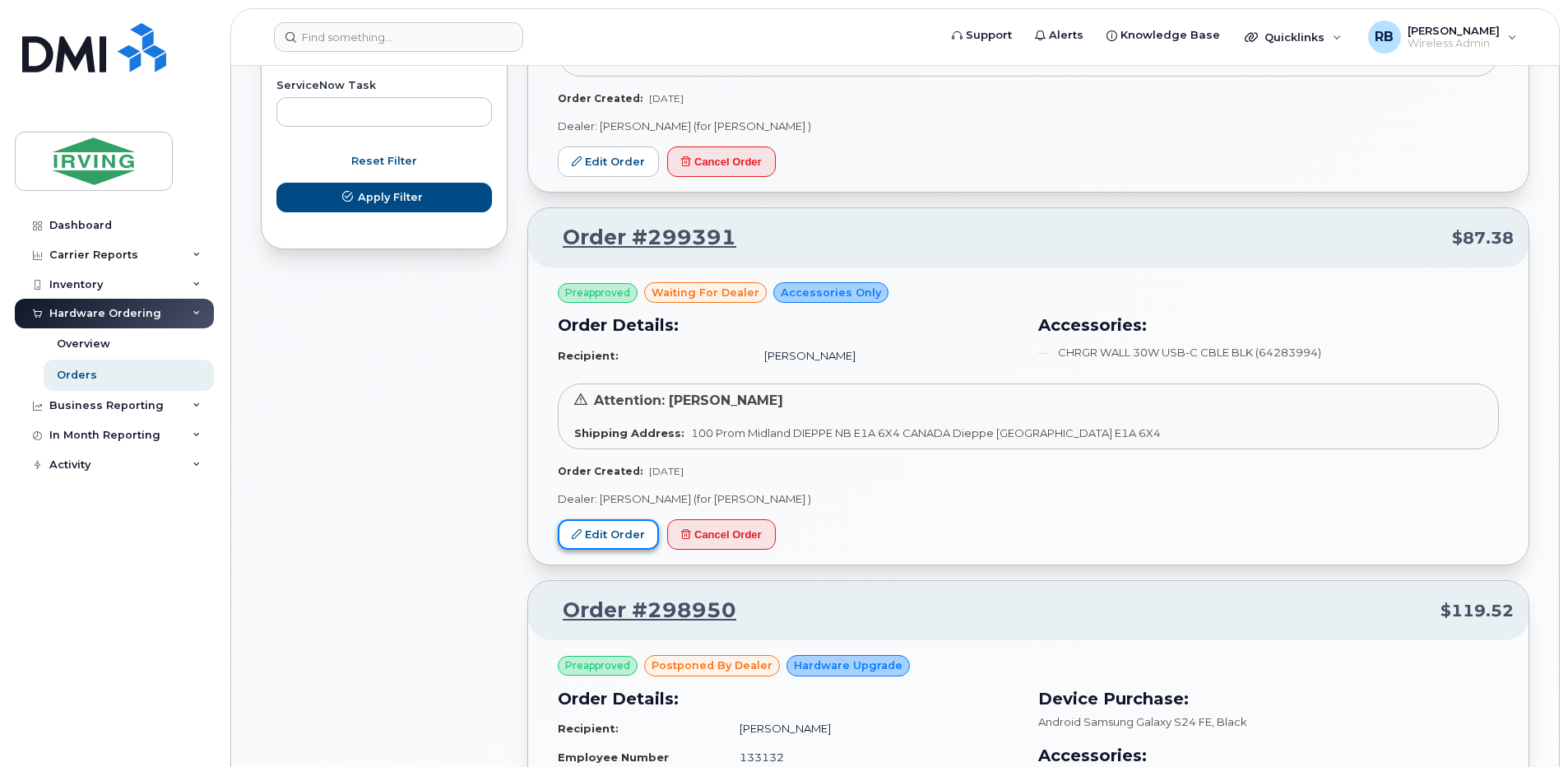
click at [625, 529] on link "Edit Order" at bounding box center [607, 534] width 101 height 30
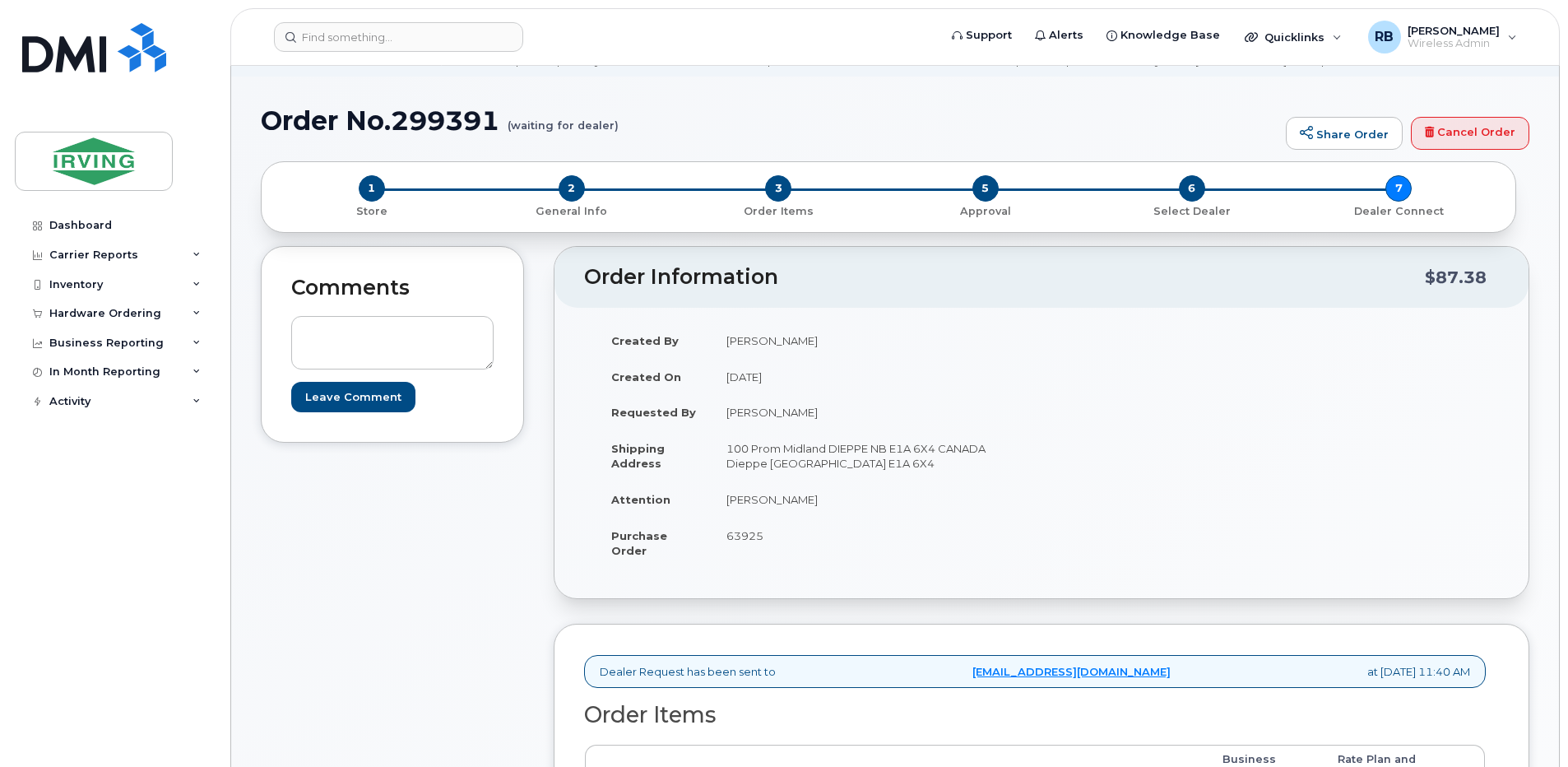
scroll to position [220, 0]
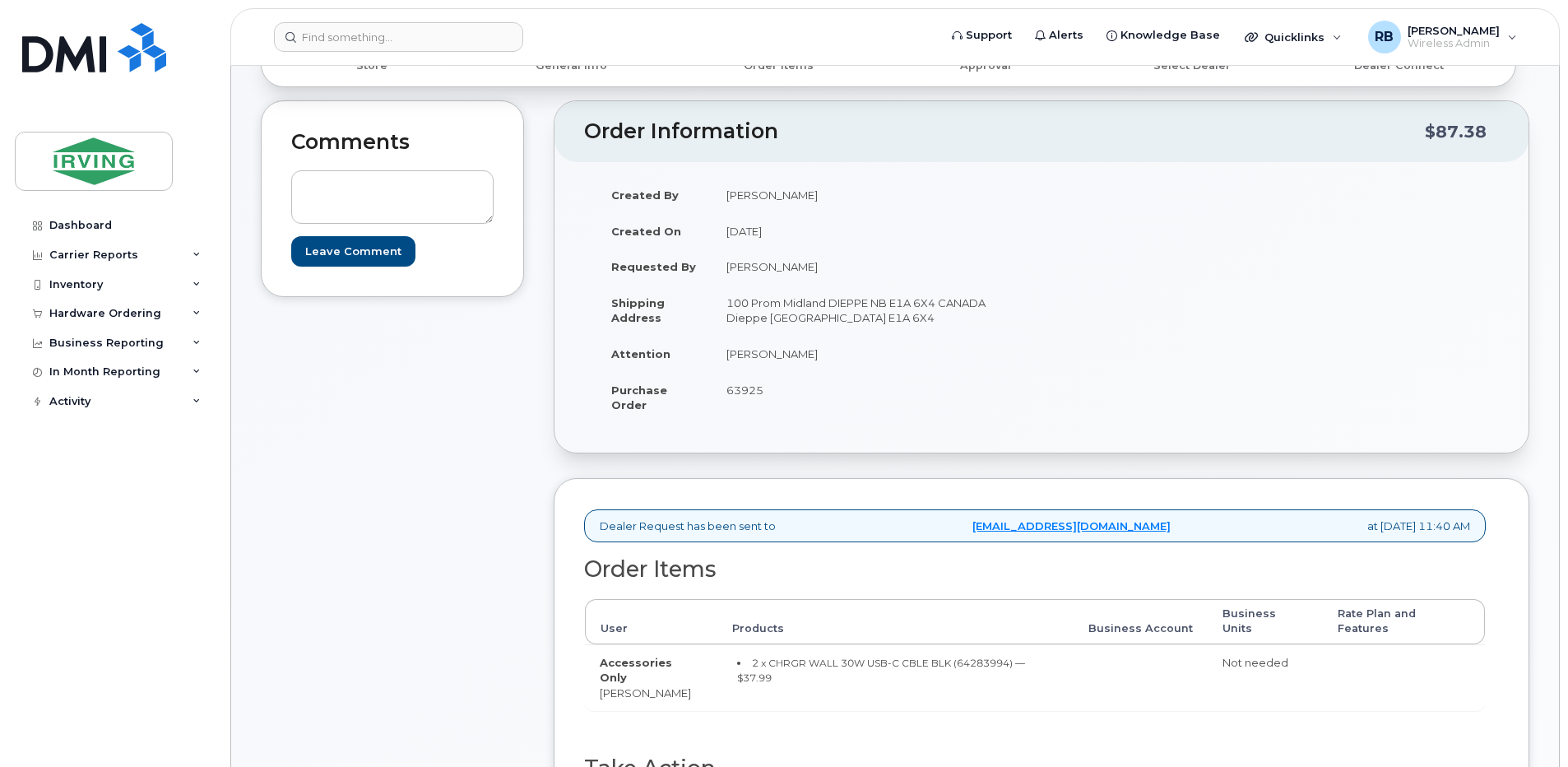
click at [739, 384] on span "63925" at bounding box center [744, 389] width 37 height 13
copy span "63925"
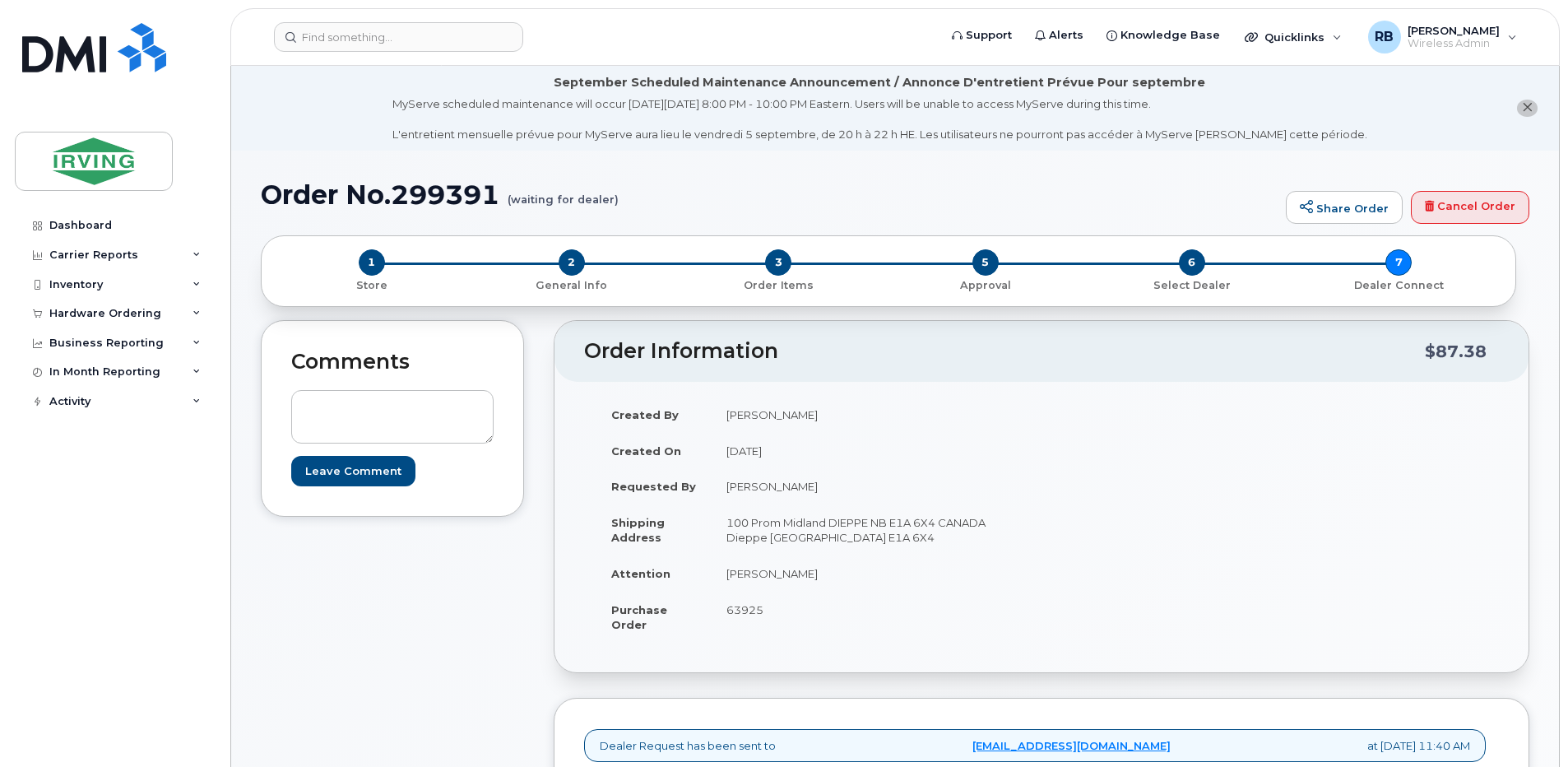
click at [170, 580] on div "Dashboard Carrier Reports Monthly Billing Roaming Reports Suspended Devices Sus…" at bounding box center [116, 476] width 203 height 531
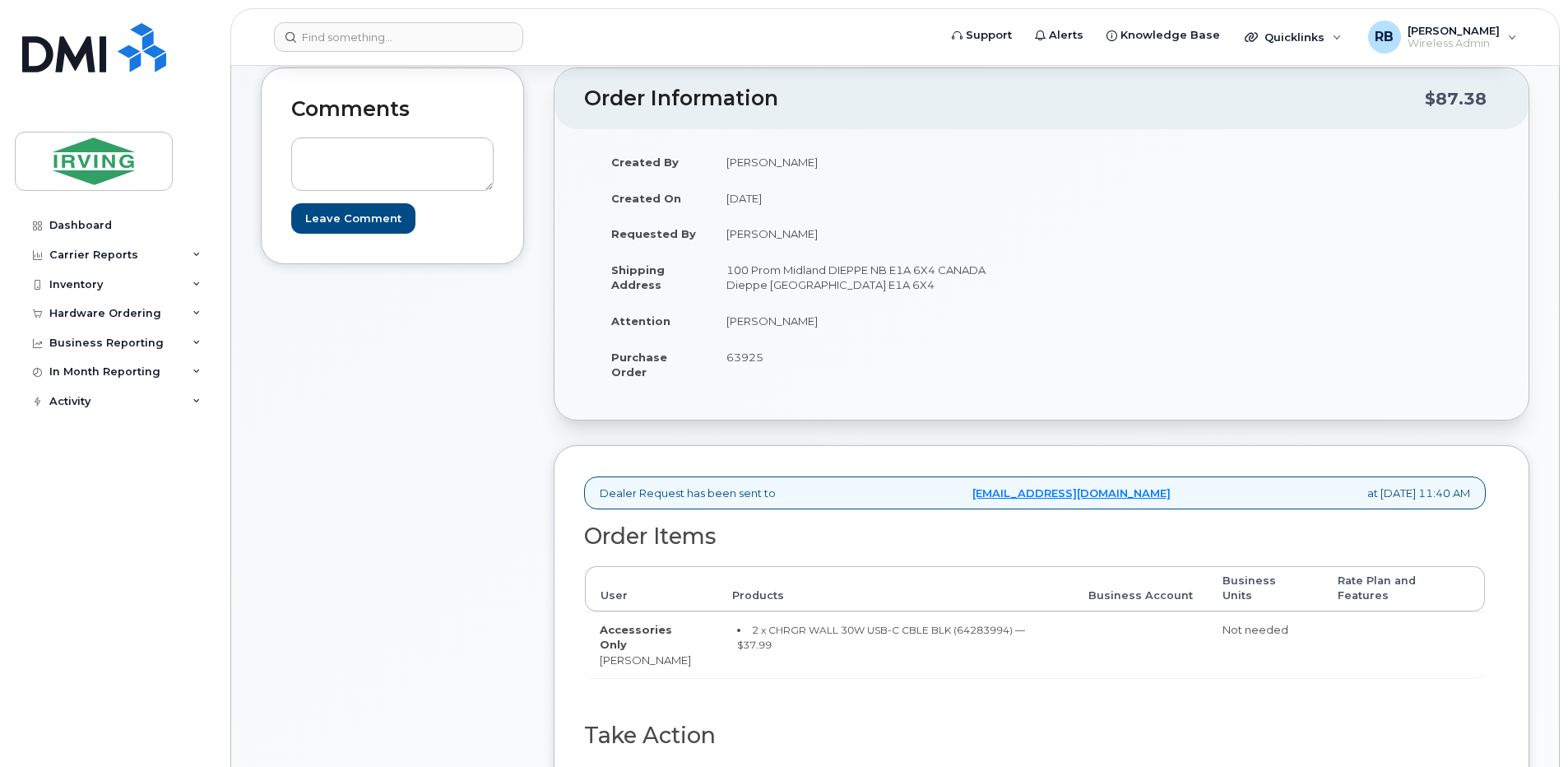
scroll to position [220, 0]
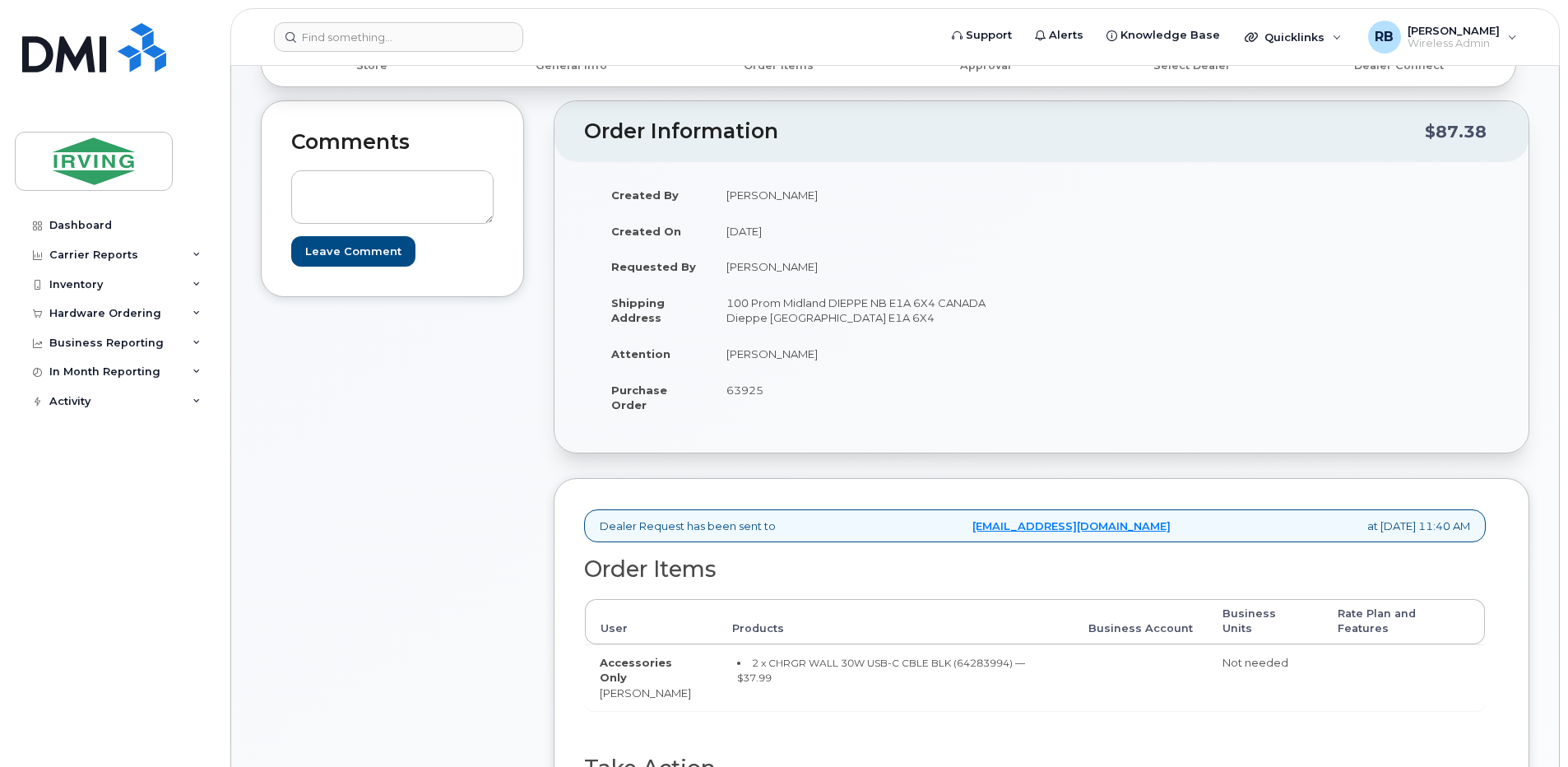
click at [750, 391] on span "63925" at bounding box center [744, 389] width 37 height 13
copy span "63925"
click at [980, 656] on small "2 x CHRGR WALL 30W USB-C CBLE BLK (64283994) — $37.99" at bounding box center [881, 670] width 288 height 28
click at [553, 280] on div "Order Information $87.38 Created By Poirier, Robert Created On August 27, 2025 …" at bounding box center [1041, 276] width 976 height 353
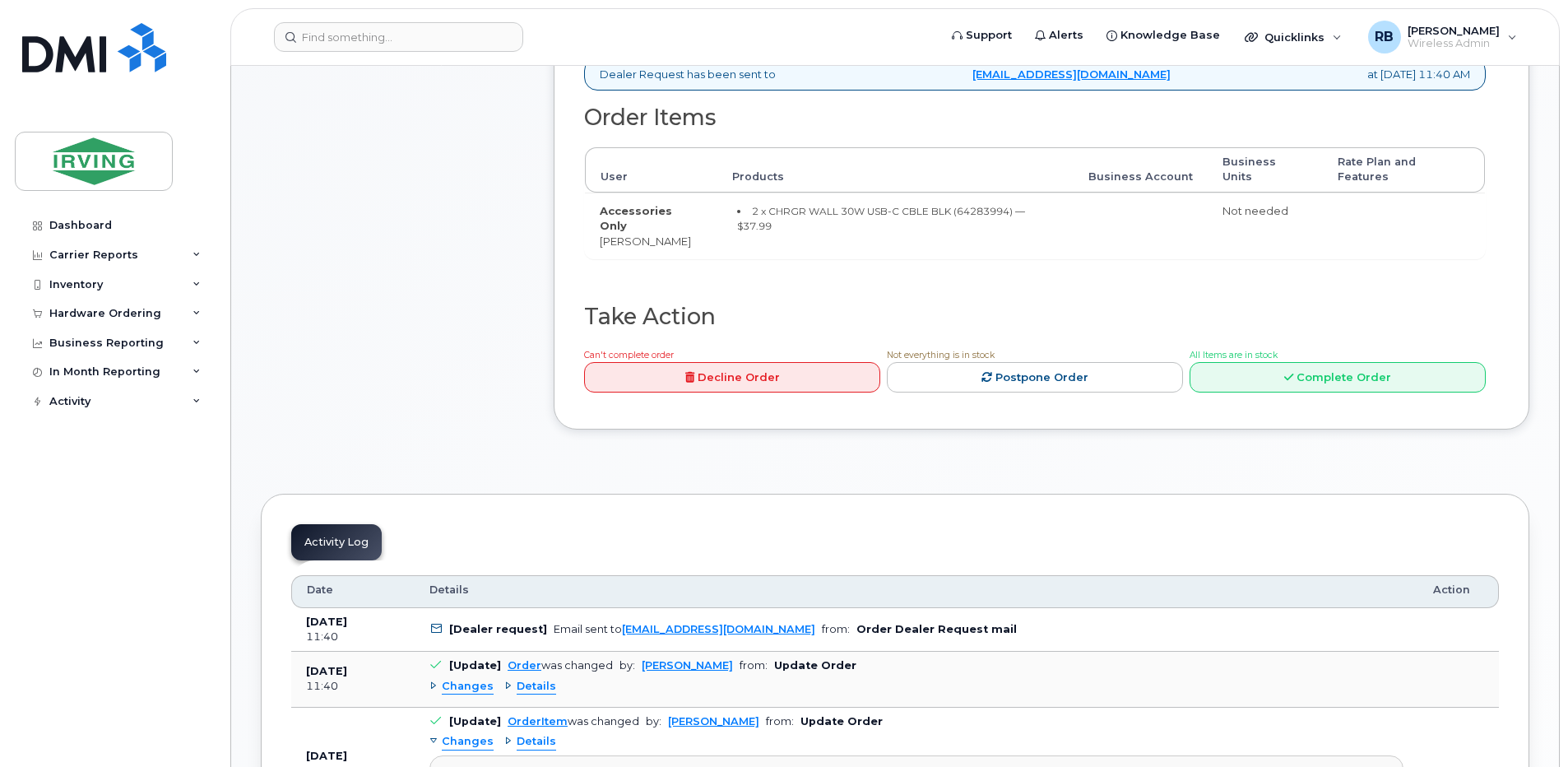
scroll to position [658, 0]
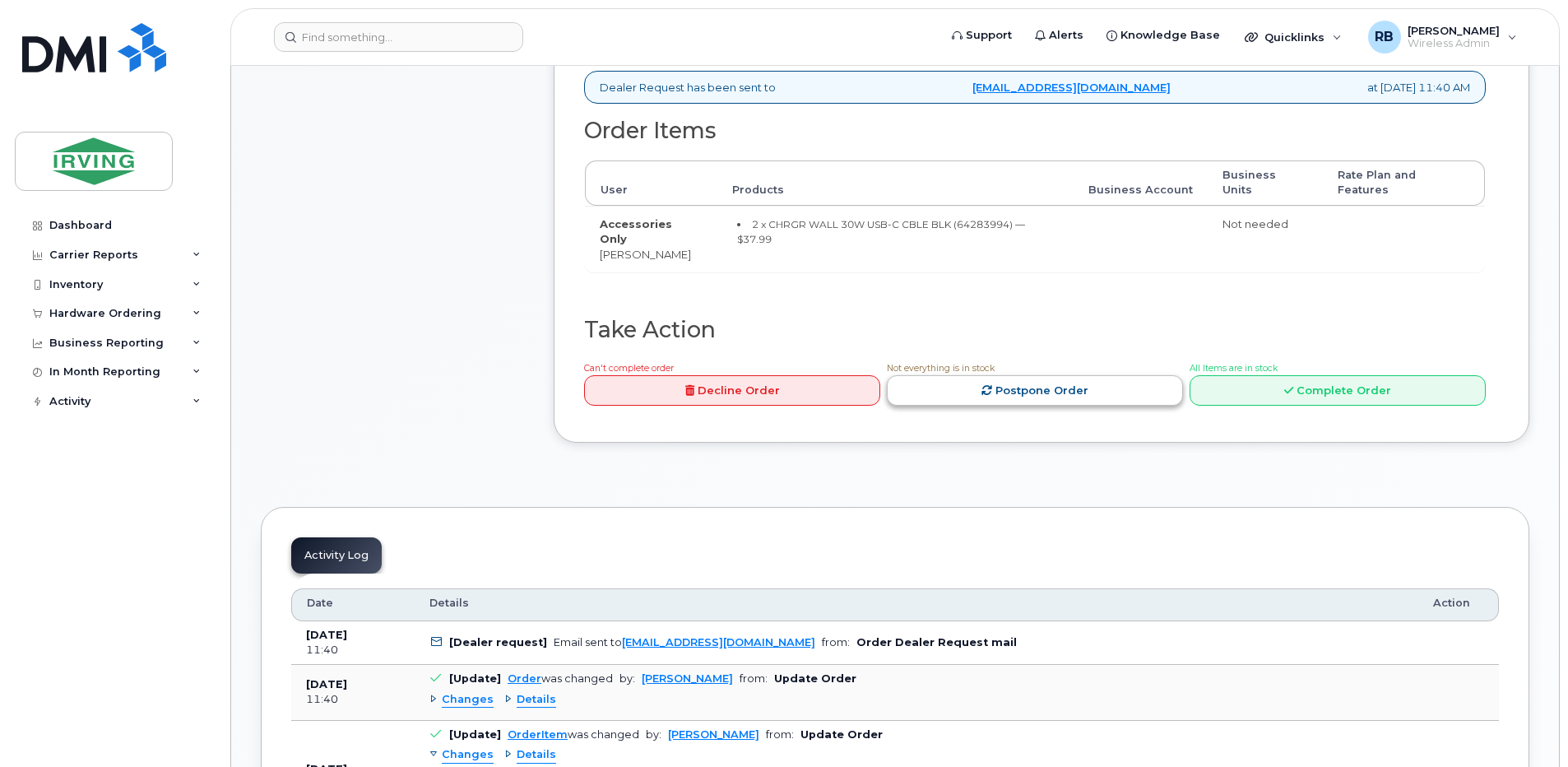
click at [1093, 376] on link "Postpone Order" at bounding box center [1035, 390] width 296 height 30
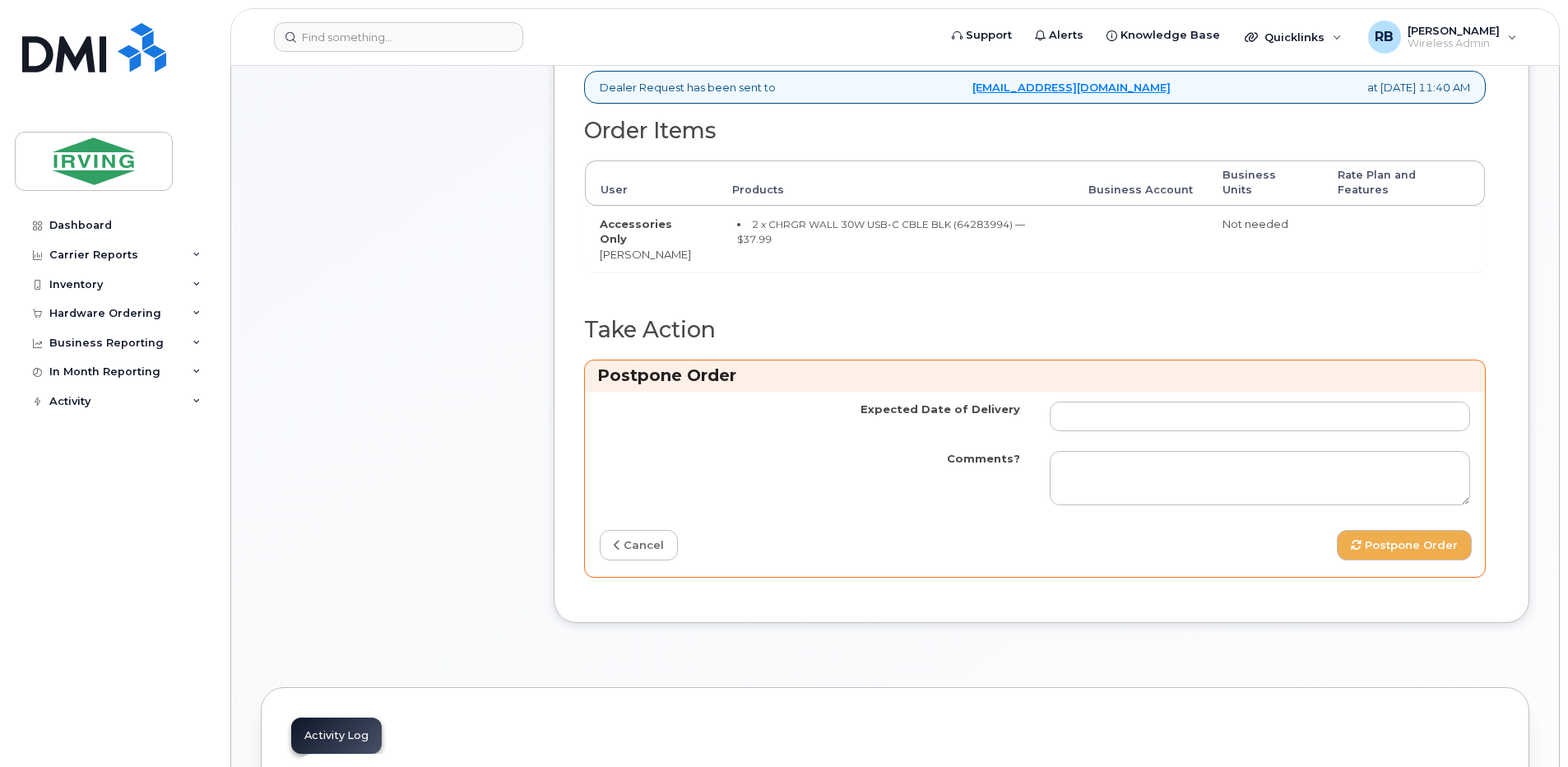
click at [1090, 391] on td at bounding box center [1259, 415] width 449 height 49
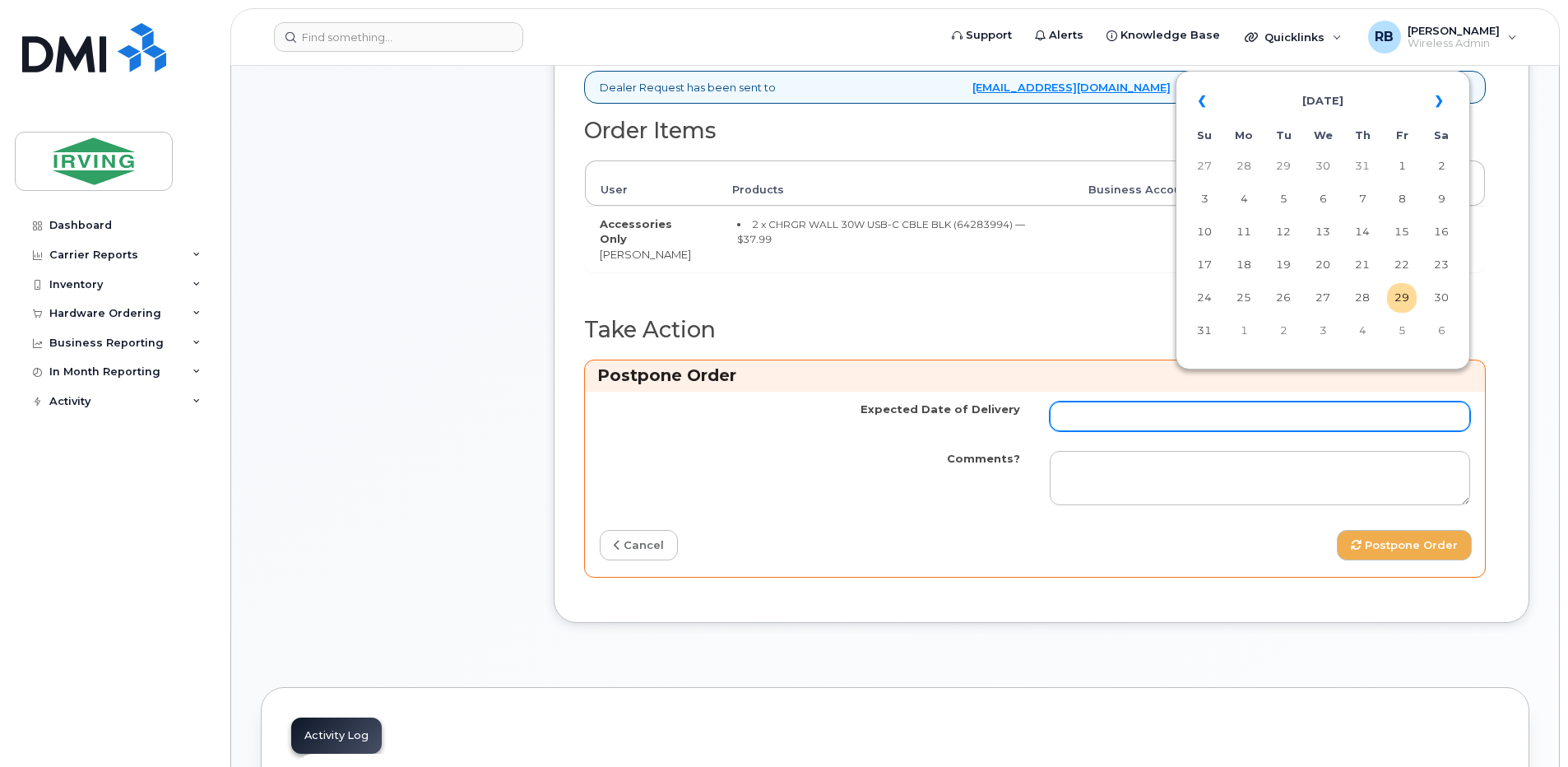
click at [1094, 401] on input "Expected Date of Delivery" at bounding box center [1259, 416] width 420 height 30
click at [1356, 330] on td "4" at bounding box center [1362, 331] width 30 height 30
type input "2025-09-04"
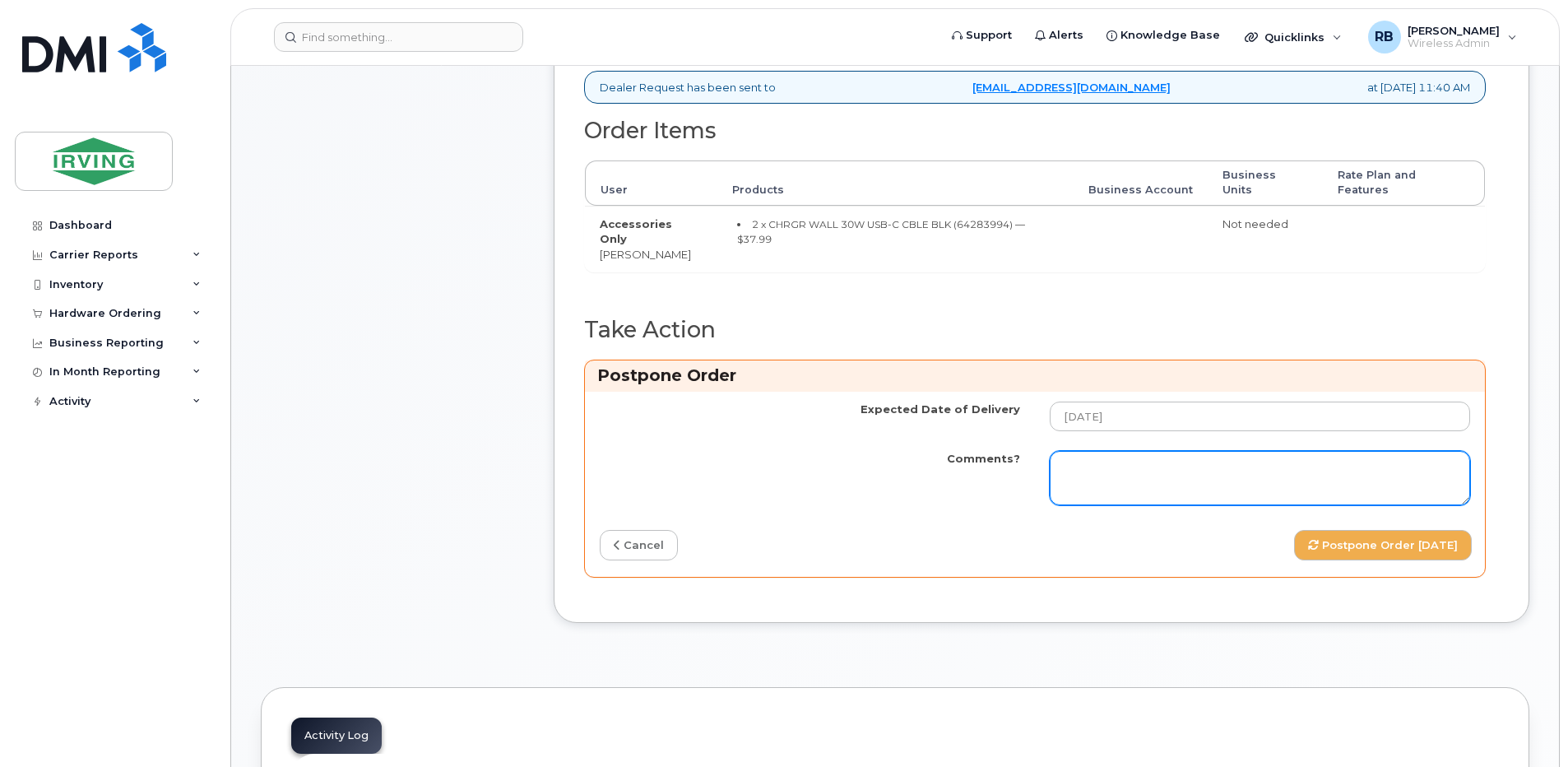
click at [1183, 450] on textarea "Comments?" at bounding box center [1259, 477] width 420 height 54
paste textarea "We have received Simplex#299391; however, we have not yet received a copy of PO…"
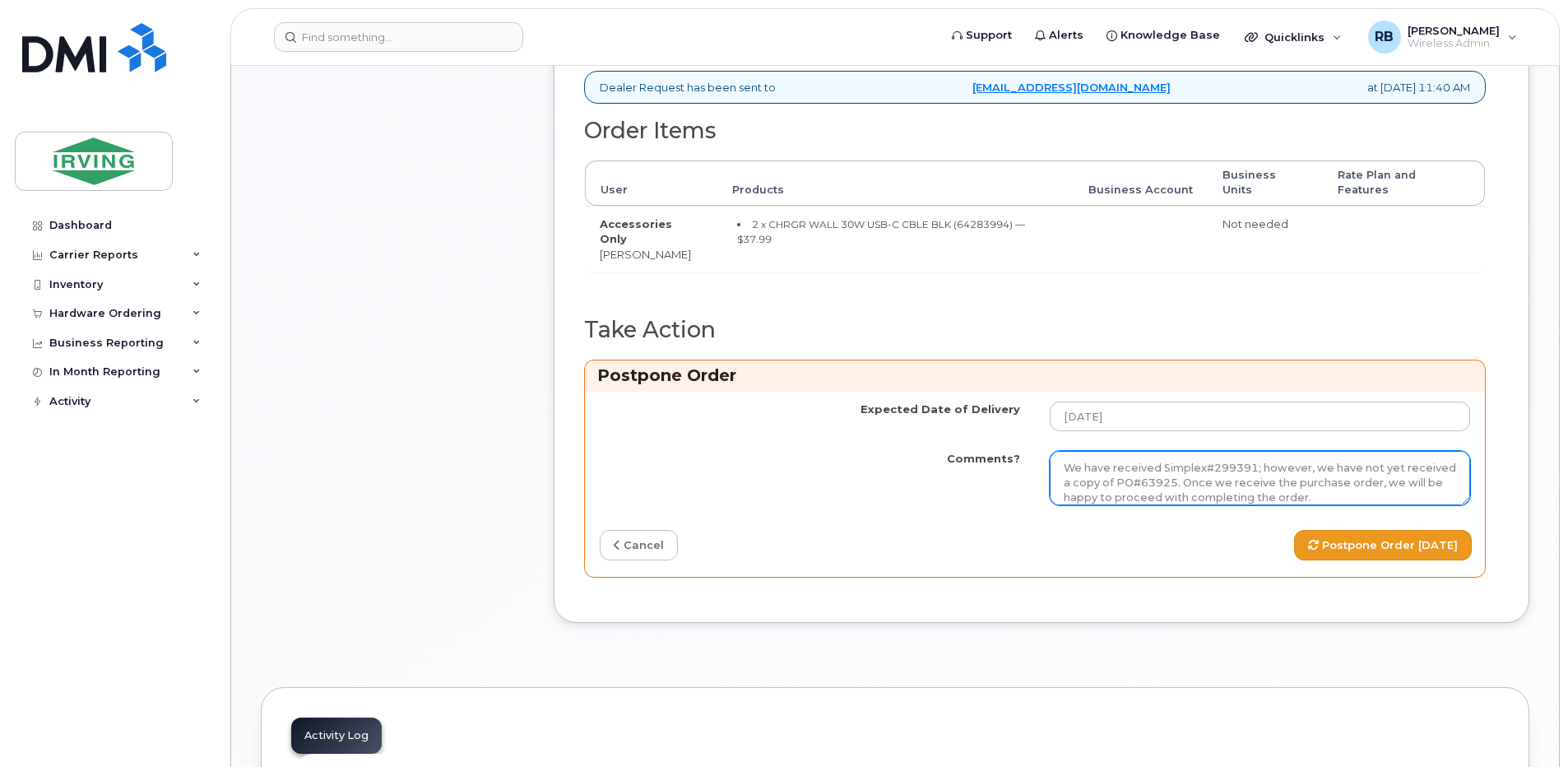
type textarea "We have received Simplex#299391; however, we have not yet received a copy of PO…"
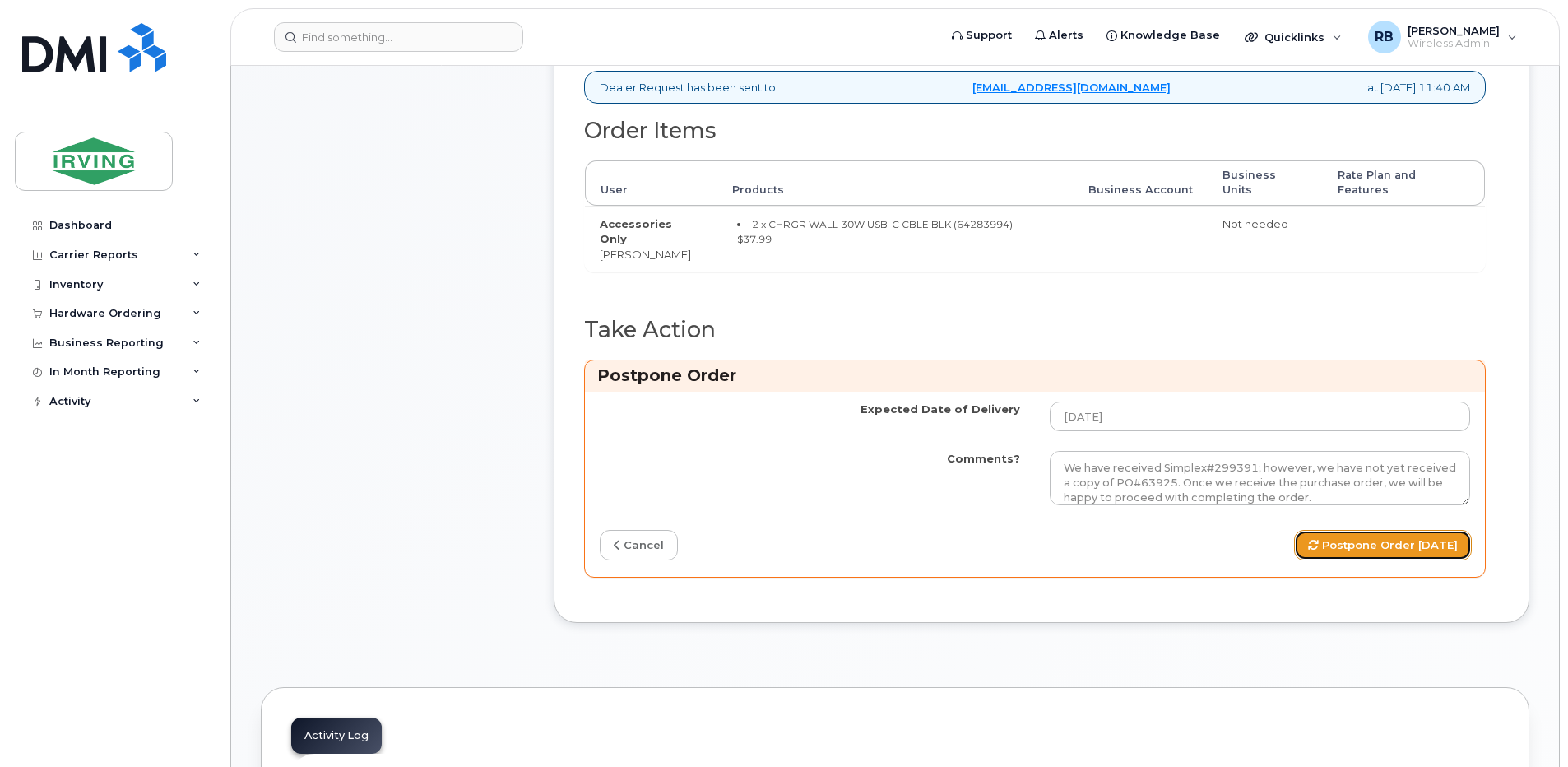
click at [1302, 529] on button "Postpone Order 2025-09-04" at bounding box center [1382, 544] width 178 height 30
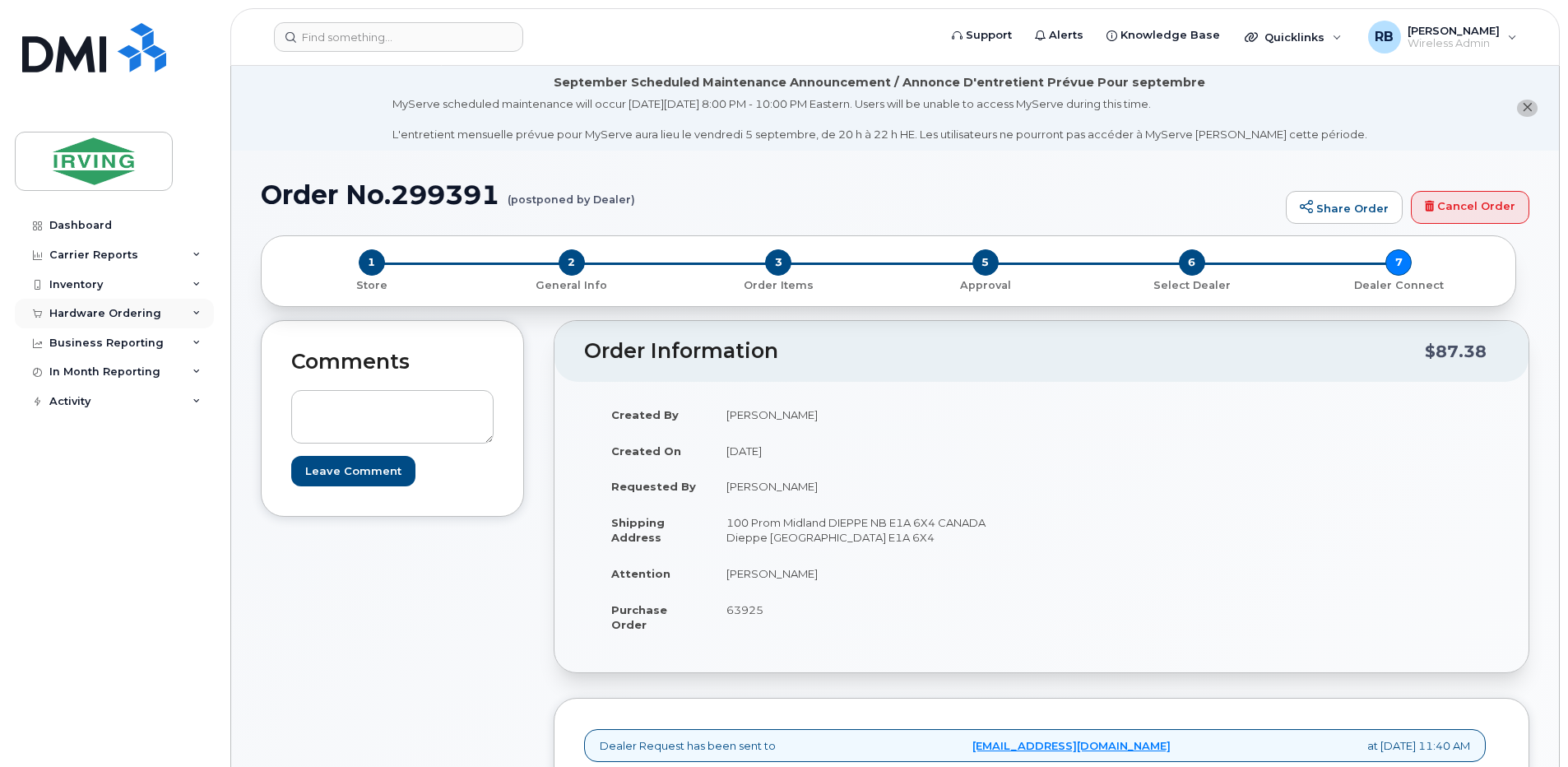
click at [79, 312] on div "Hardware Ordering" at bounding box center [105, 313] width 112 height 13
click at [75, 376] on div "Orders" at bounding box center [77, 375] width 40 height 15
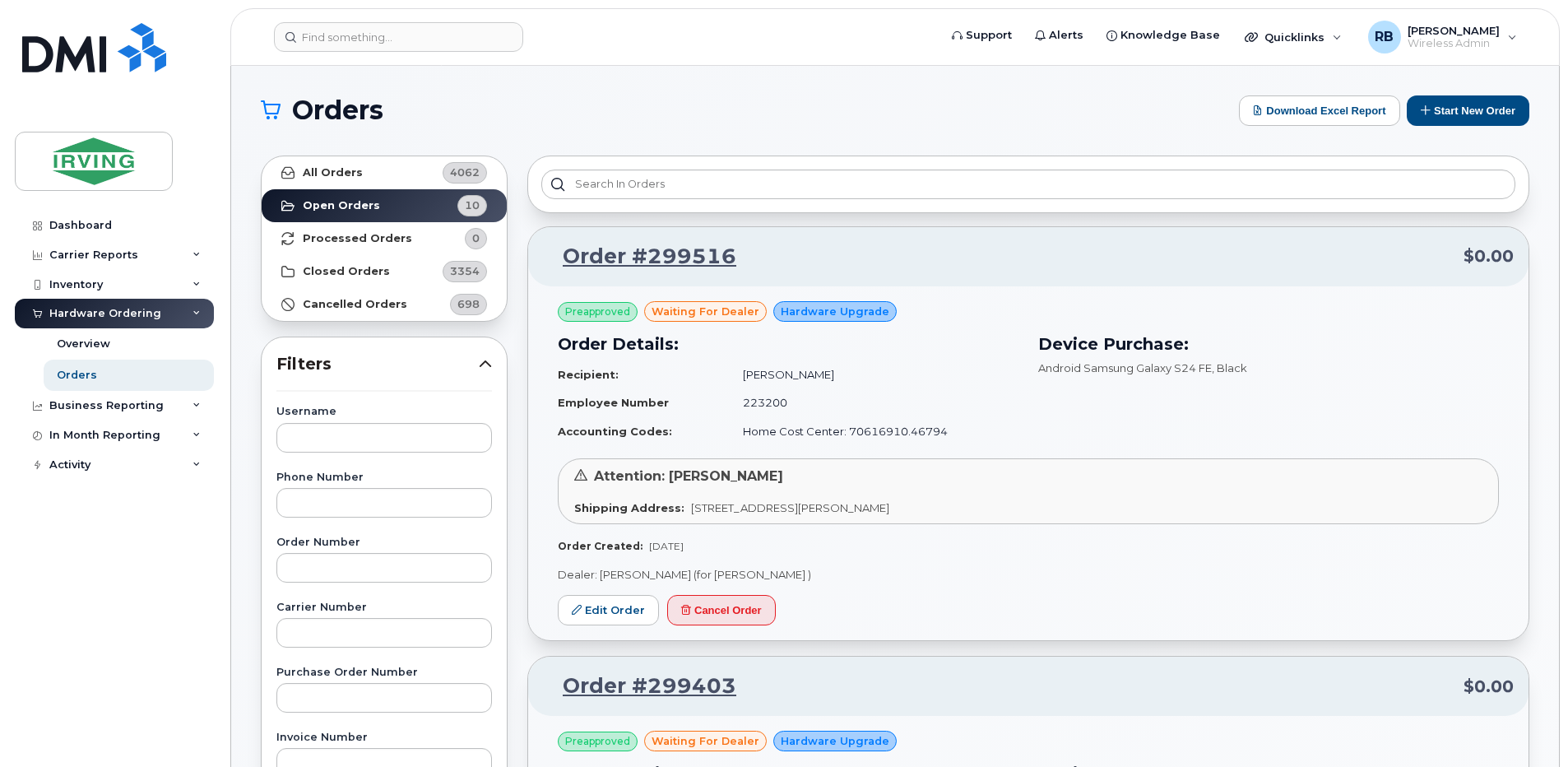
scroll to position [110, 0]
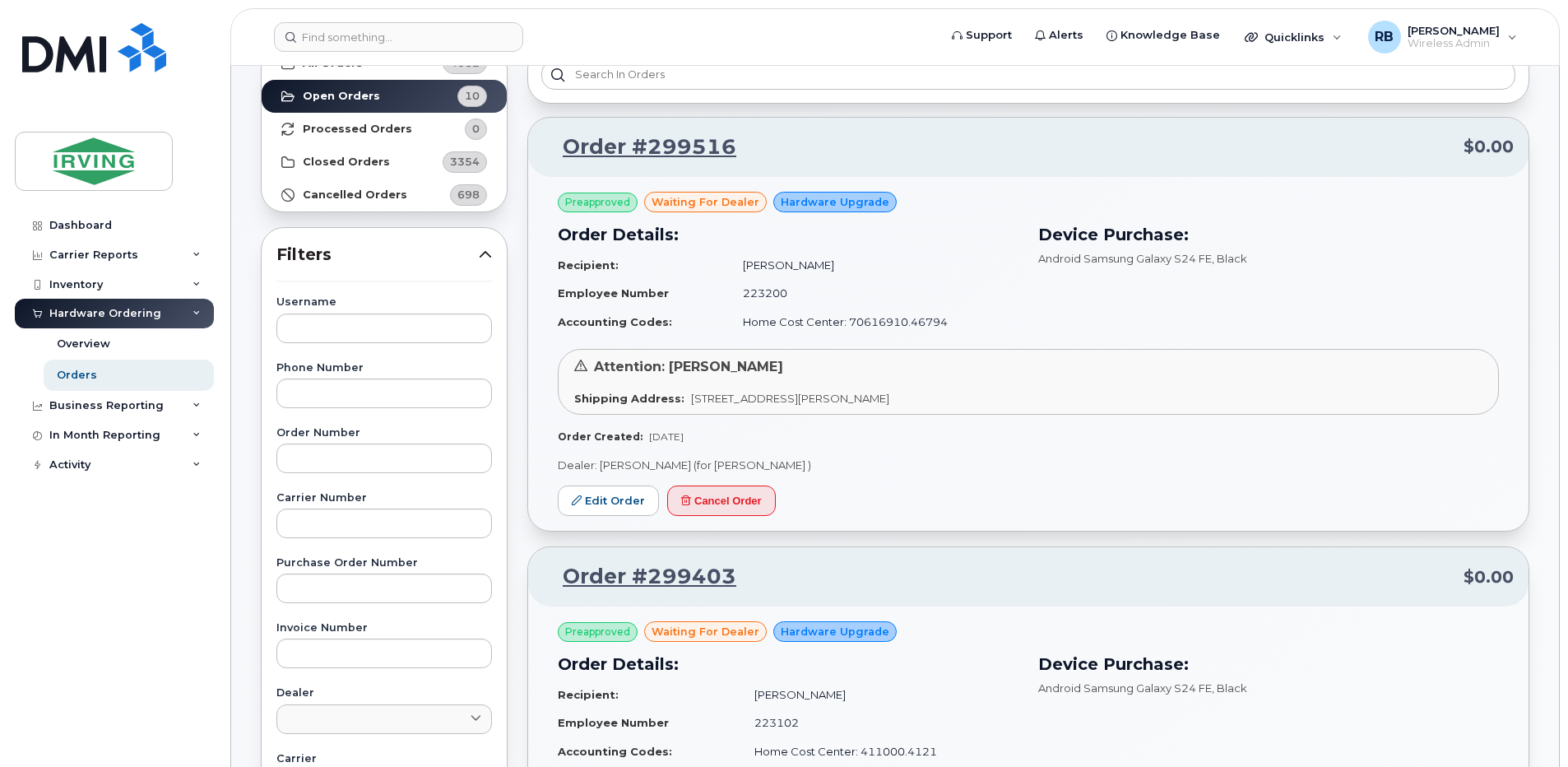
drag, startPoint x: 99, startPoint y: 622, endPoint x: 138, endPoint y: 603, distance: 43.4
click at [99, 622] on div "Dashboard Carrier Reports Monthly Billing Roaming Reports Suspended Devices Sus…" at bounding box center [116, 476] width 203 height 531
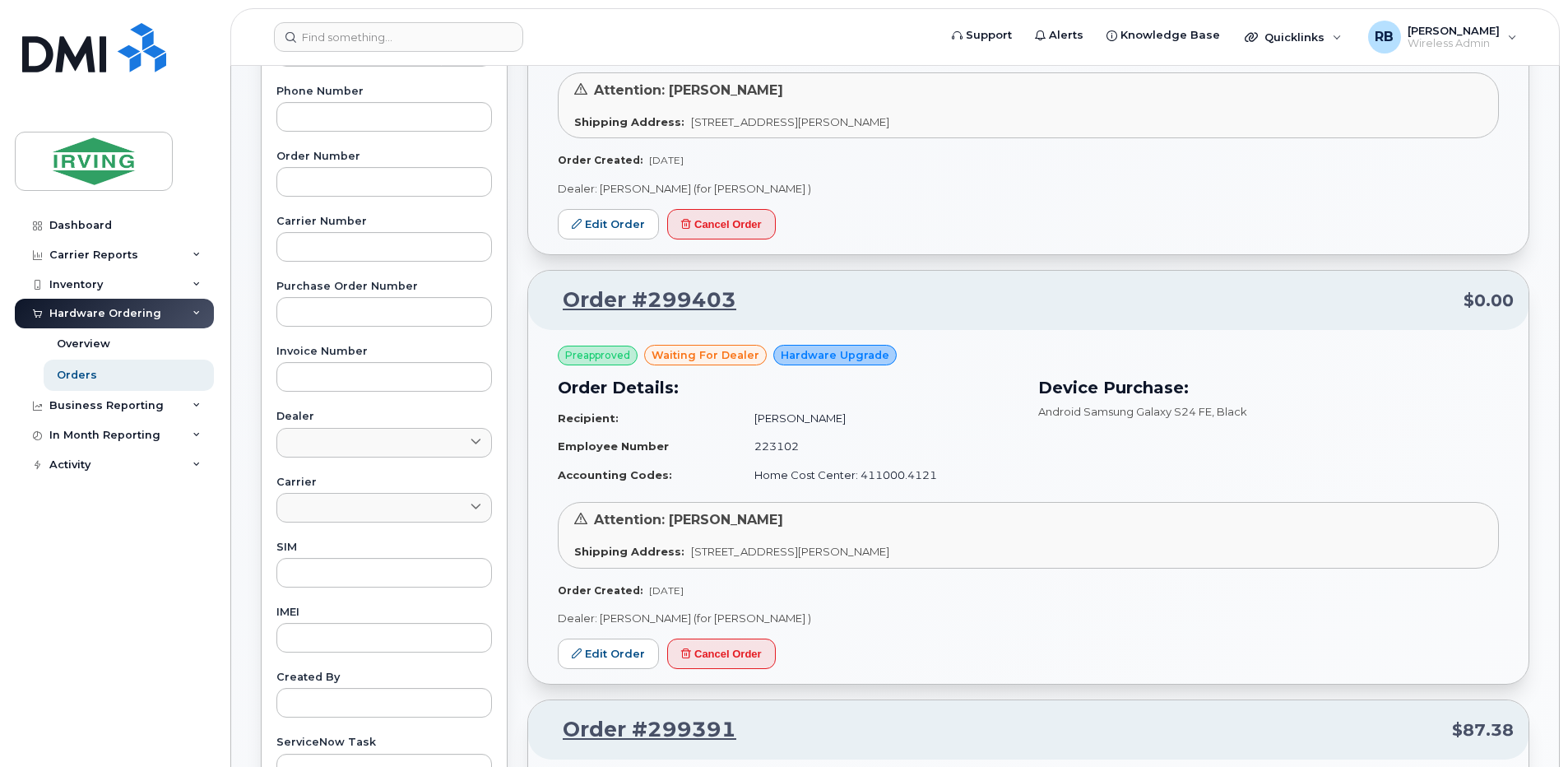
scroll to position [438, 0]
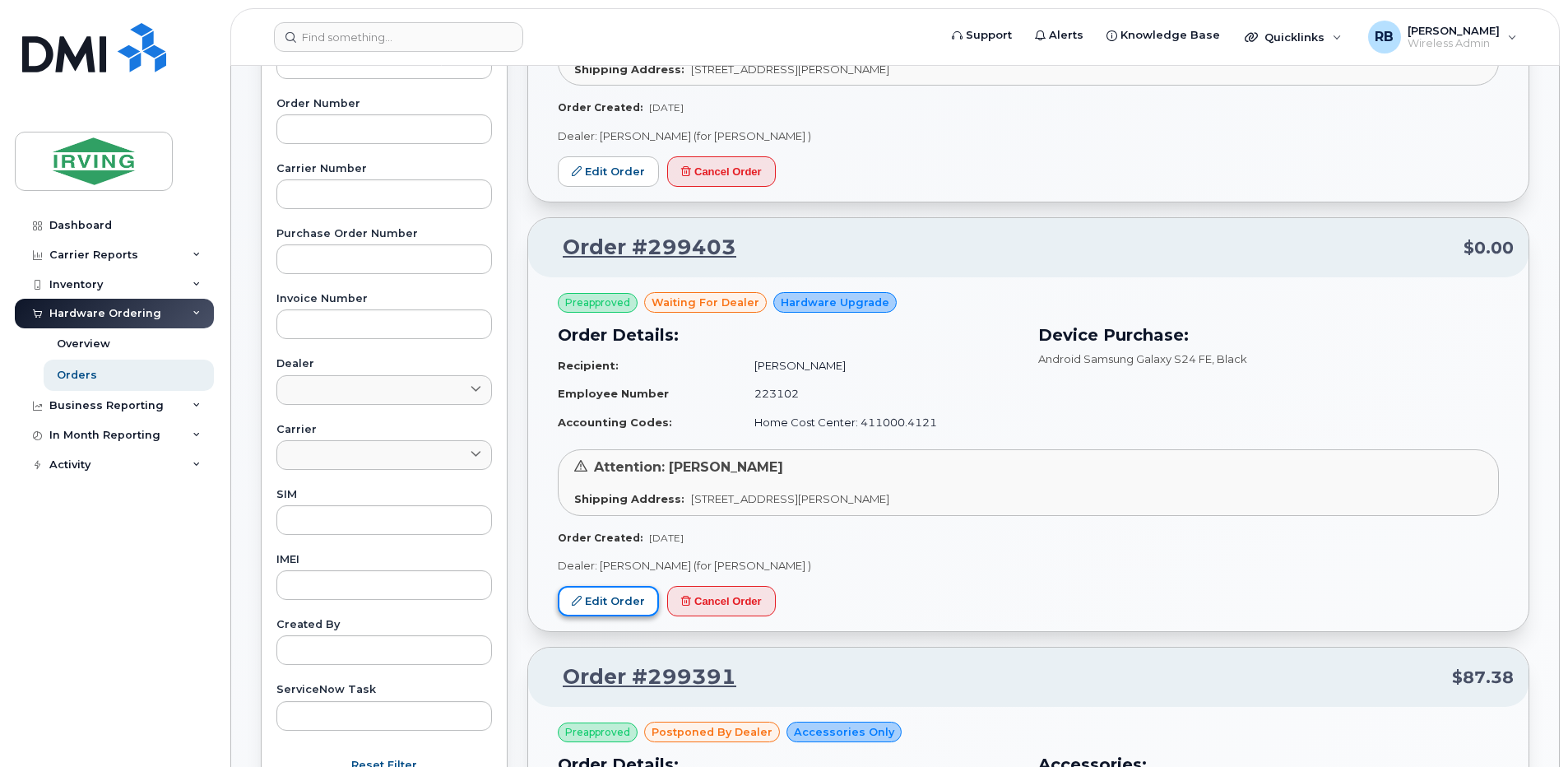
click at [612, 602] on link "Edit Order" at bounding box center [607, 600] width 101 height 30
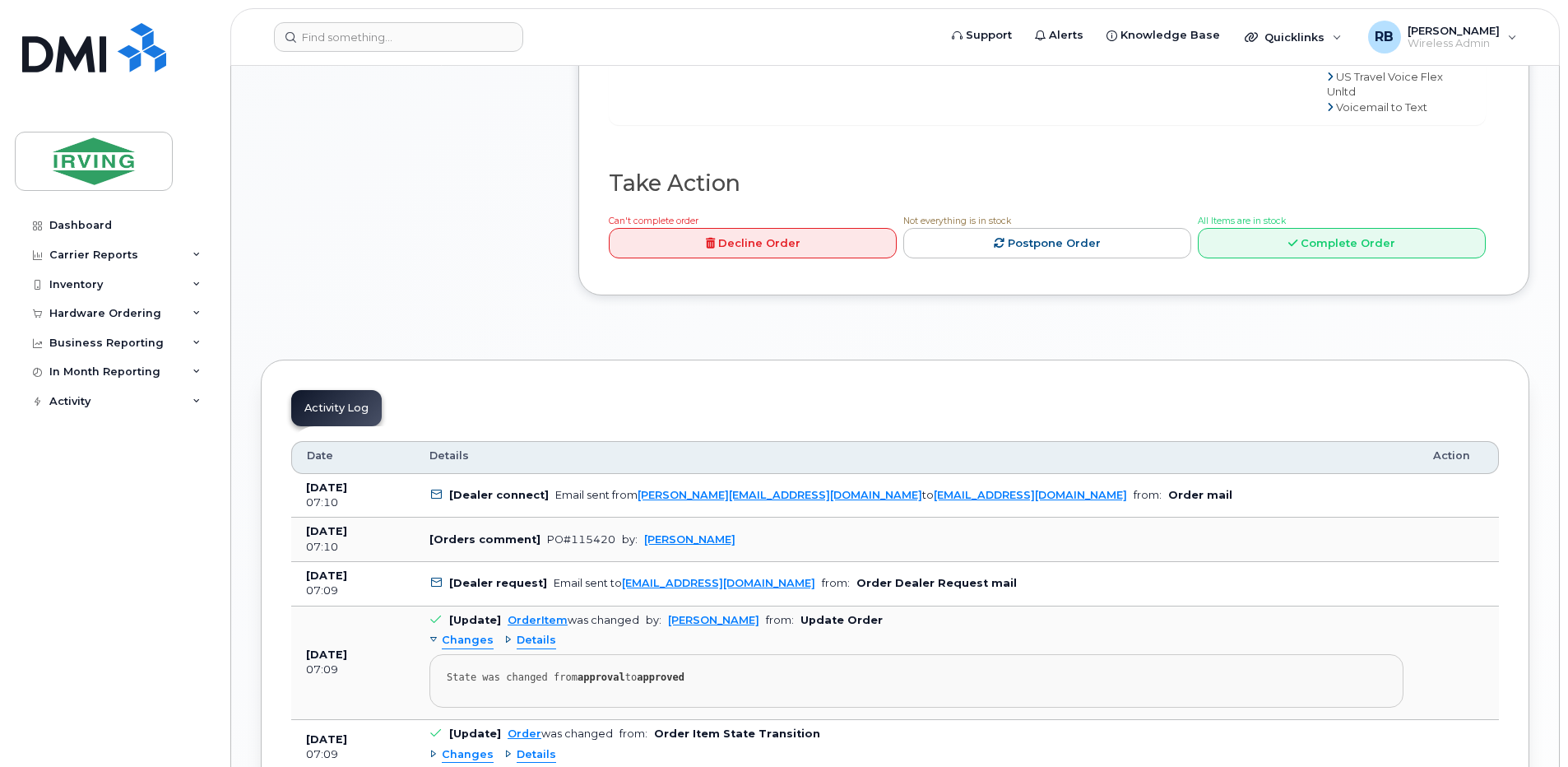
scroll to position [1536, 0]
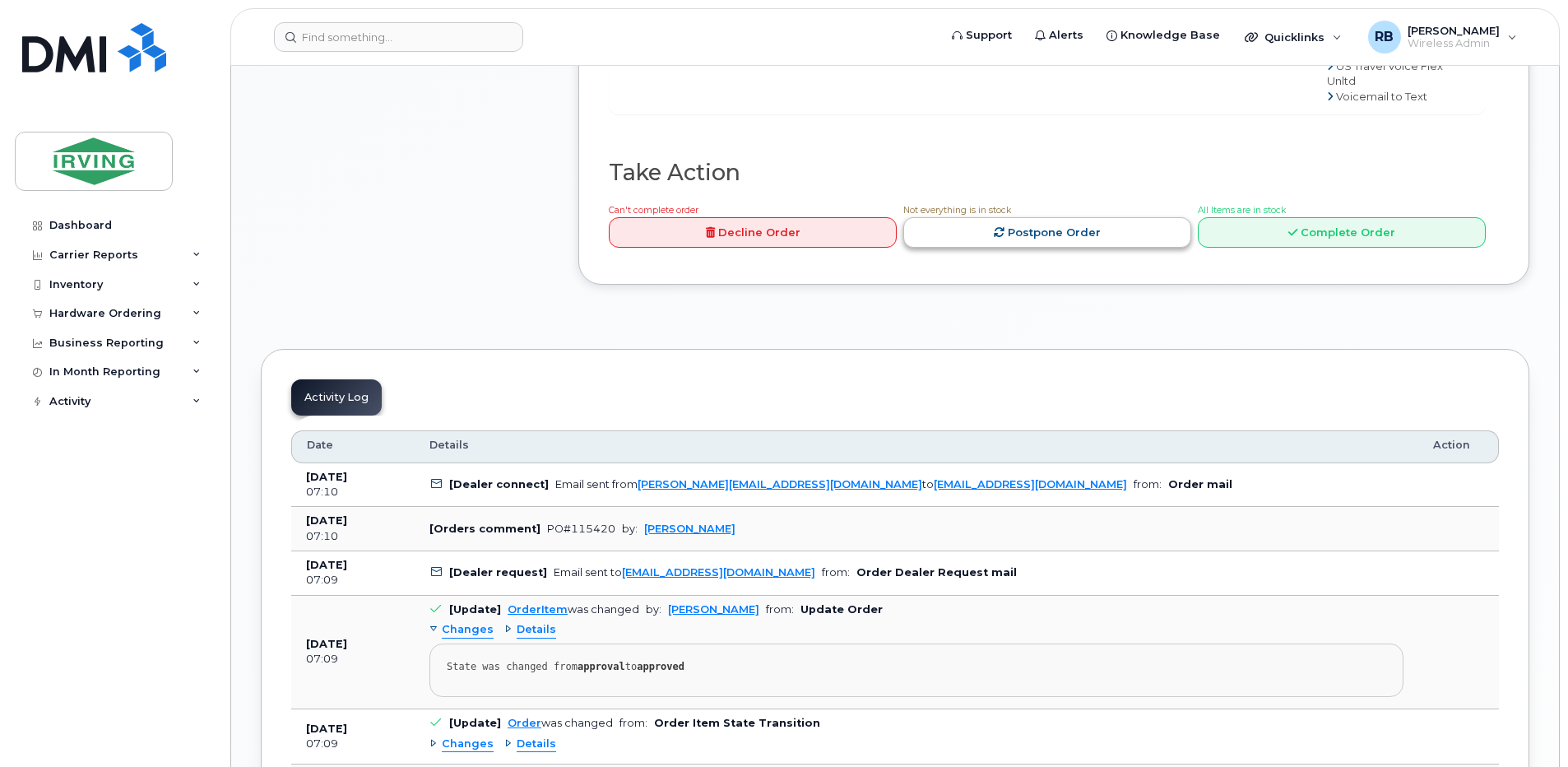
click at [977, 248] on link "Postpone Order" at bounding box center [1047, 232] width 288 height 30
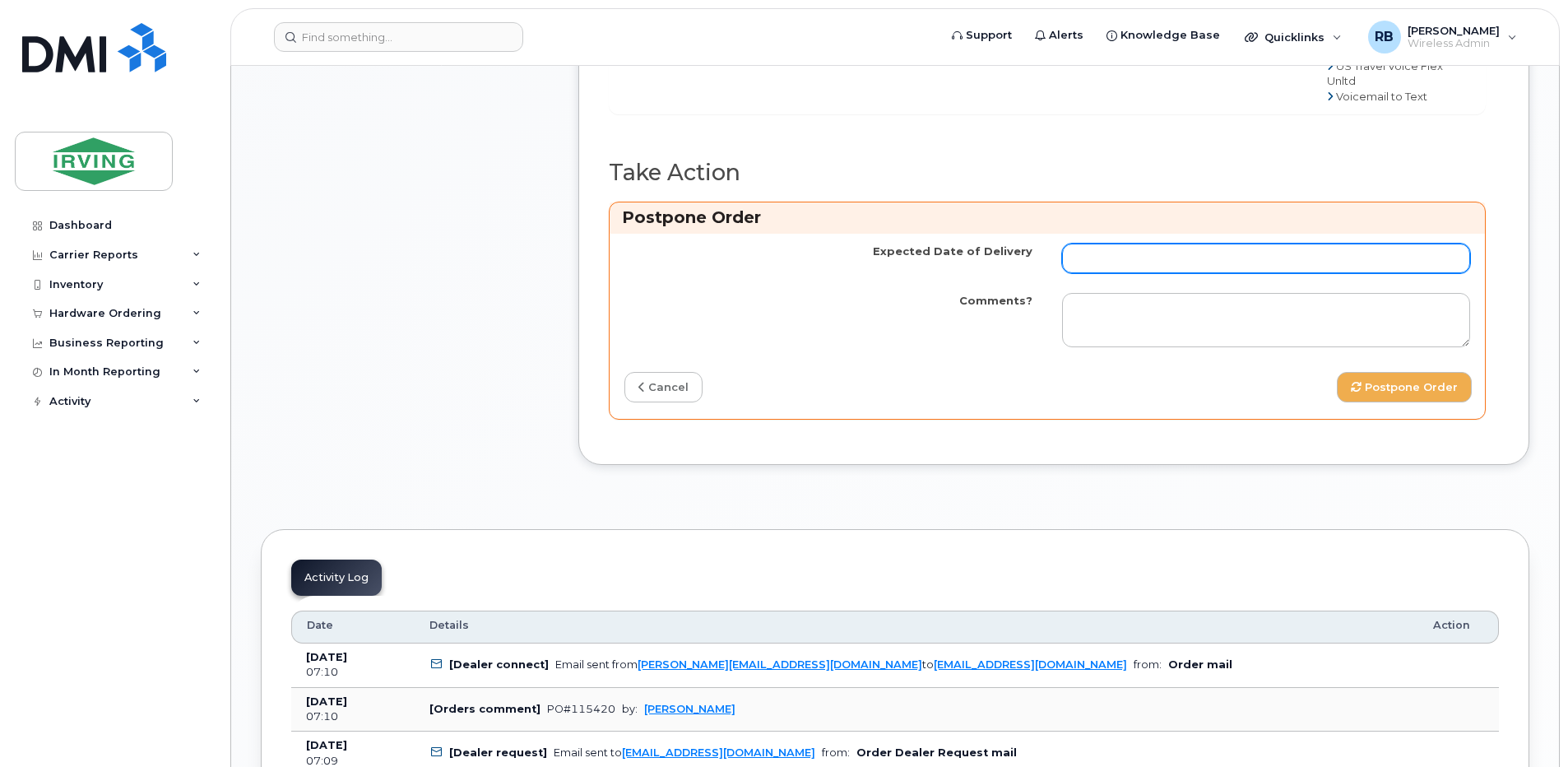
click at [1134, 273] on input "Expected Date of Delivery" at bounding box center [1265, 259] width 407 height 30
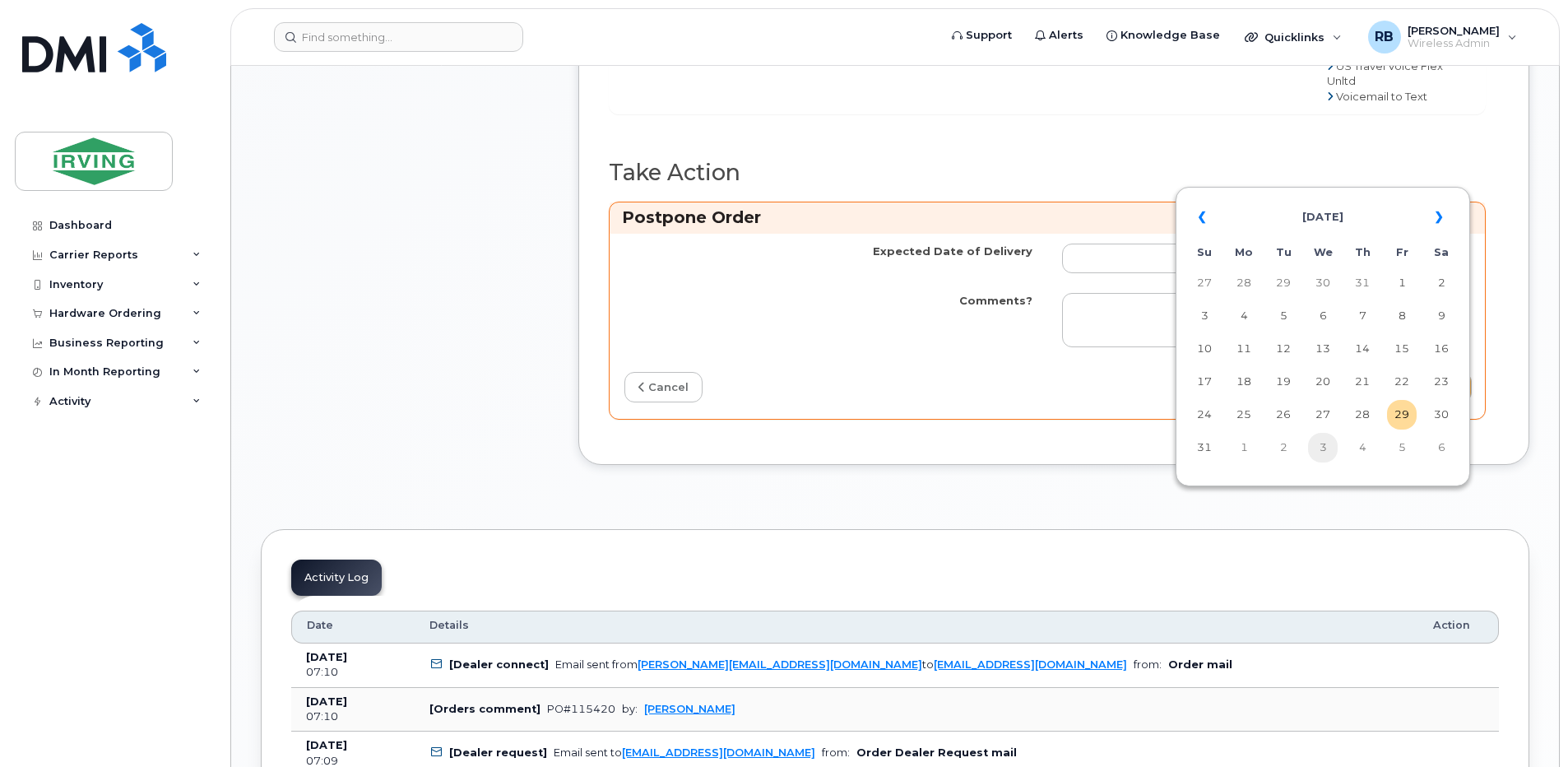
click at [1320, 447] on td "3" at bounding box center [1322, 447] width 30 height 30
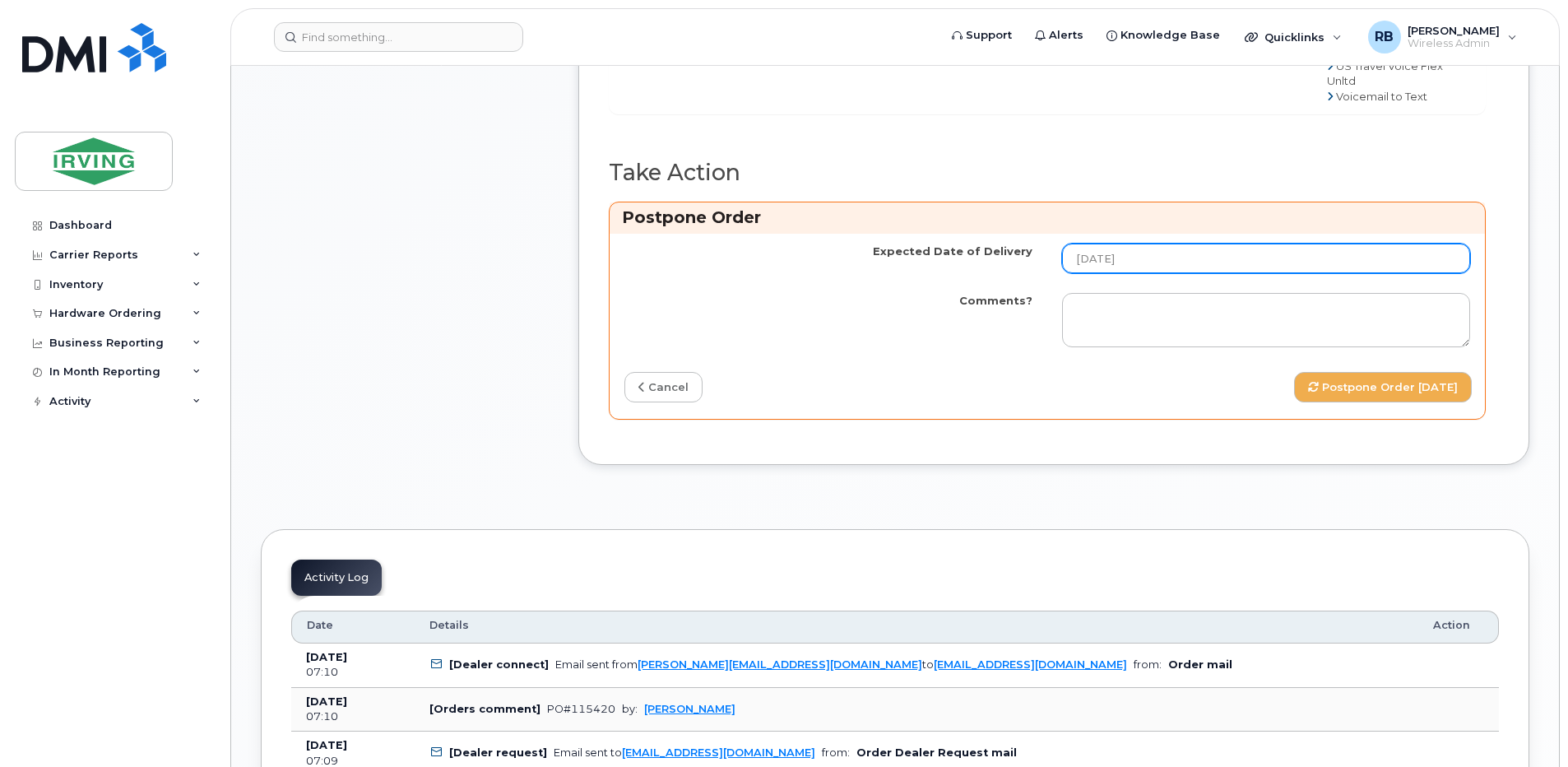
click at [1237, 273] on input "2025-09-03" at bounding box center [1265, 259] width 407 height 30
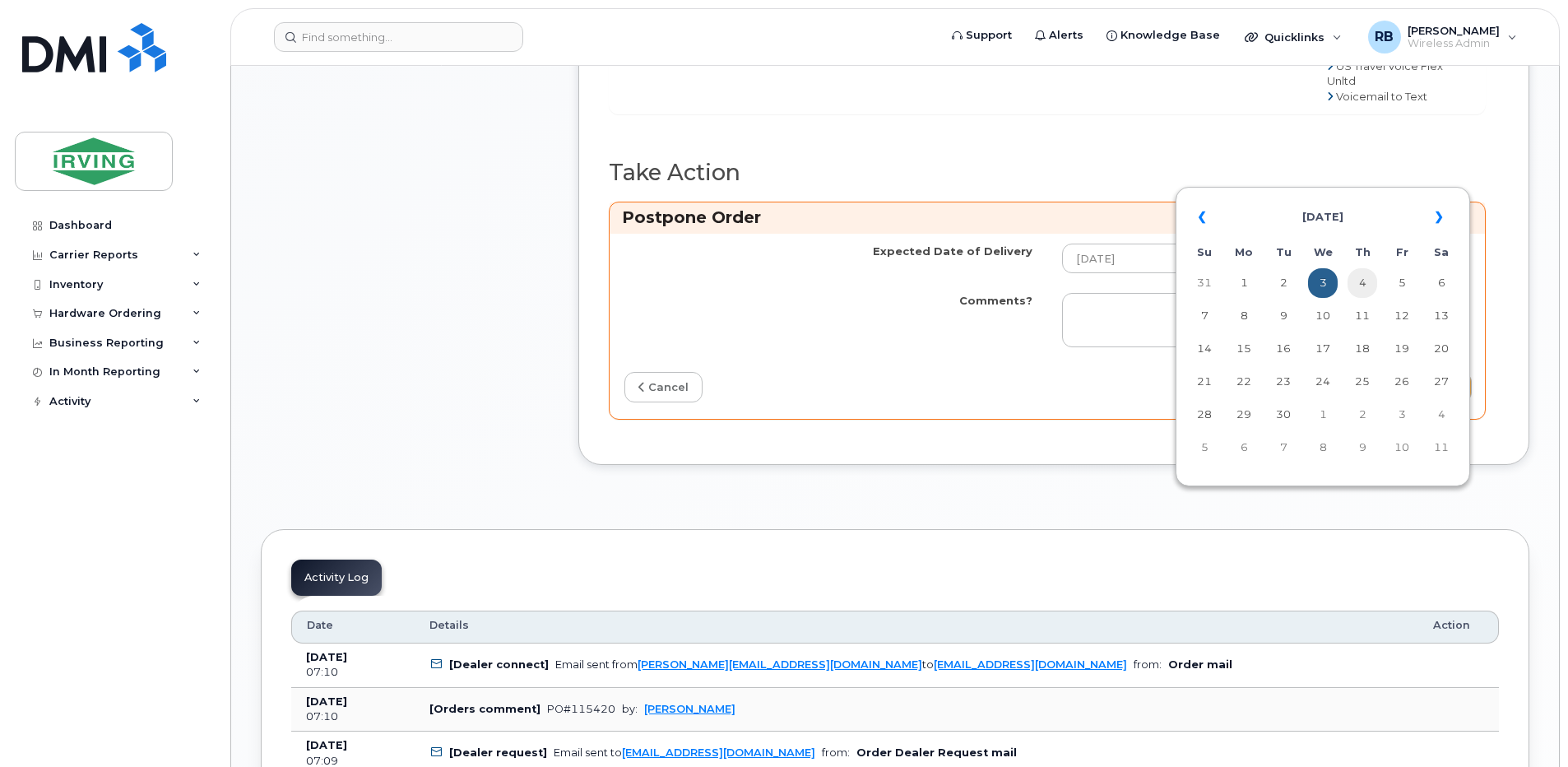
click at [1360, 281] on td "4" at bounding box center [1362, 283] width 30 height 30
type input "[DATE]"
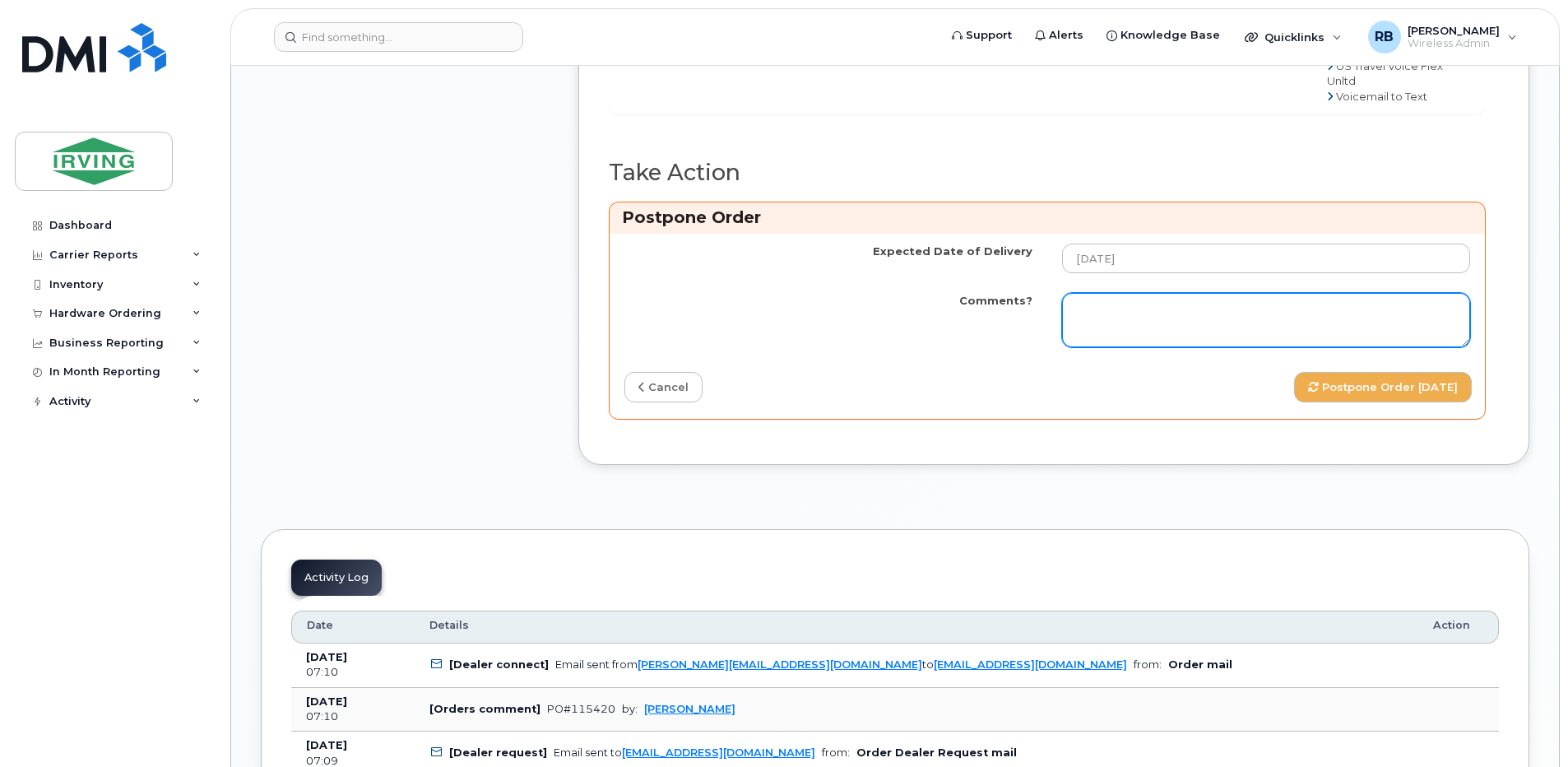
click at [1145, 348] on textarea "Comments?" at bounding box center [1265, 320] width 407 height 54
paste textarea "We have received Simplex#299403; however, we have not yet received a copy of PO…"
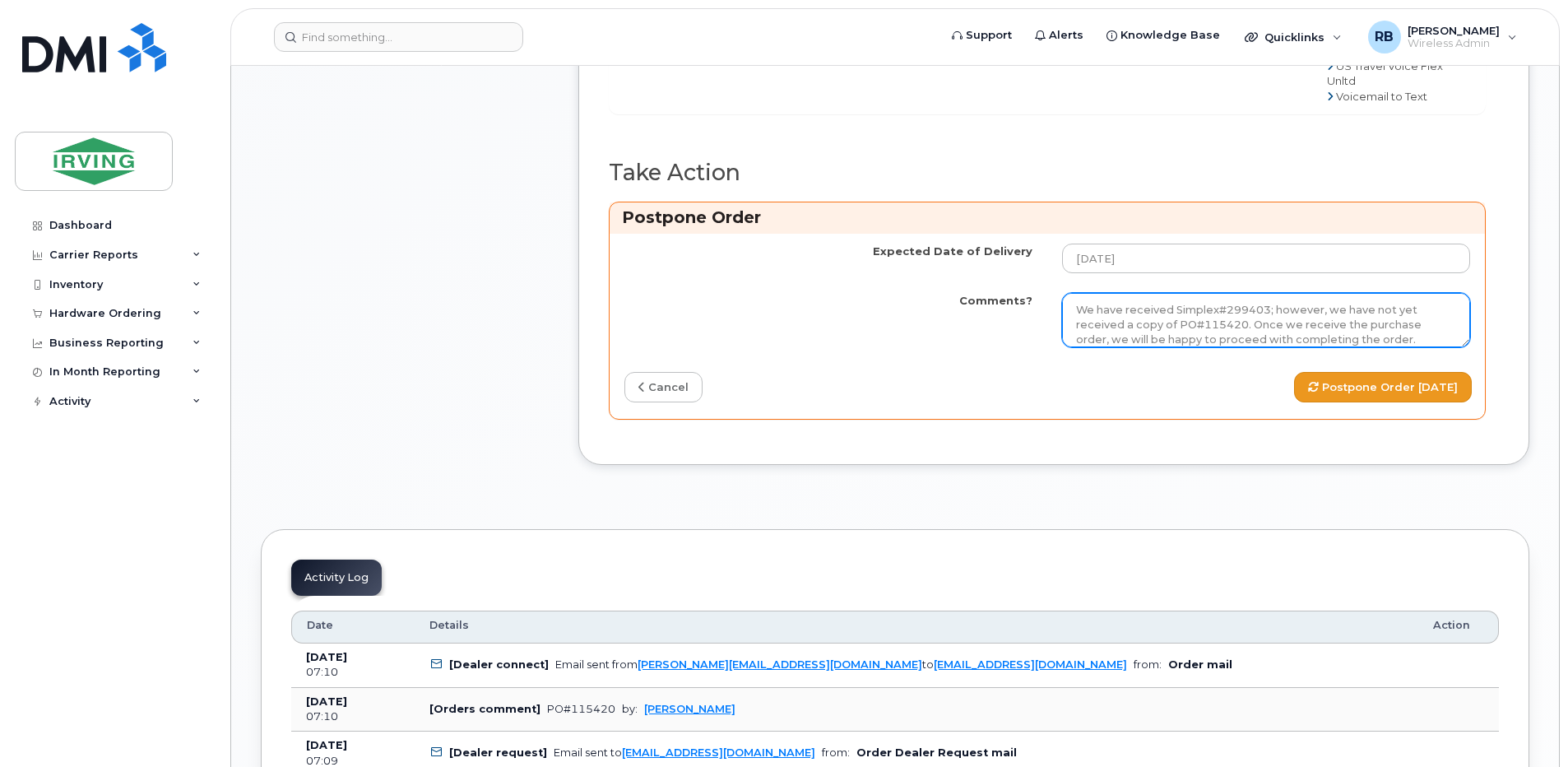
type textarea "We have received Simplex#299403; however, we have not yet received a copy of PO…"
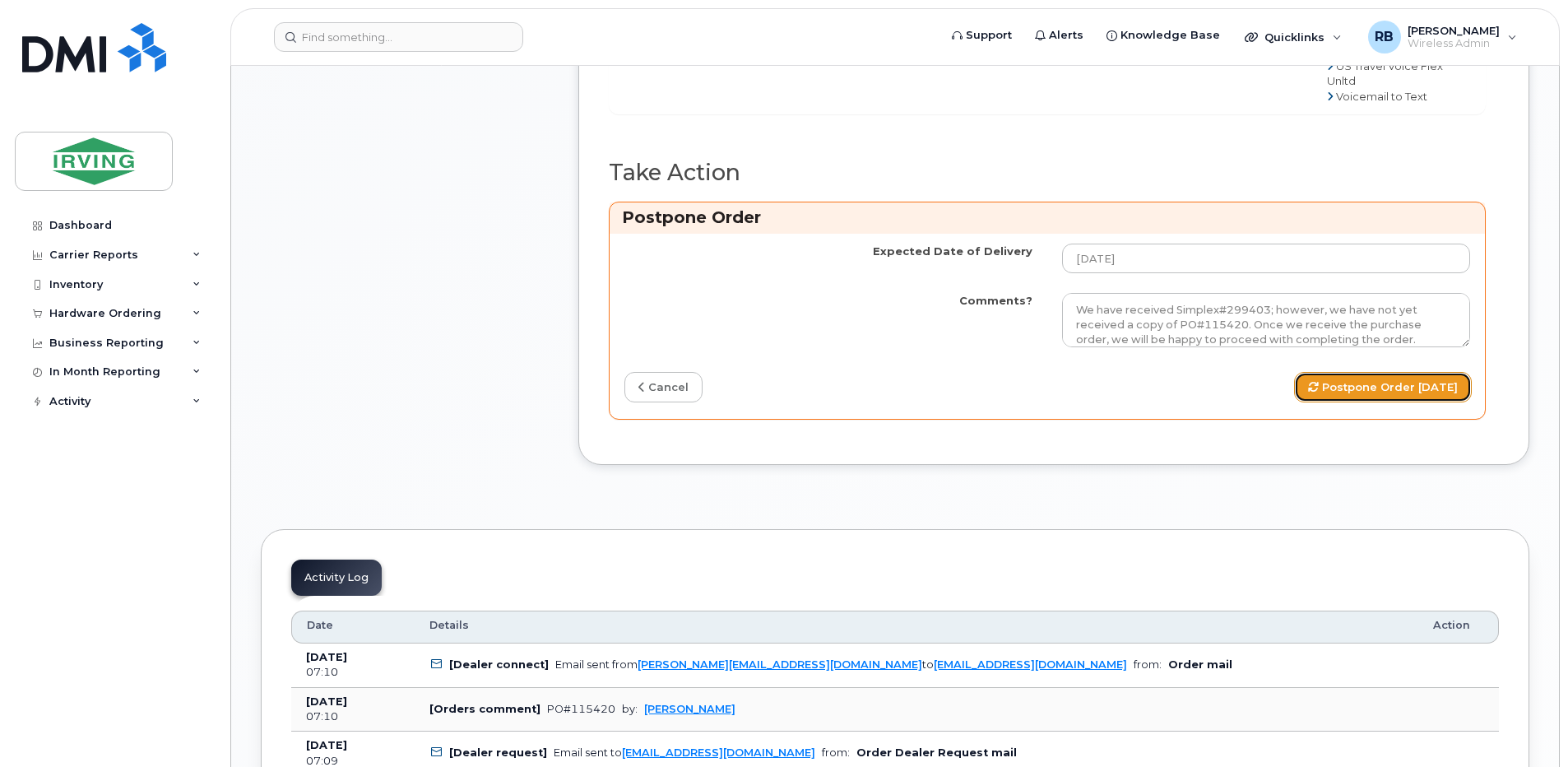
click at [1344, 402] on button "Postpone Order 2025-09-04" at bounding box center [1382, 386] width 178 height 30
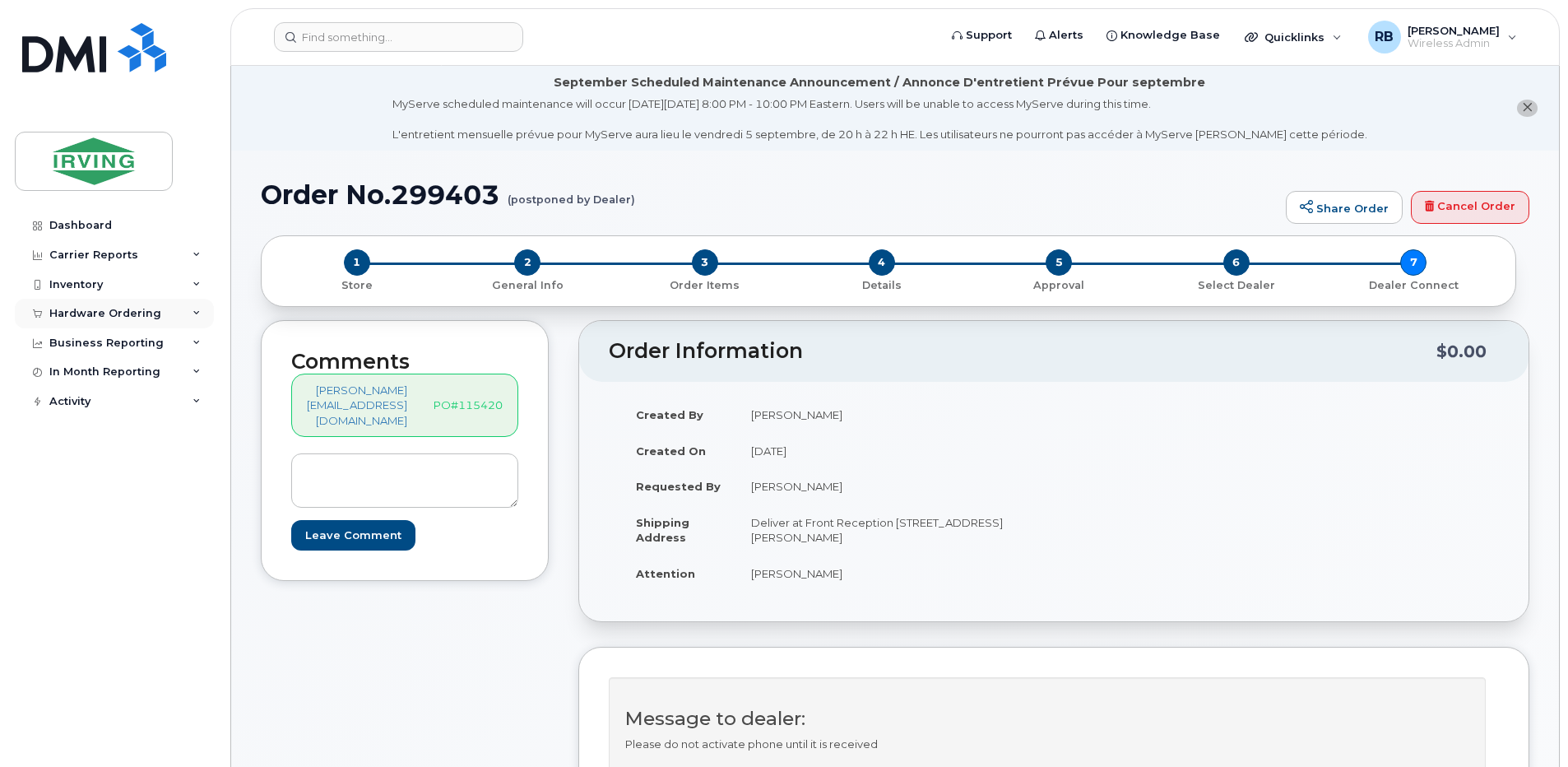
click at [123, 311] on div "Hardware Ordering" at bounding box center [105, 313] width 112 height 13
click at [81, 372] on div "Orders" at bounding box center [77, 375] width 40 height 15
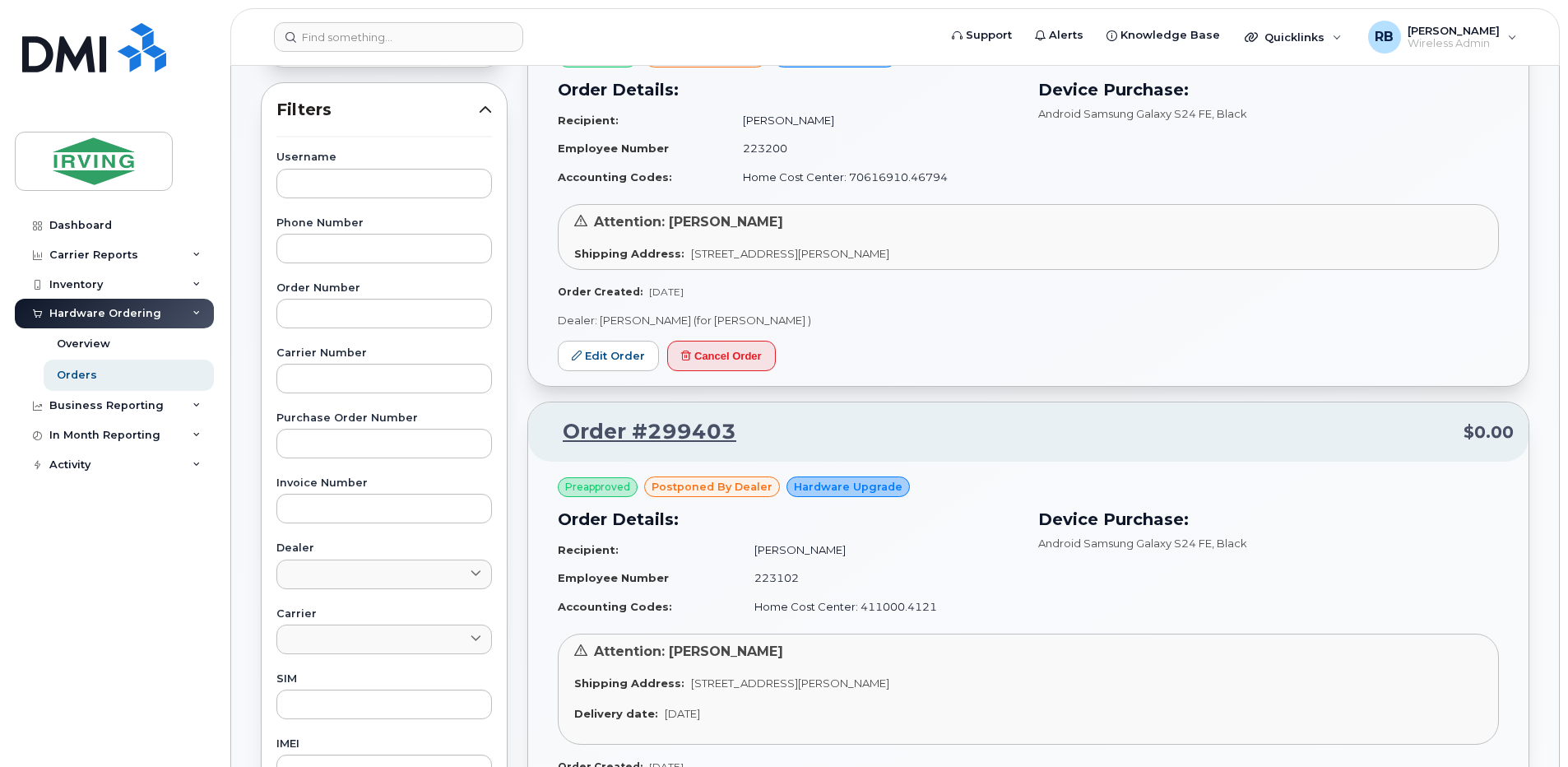
scroll to position [220, 0]
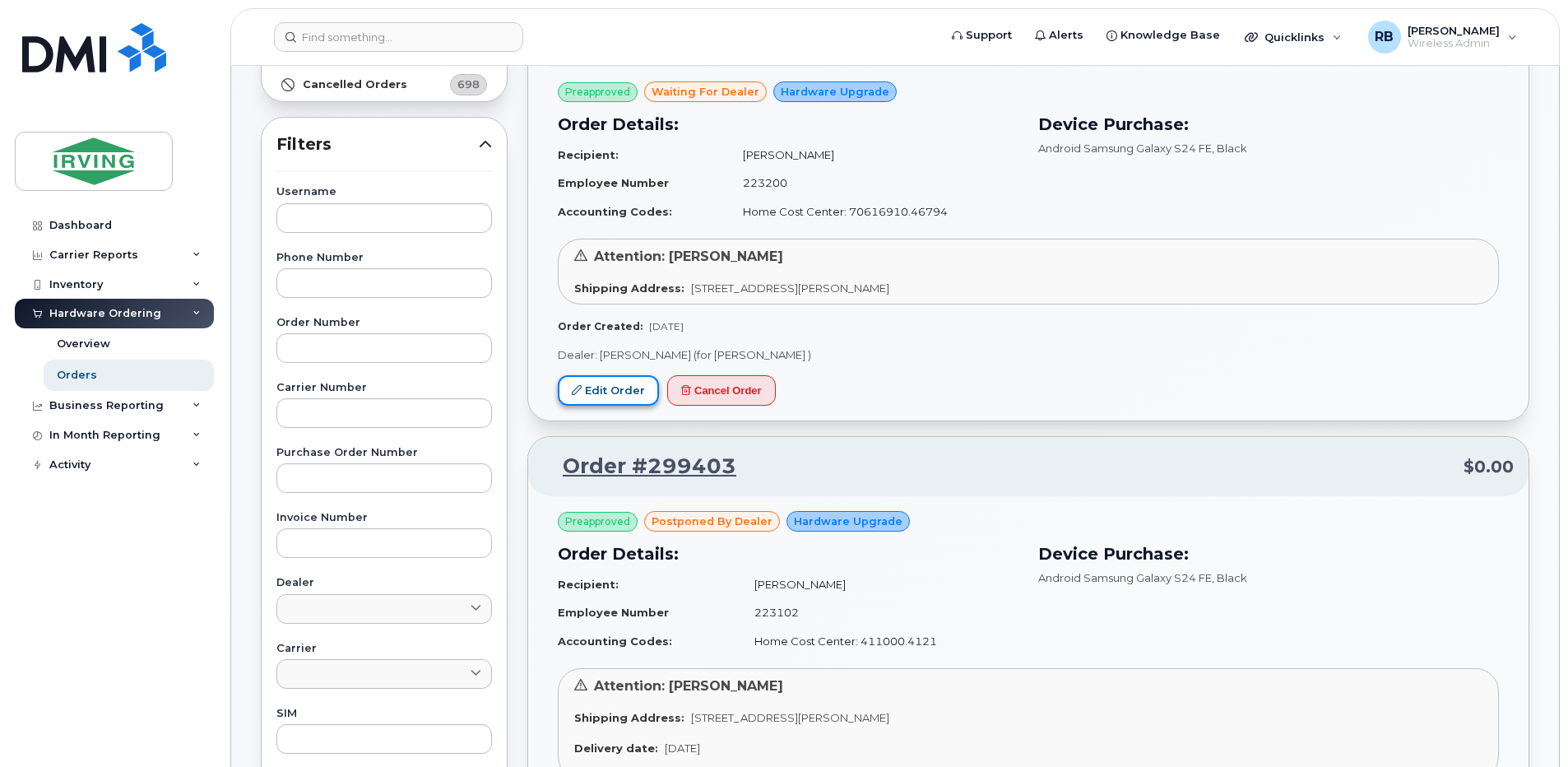
click at [631, 393] on link "Edit Order" at bounding box center [607, 390] width 101 height 30
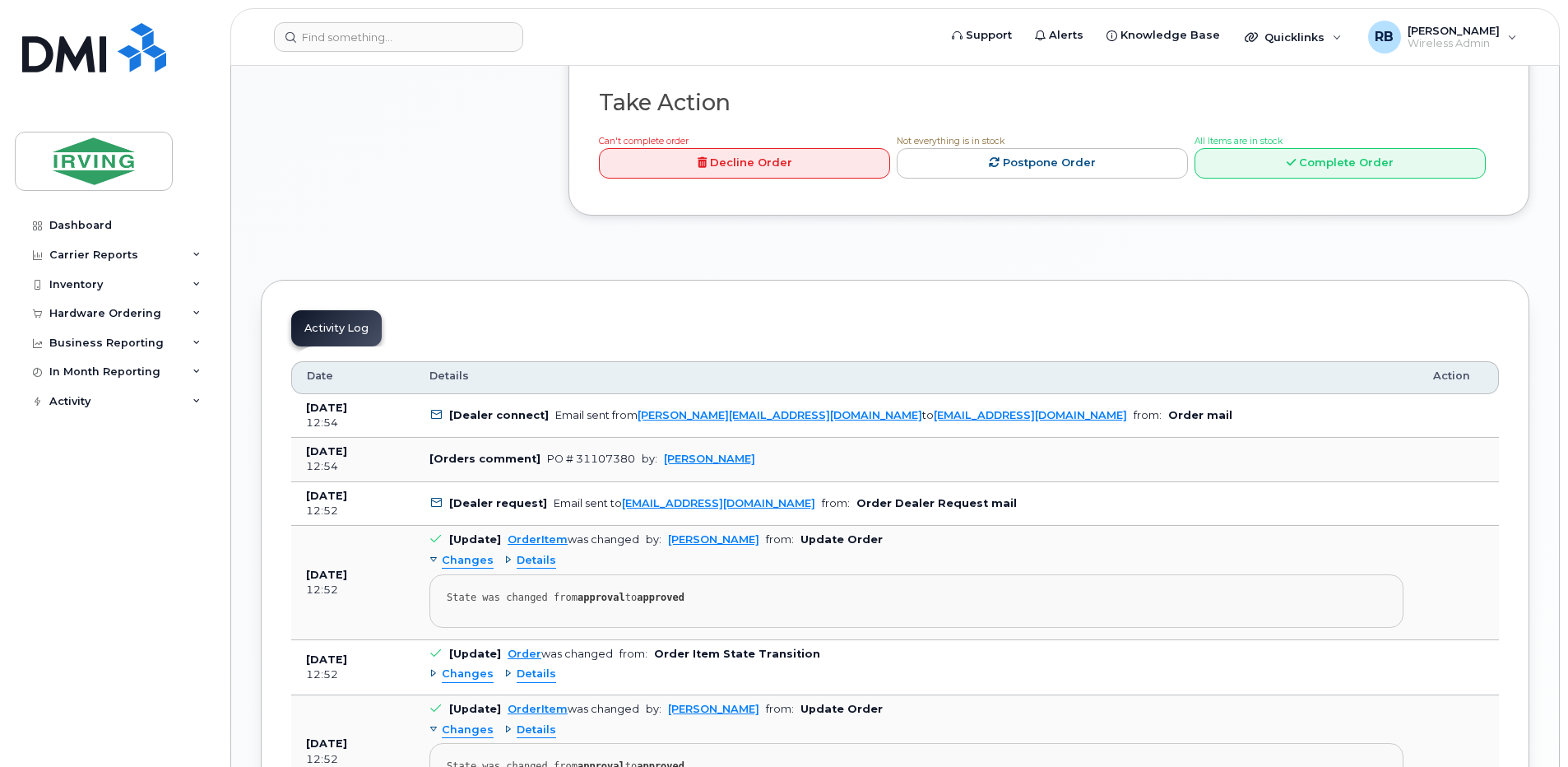
scroll to position [1536, 0]
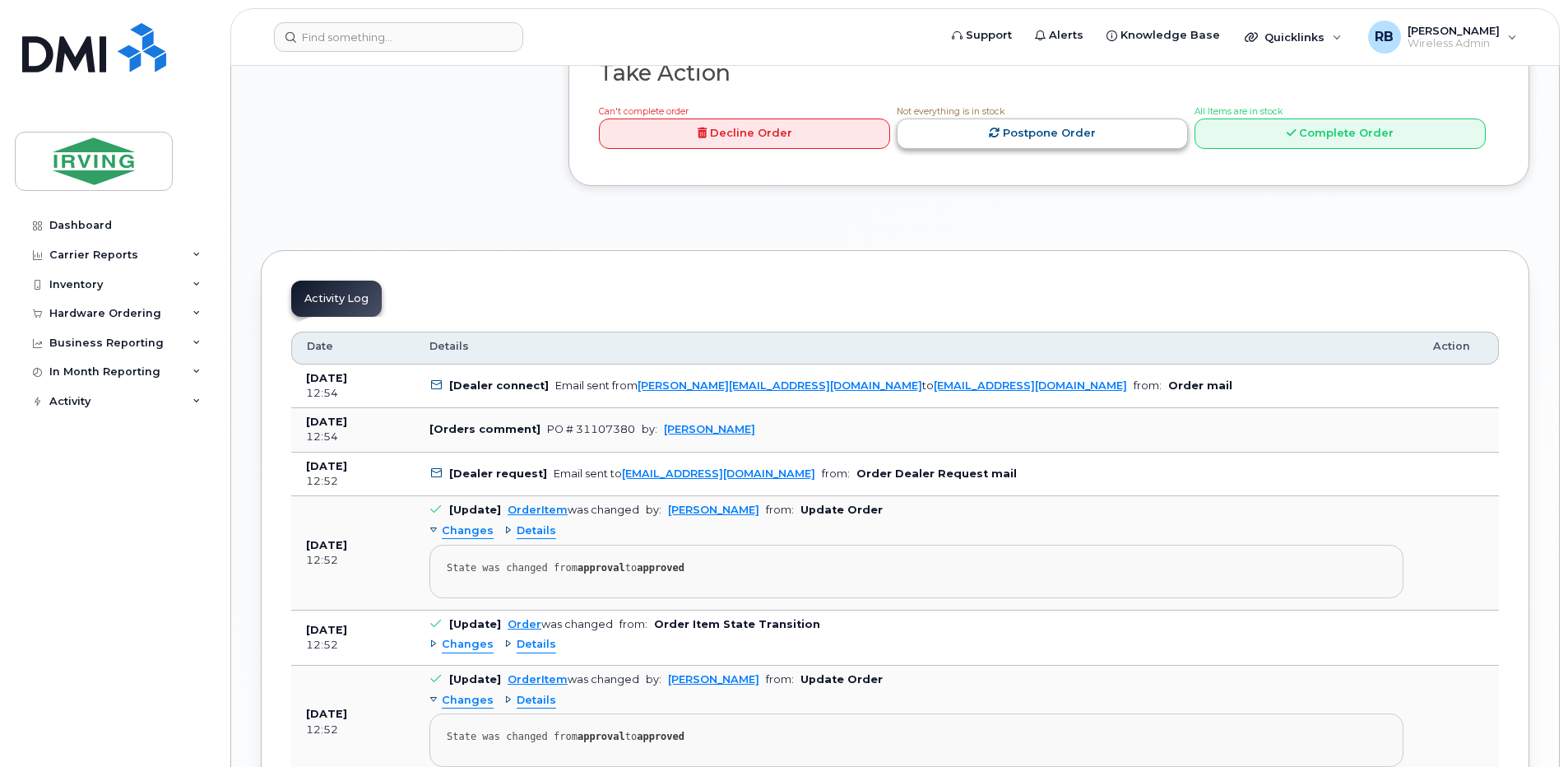
click at [1152, 149] on link "Postpone Order" at bounding box center [1043, 134] width 292 height 30
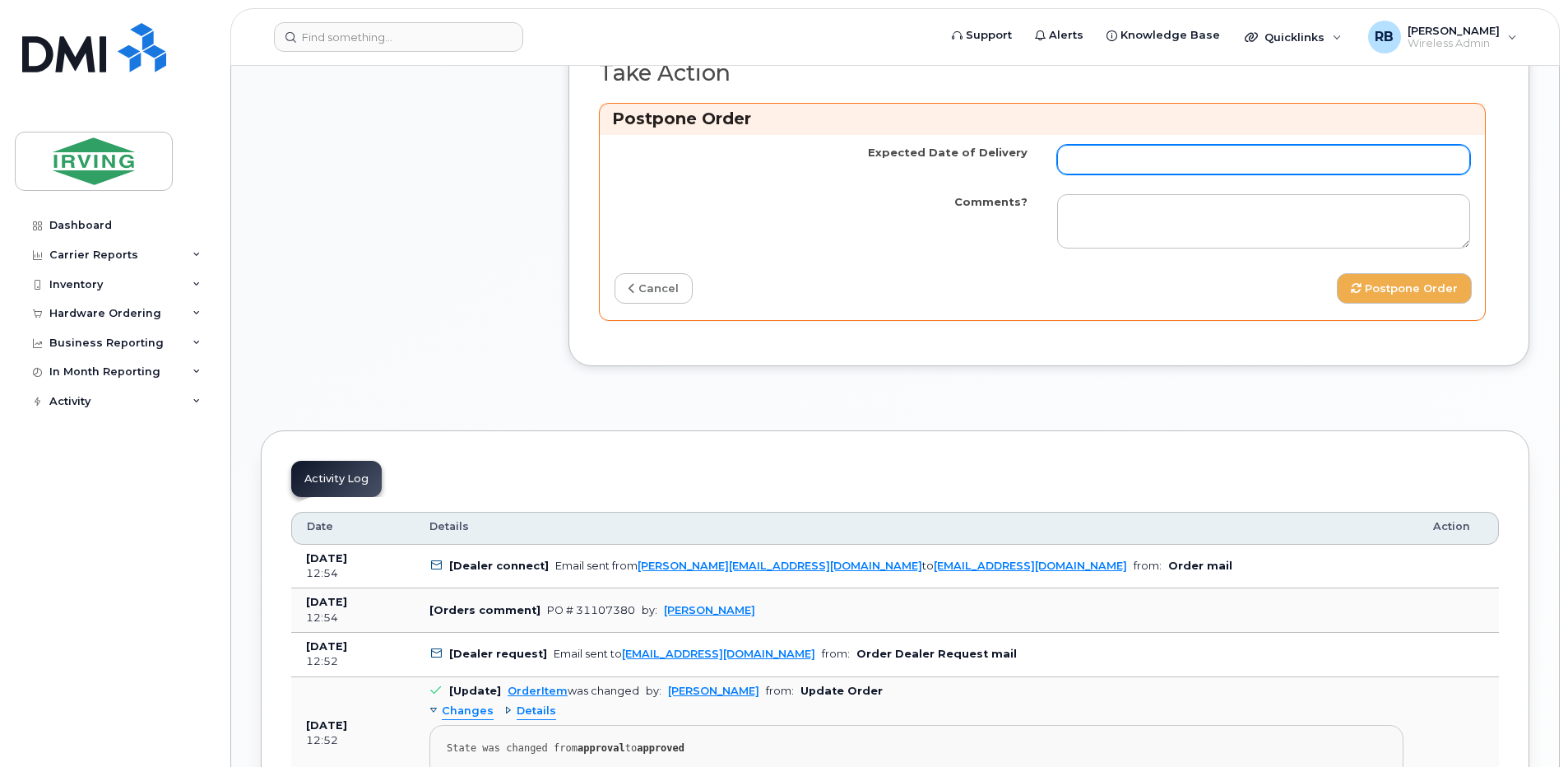
click at [1151, 175] on input "Expected Date of Delivery" at bounding box center [1262, 160] width 412 height 30
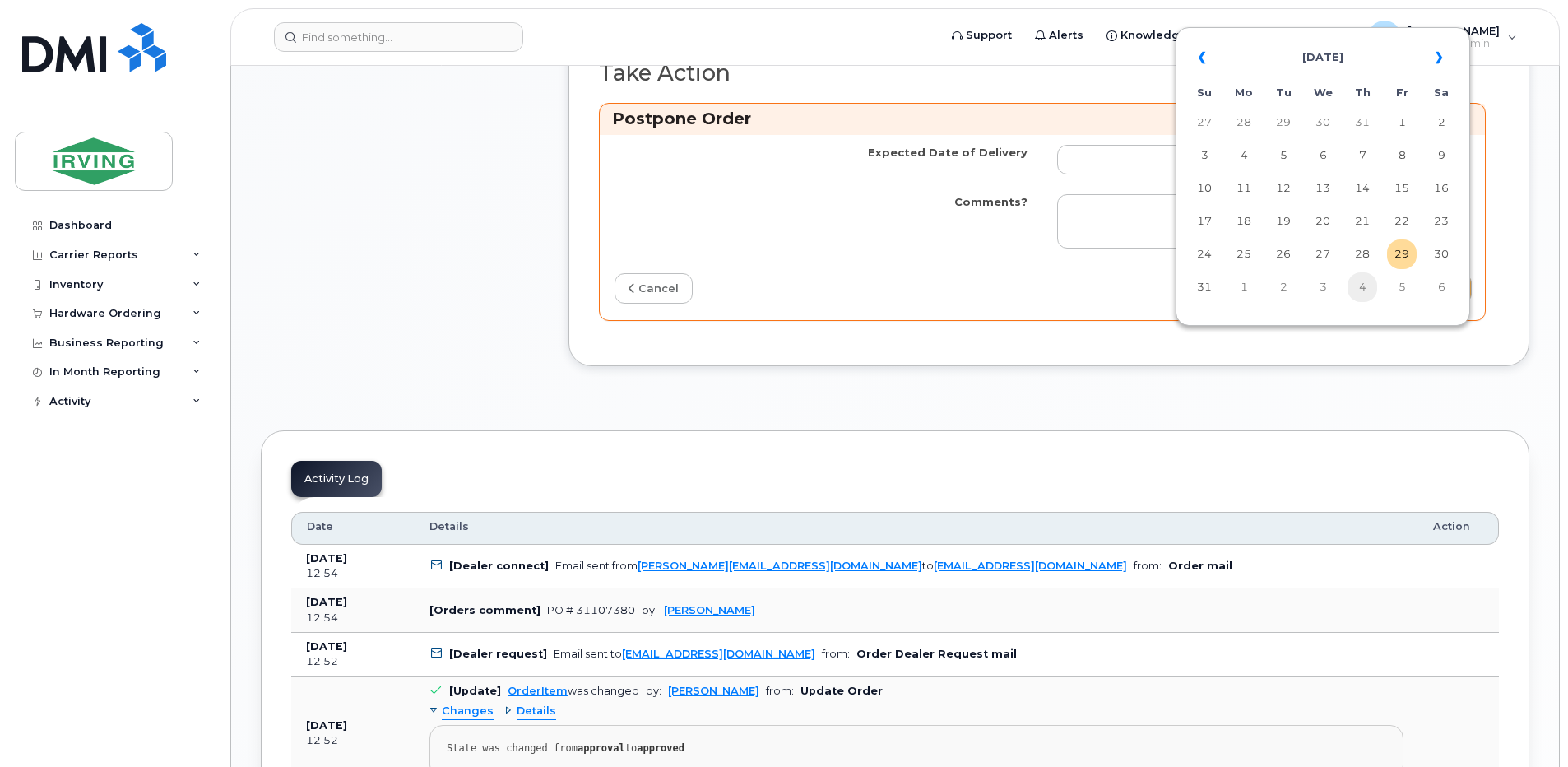
click at [1364, 291] on td "4" at bounding box center [1362, 288] width 30 height 30
type input "2025-09-04"
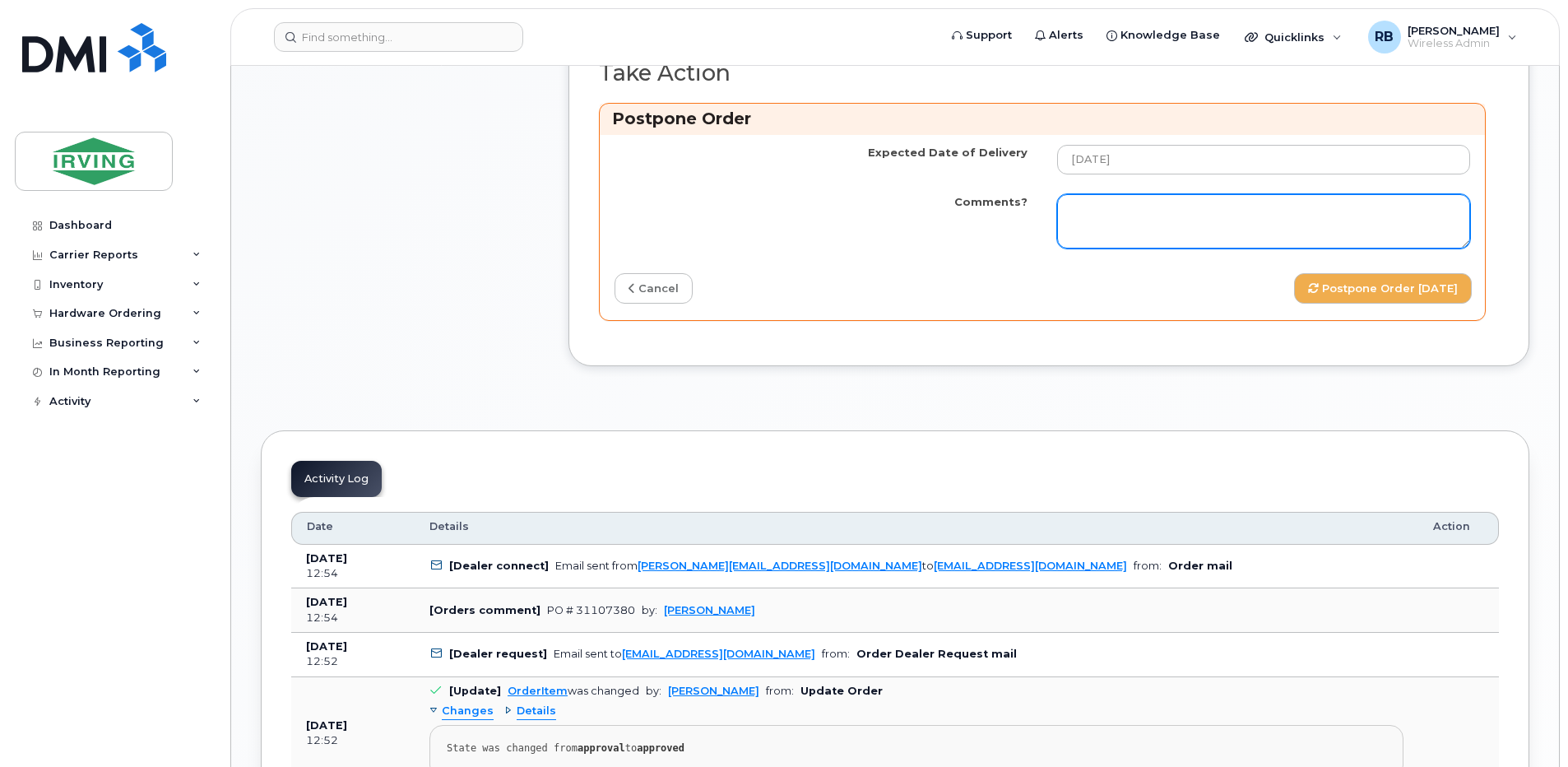
click at [1206, 249] on textarea "Comments?" at bounding box center [1262, 221] width 412 height 54
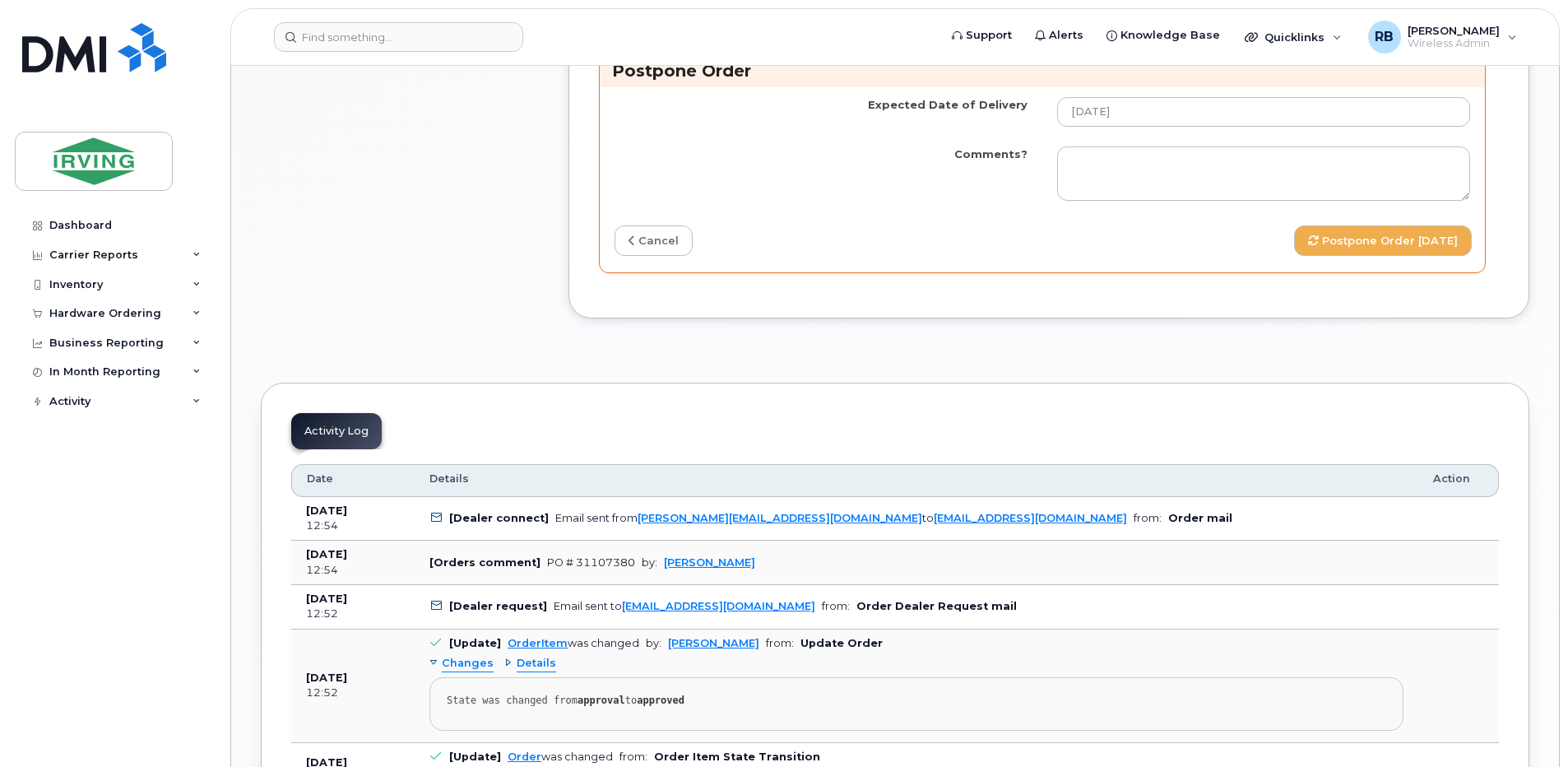
scroll to position [1645, 0]
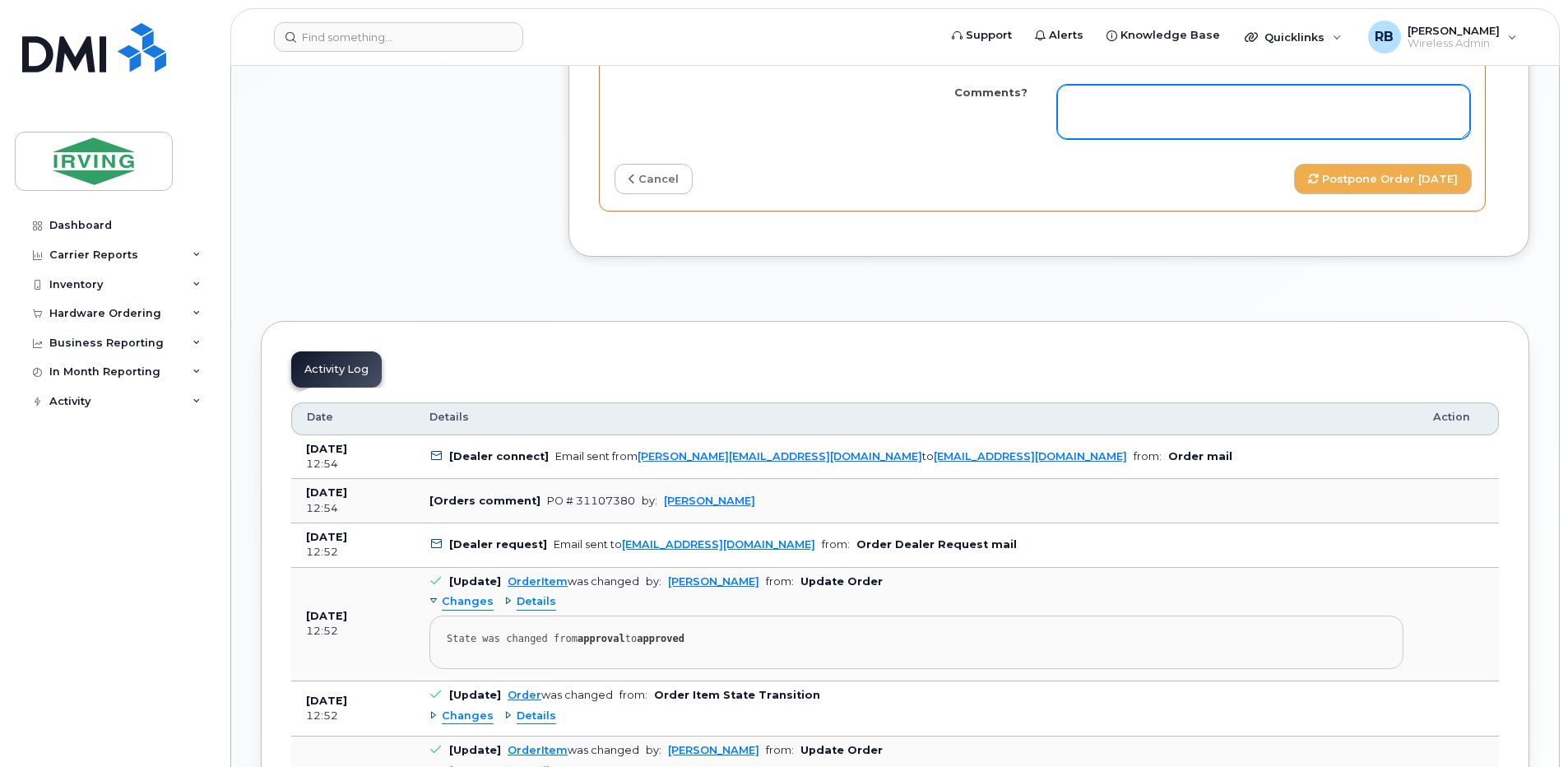
click at [1138, 139] on textarea "Comments?" at bounding box center [1262, 112] width 412 height 54
paste textarea "We have received Simplex#299516; however, we have not yet received a copy of PO…"
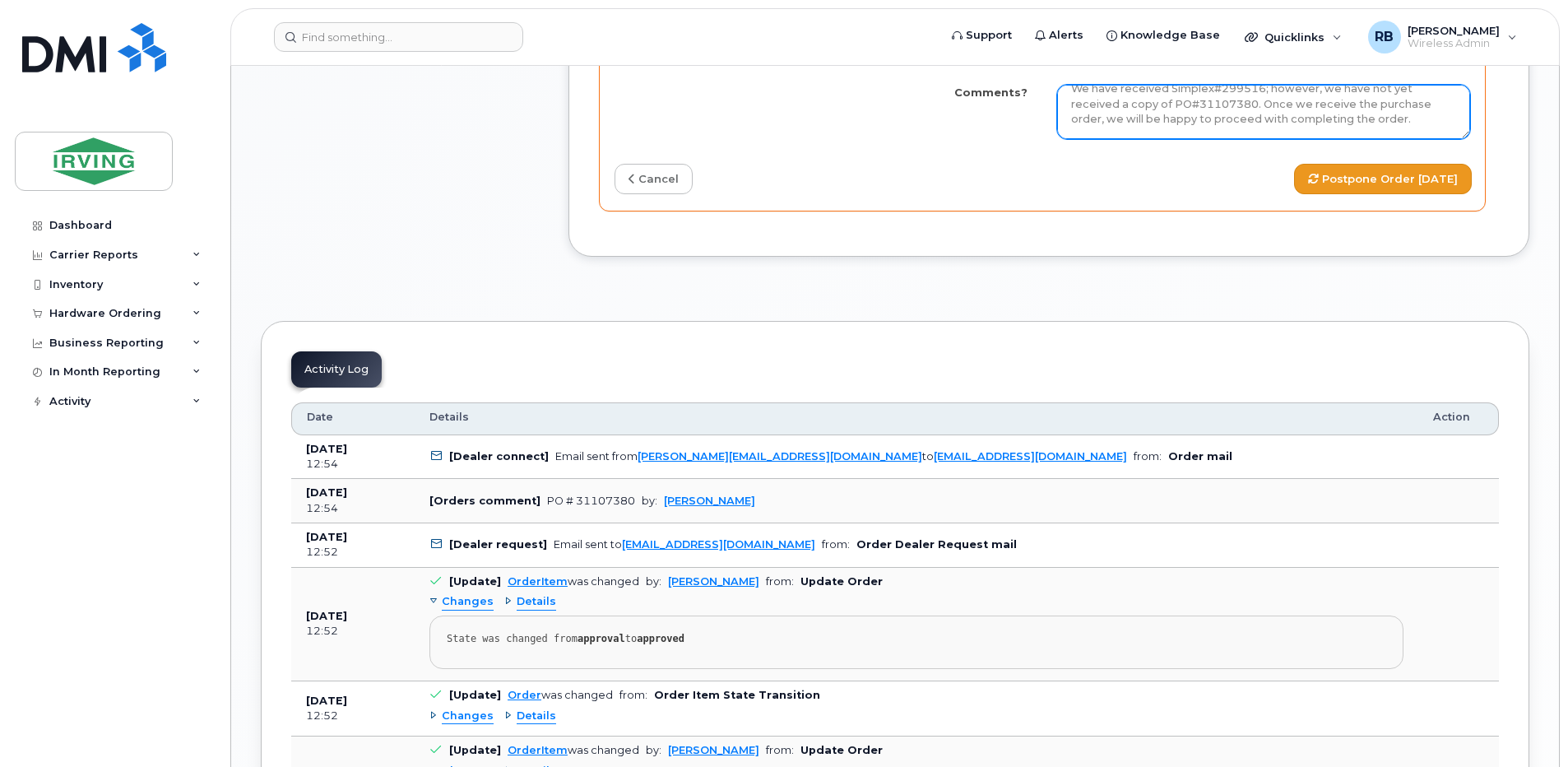
type textarea "We have received Simplex#299516; however, we have not yet received a copy of PO…"
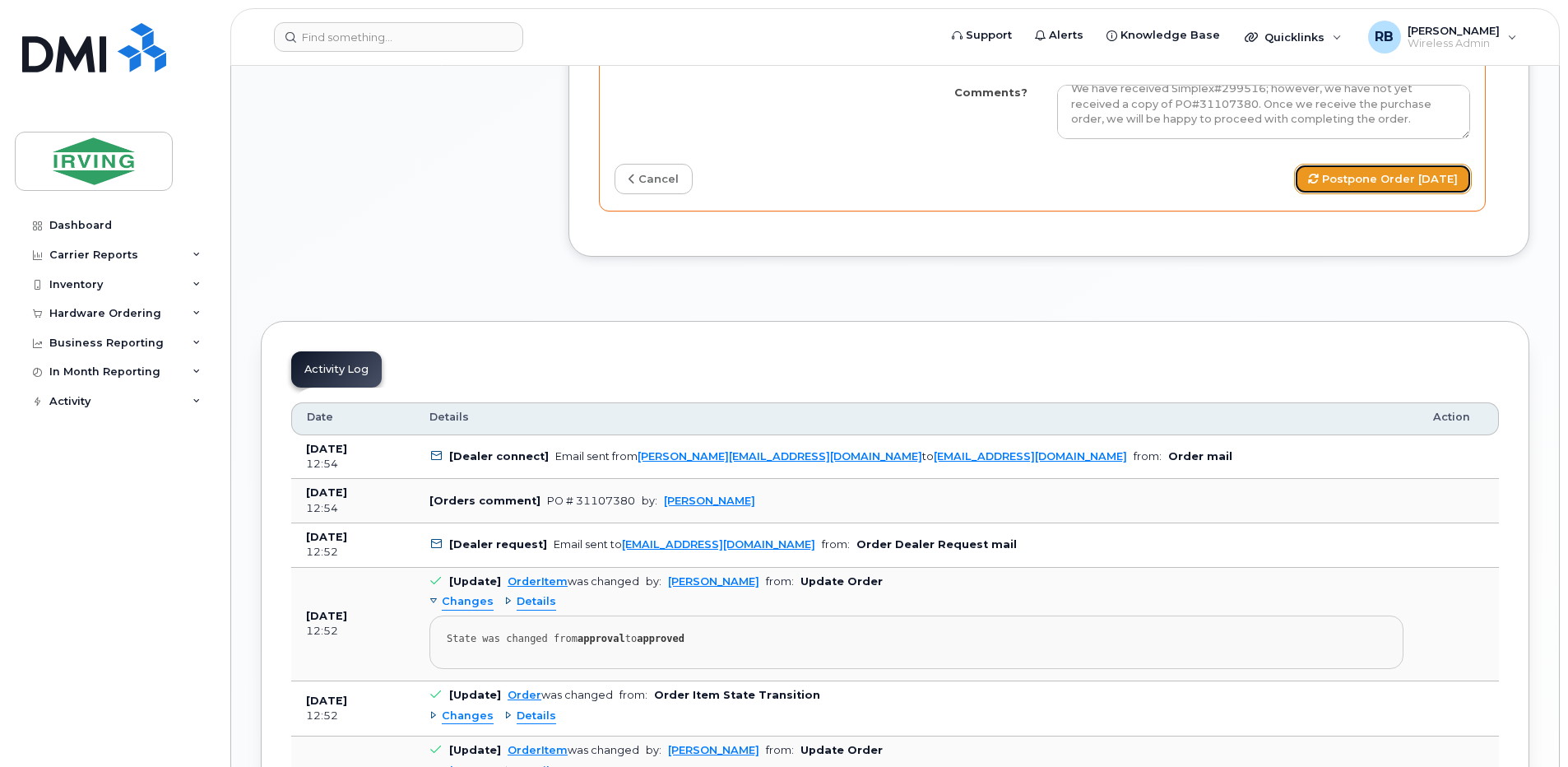
click at [1354, 194] on button "Postpone Order 2025-09-04" at bounding box center [1382, 179] width 178 height 30
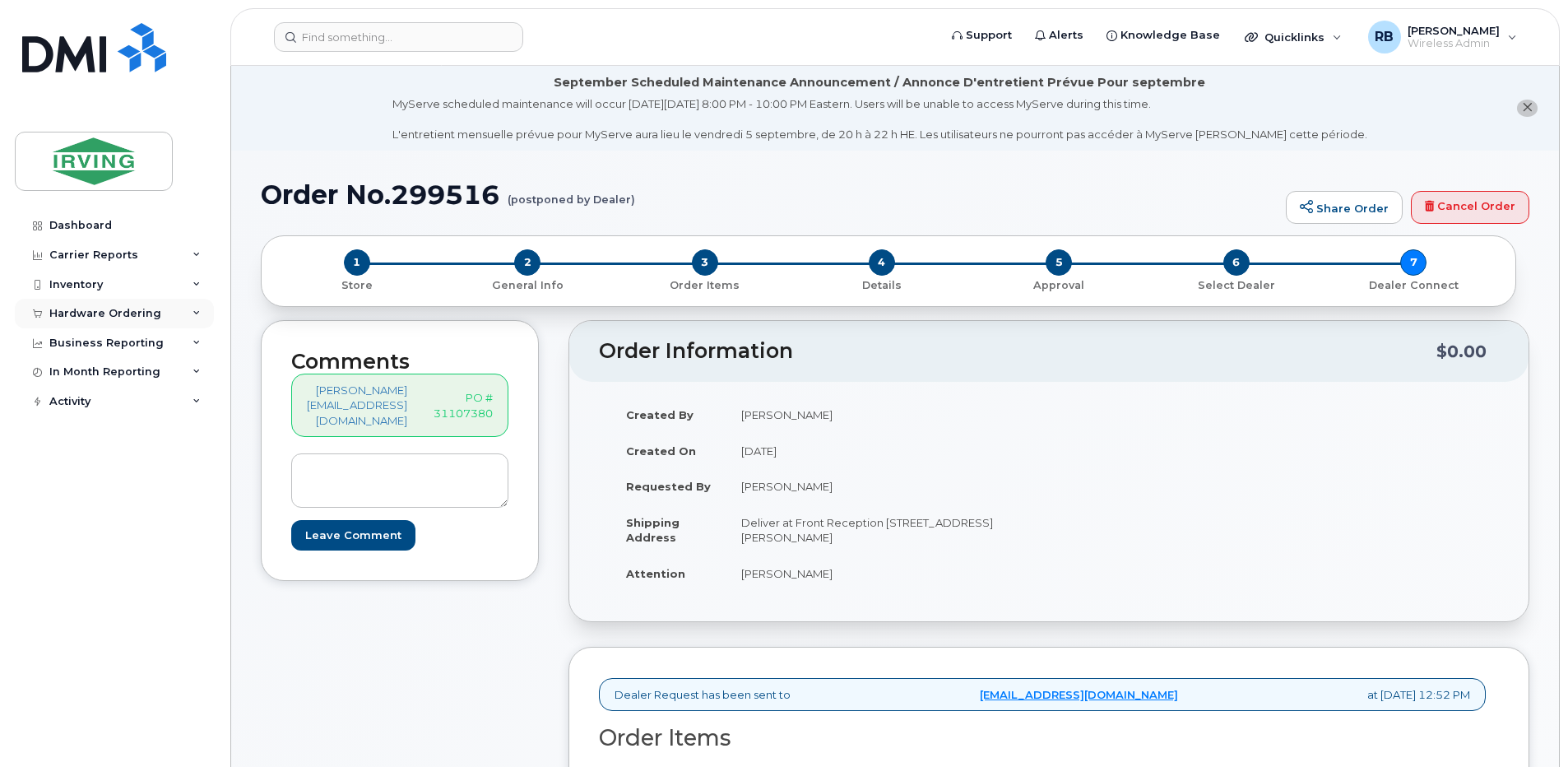
click at [121, 314] on div "Hardware Ordering" at bounding box center [105, 313] width 112 height 13
click at [95, 375] on link "Orders" at bounding box center [129, 375] width 170 height 31
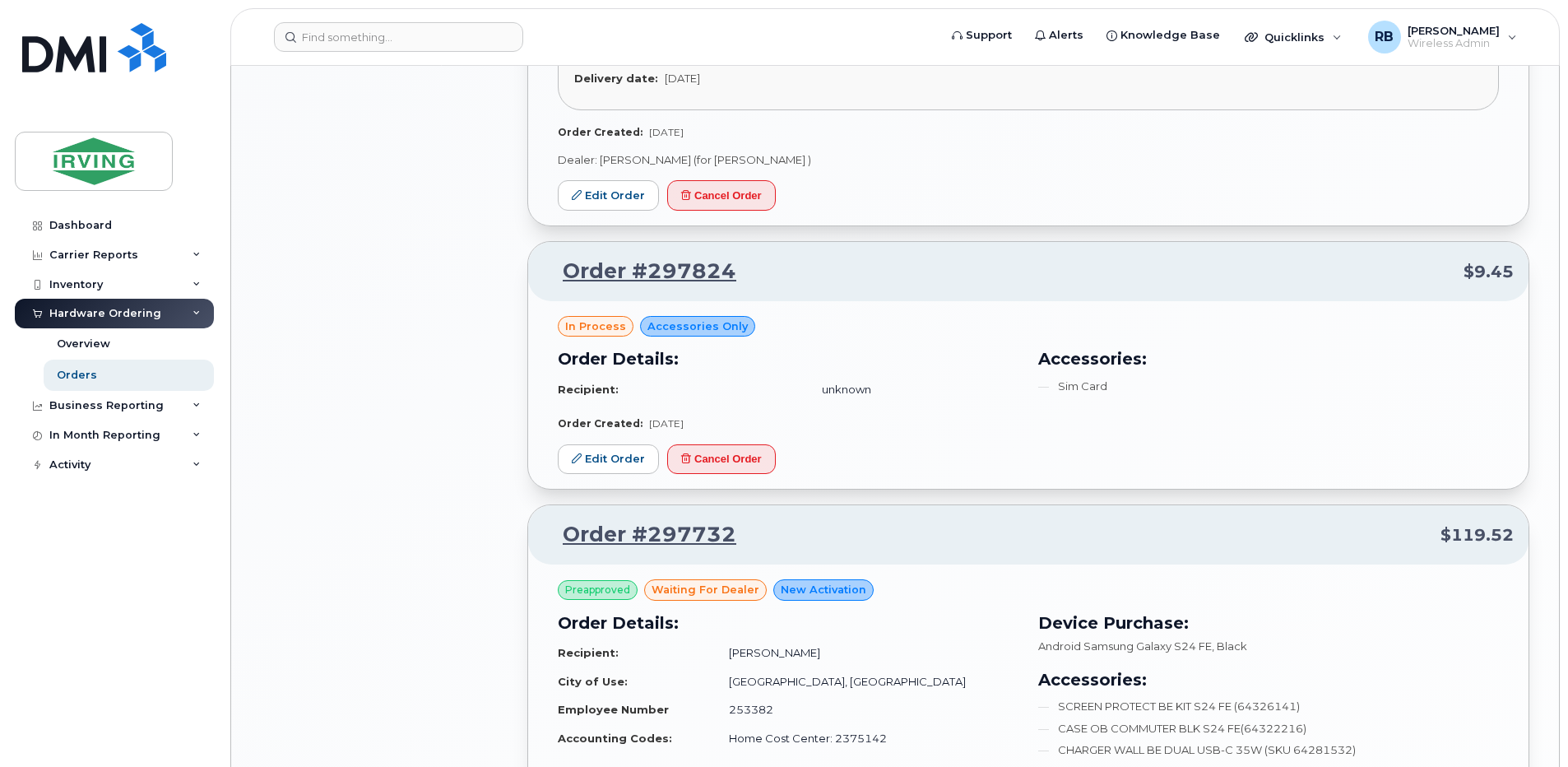
scroll to position [1973, 0]
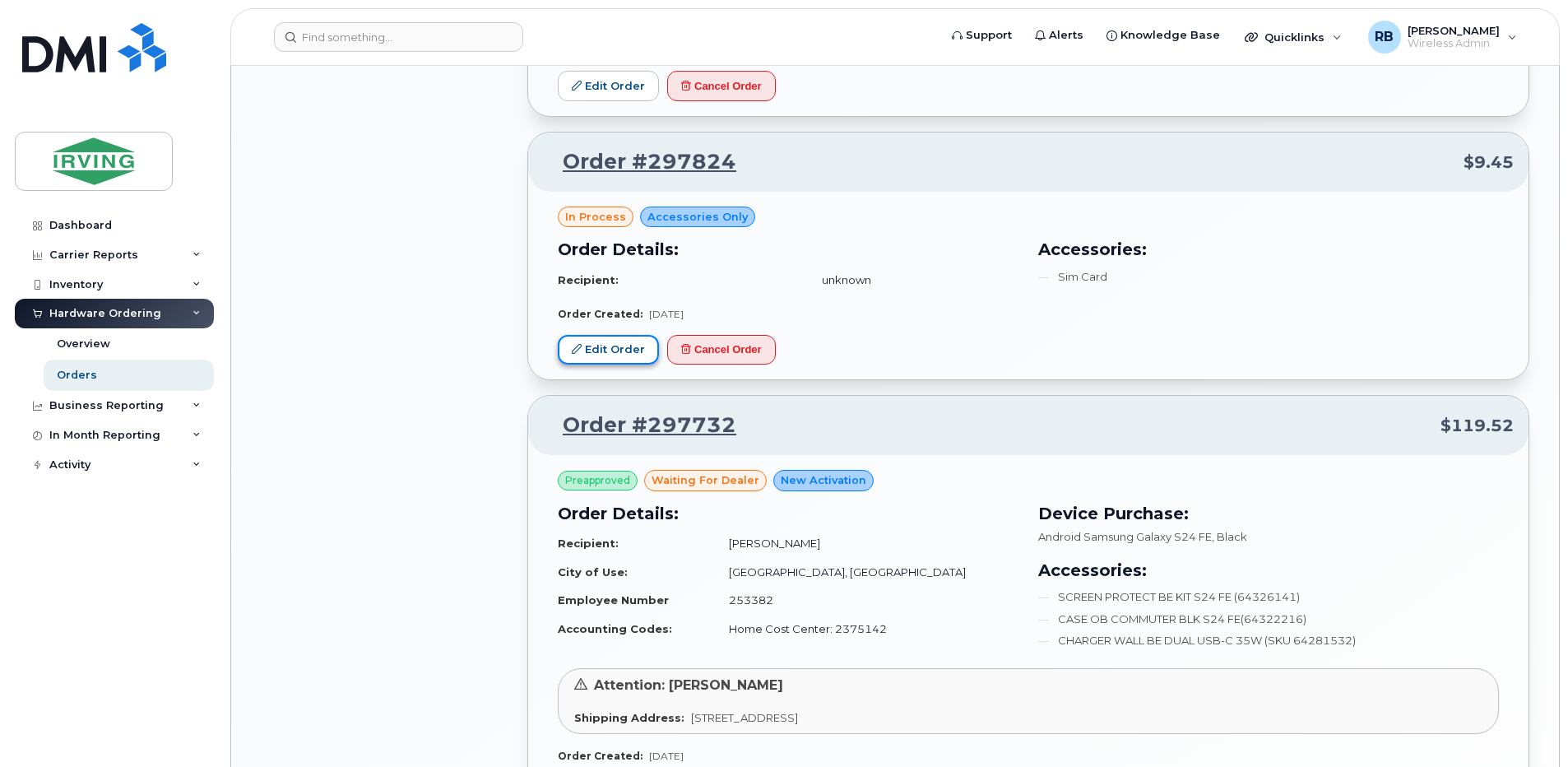
click at [620, 357] on link "Edit Order" at bounding box center [607, 350] width 101 height 30
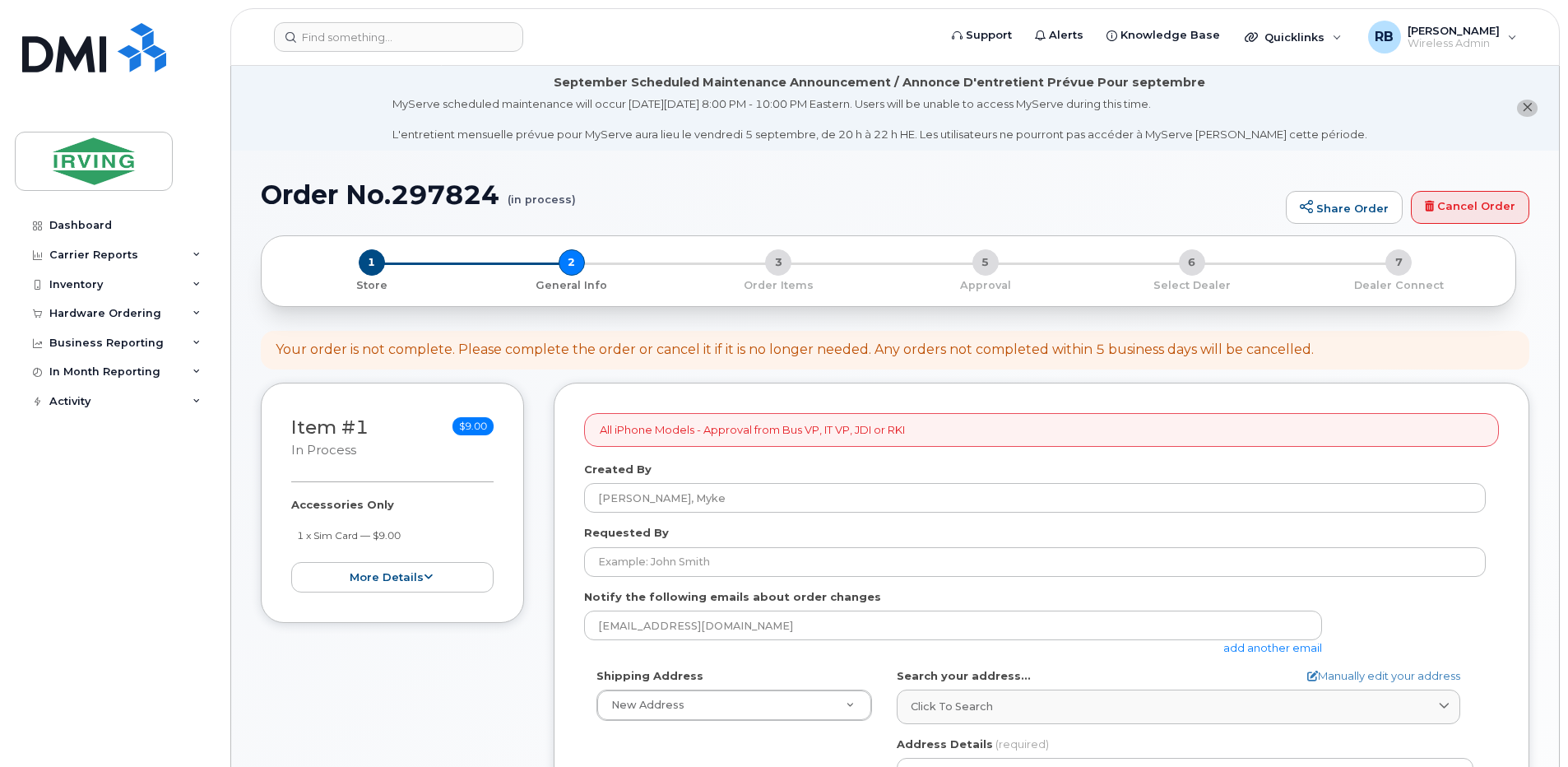
select select
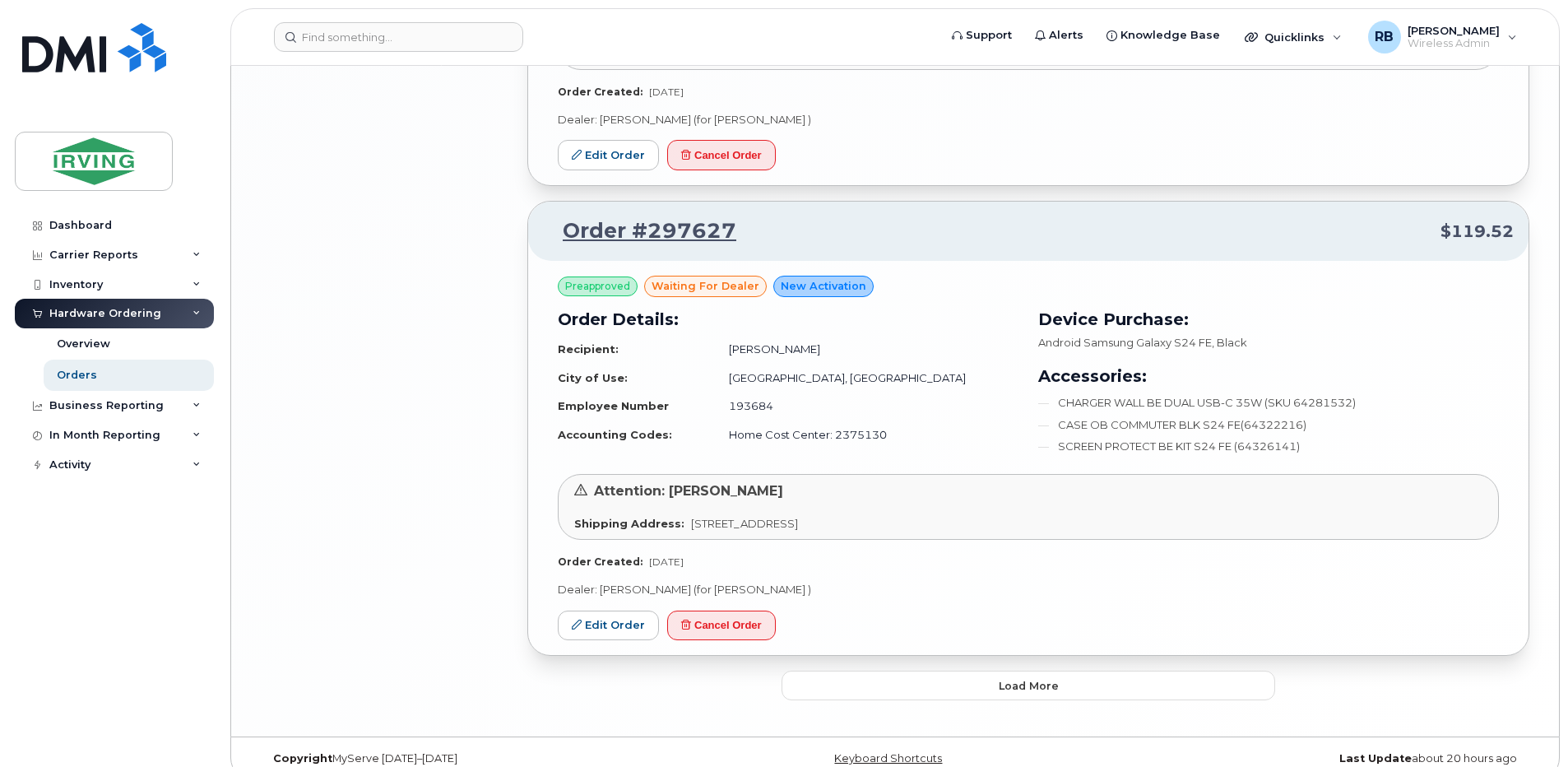
scroll to position [3108, 0]
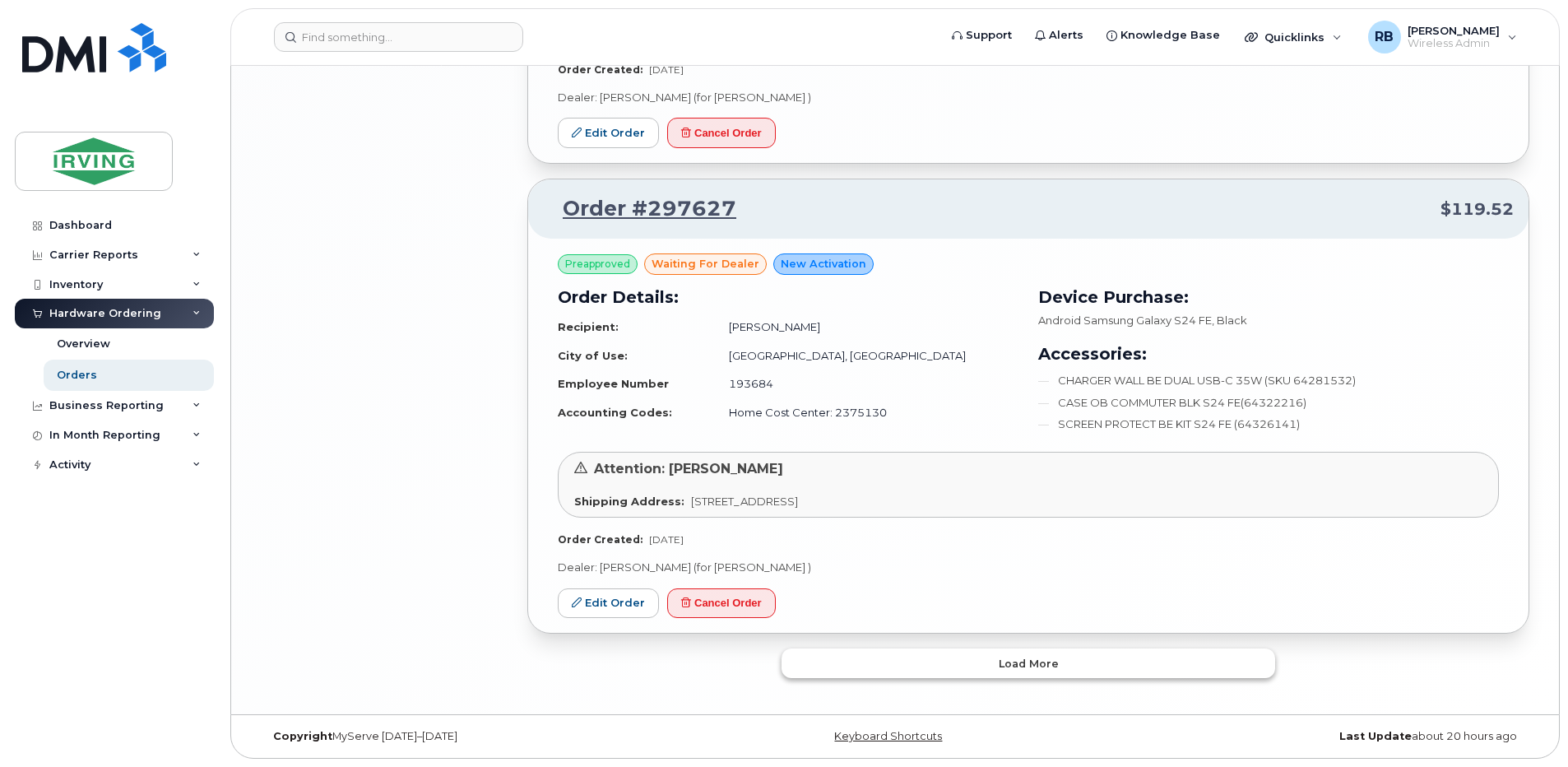
click at [938, 661] on button "Load more" at bounding box center [1028, 663] width 493 height 30
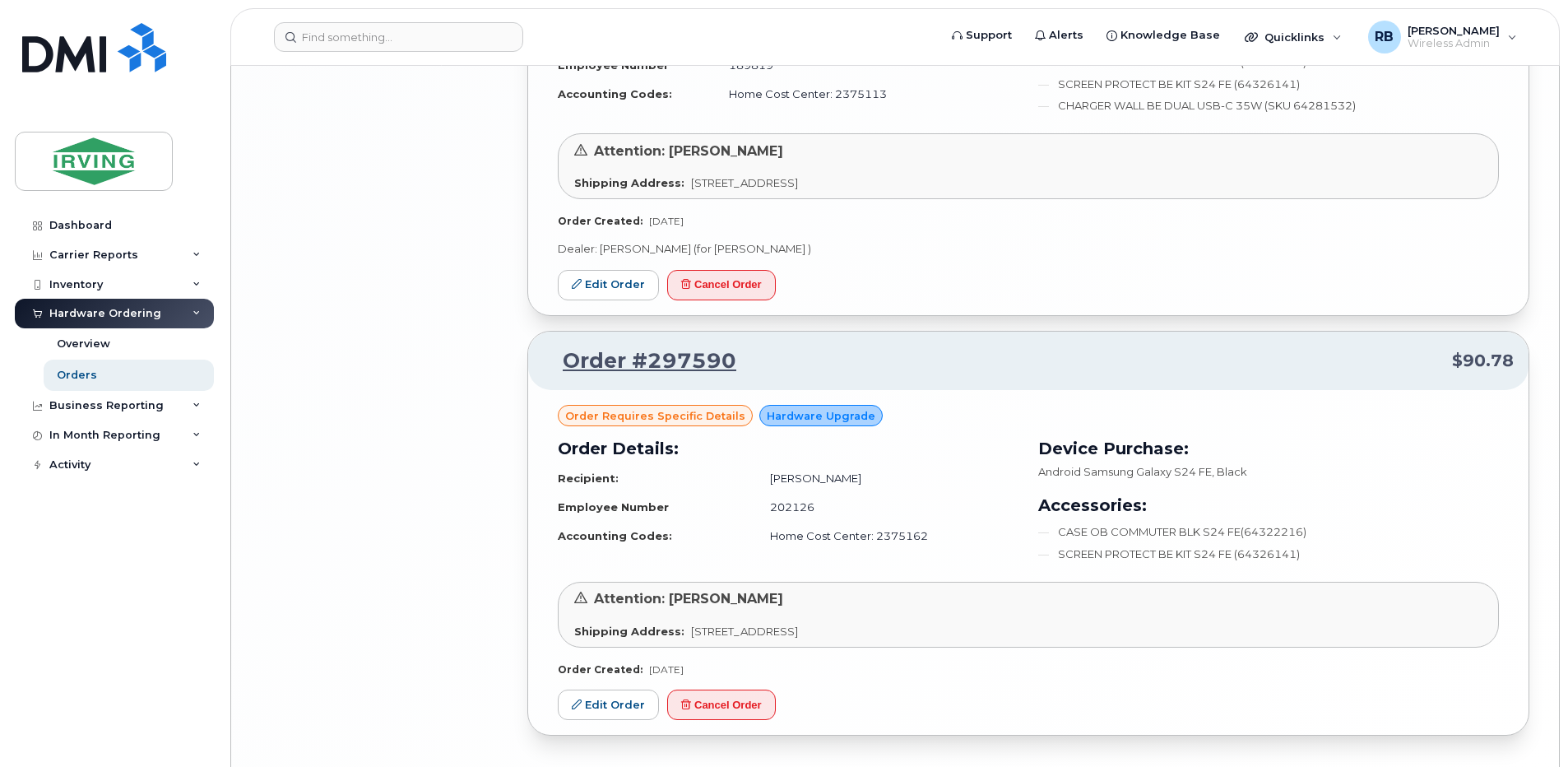
scroll to position [3962, 0]
